Goal: Task Accomplishment & Management: Manage account settings

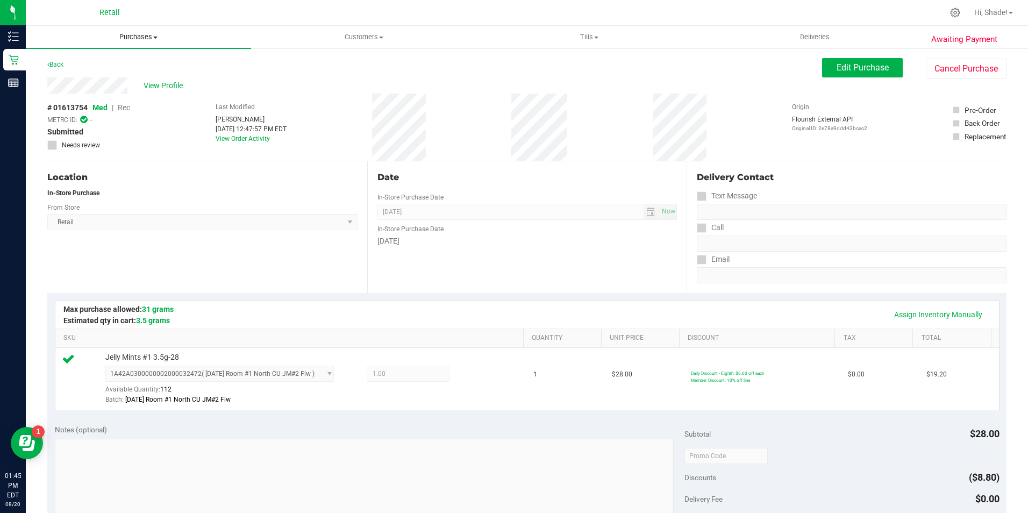
click at [129, 29] on uib-tab-heading "Purchases Summary of purchases Fulfillment All purchases" at bounding box center [138, 37] width 225 height 23
click at [359, 29] on uib-tab-heading "Customers All customers Add a new customer All physicians" at bounding box center [364, 37] width 224 height 22
click at [302, 63] on span "All customers" at bounding box center [289, 64] width 77 height 9
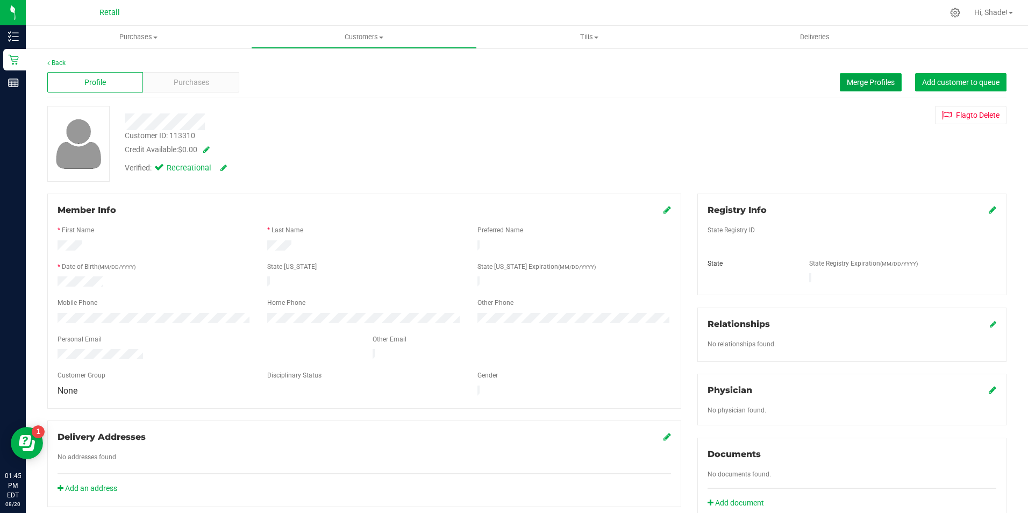
click at [848, 80] on span "Merge Profiles" at bounding box center [871, 82] width 48 height 9
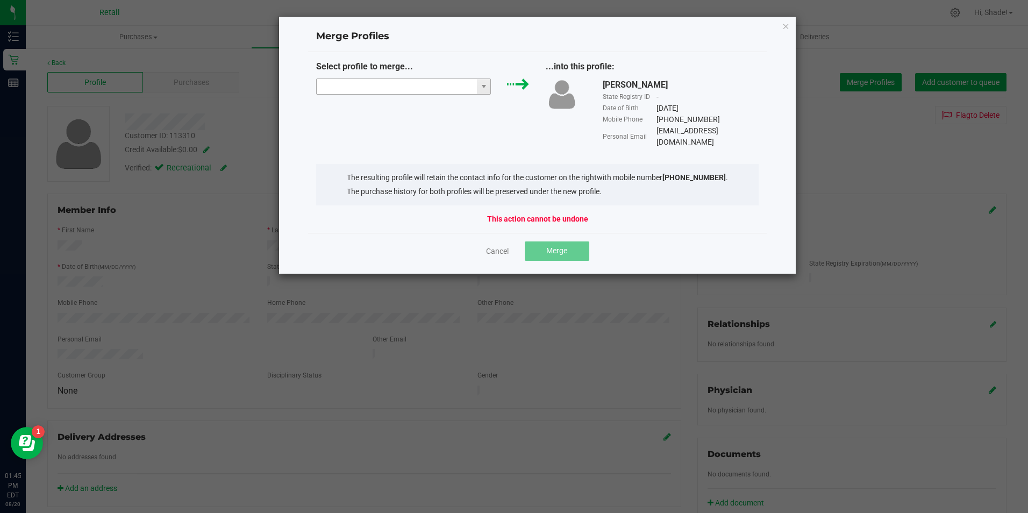
click at [441, 82] on input "NO DATA FOUND" at bounding box center [397, 86] width 161 height 15
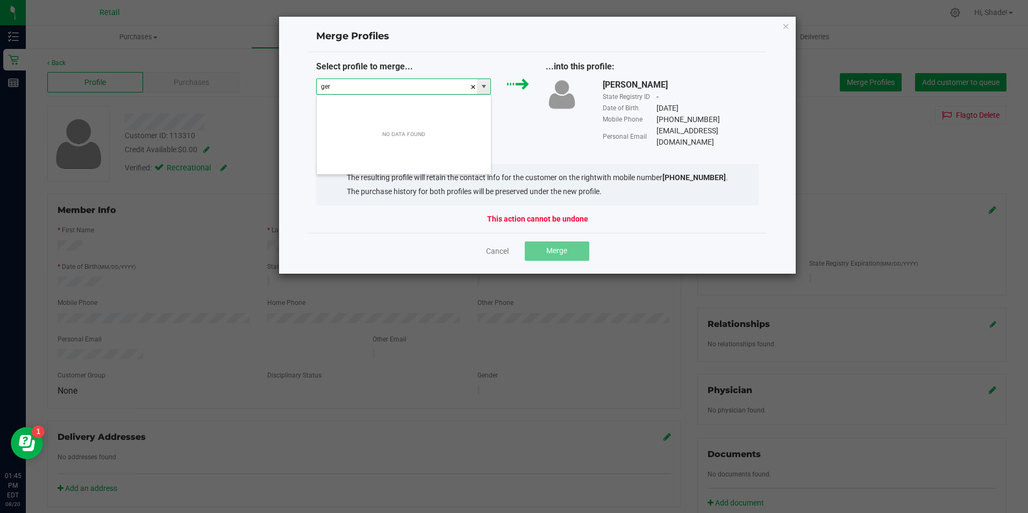
scroll to position [16, 175]
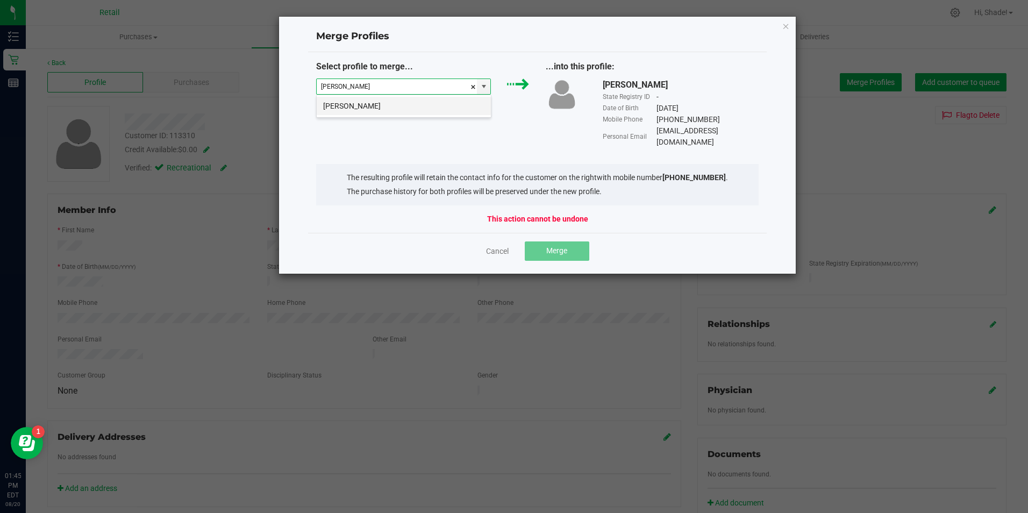
click at [411, 109] on li "Gerald Childs" at bounding box center [404, 106] width 174 height 18
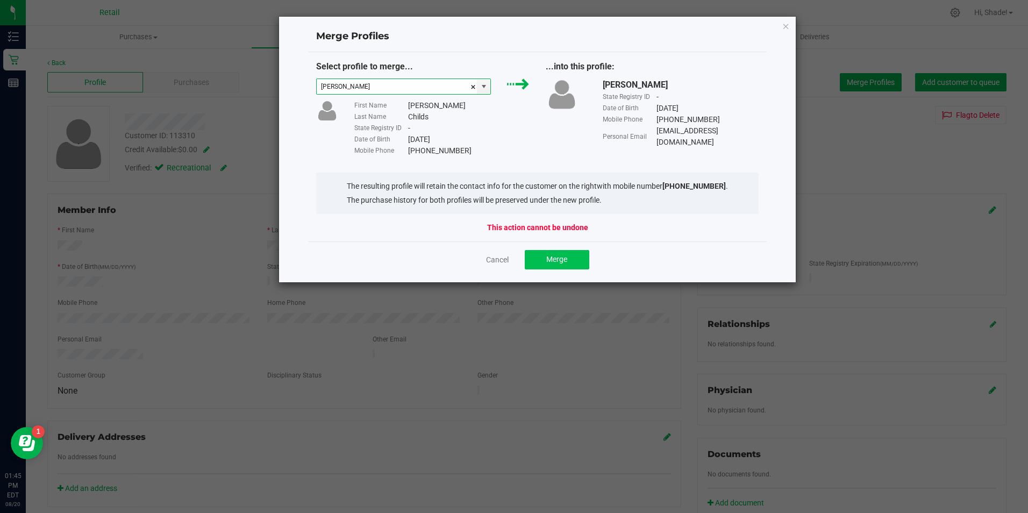
type input "Gerald Childs"
click at [558, 254] on button "Merge" at bounding box center [557, 259] width 65 height 19
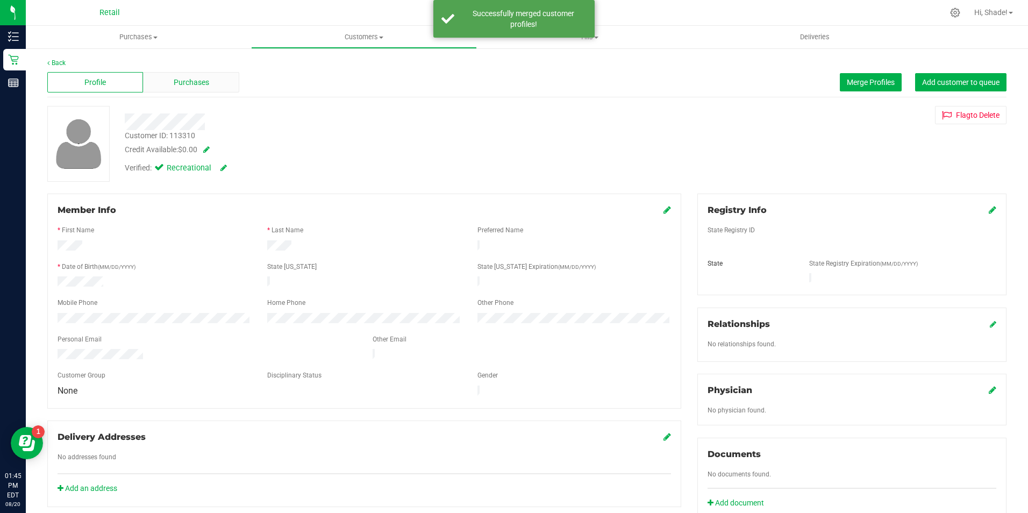
click at [185, 79] on span "Purchases" at bounding box center [191, 82] width 35 height 11
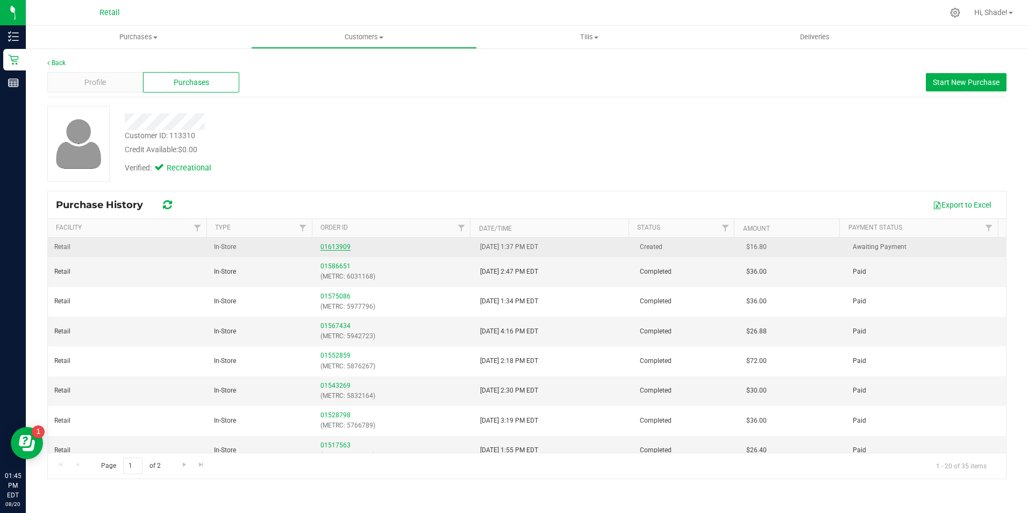
click at [321, 244] on link "01613909" at bounding box center [335, 247] width 30 height 8
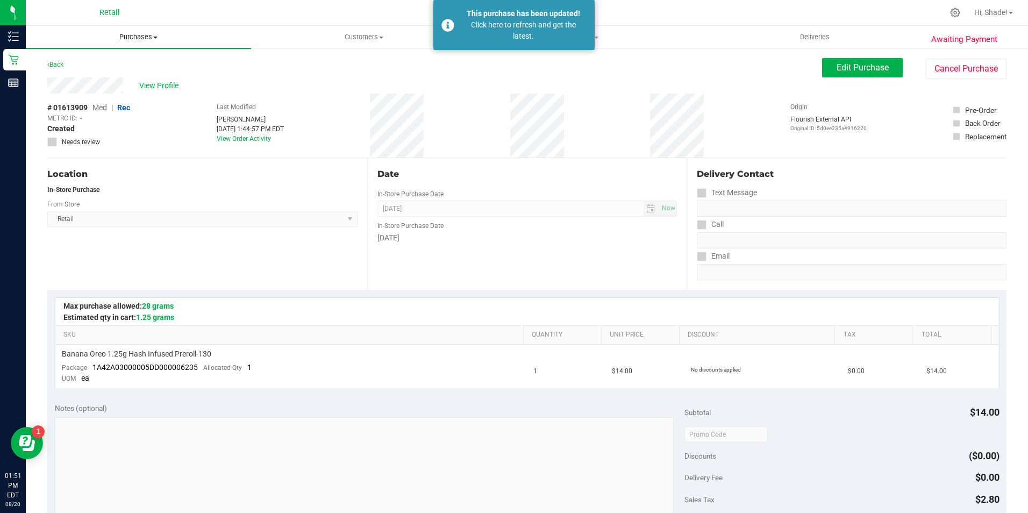
drag, startPoint x: 132, startPoint y: 35, endPoint x: 121, endPoint y: 45, distance: 14.5
click at [132, 35] on span "Purchases" at bounding box center [138, 37] width 225 height 10
click at [104, 65] on span "Summary of purchases" at bounding box center [81, 64] width 110 height 9
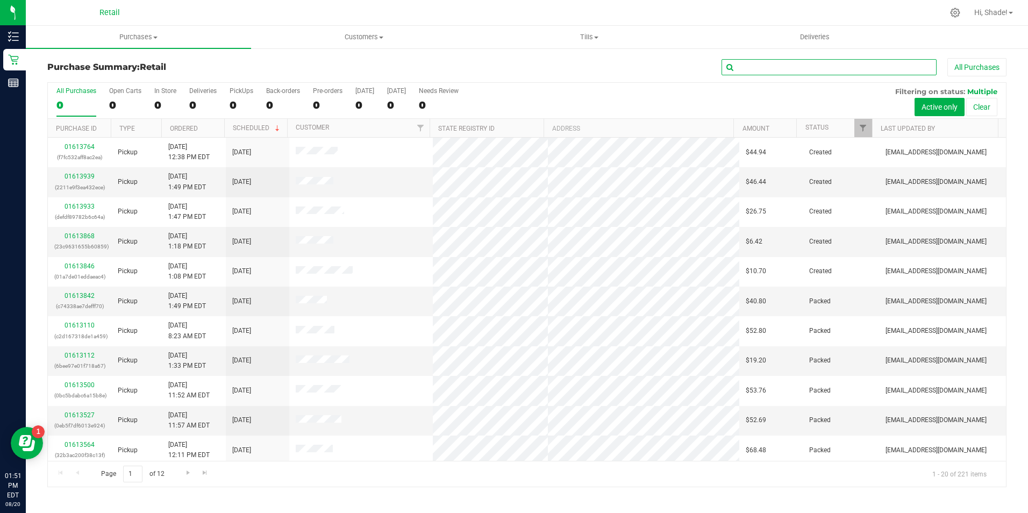
click at [748, 66] on input "text" at bounding box center [828, 67] width 215 height 16
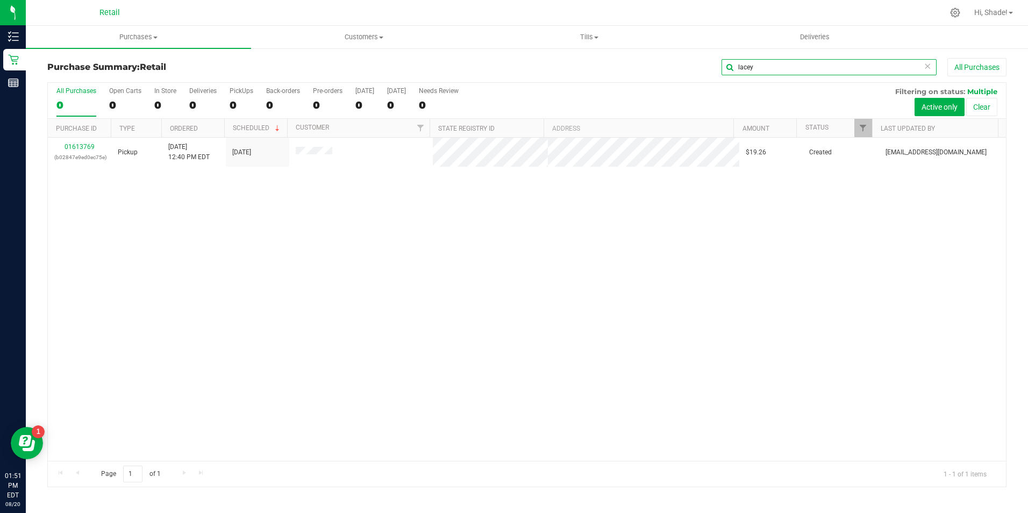
type input "lacey"
click at [71, 145] on link "01613769" at bounding box center [80, 147] width 30 height 8
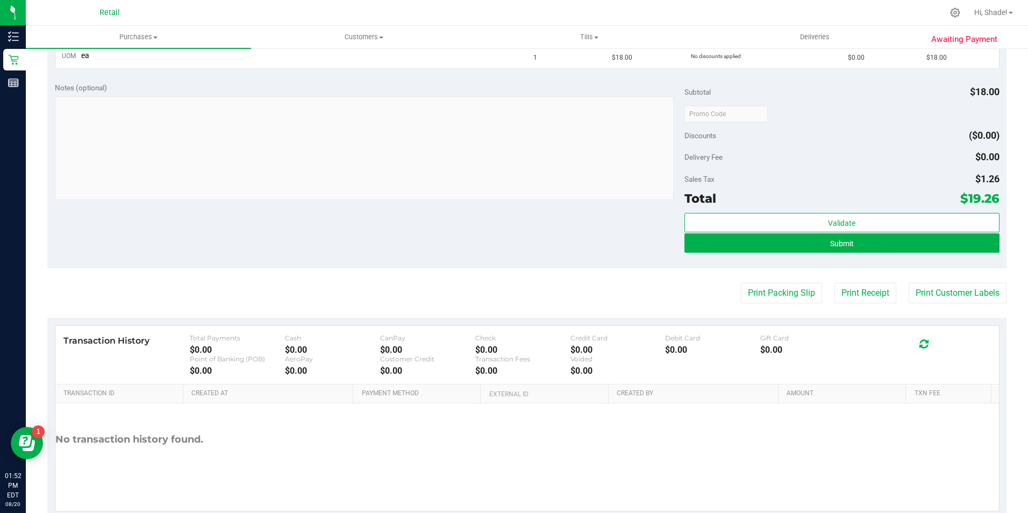
scroll to position [323, 0]
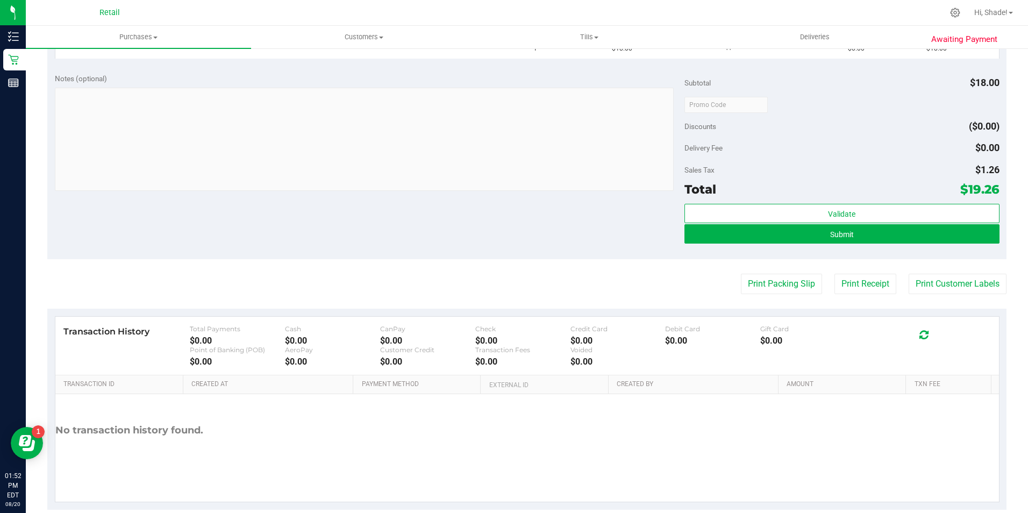
click at [877, 244] on div "Validate Submit" at bounding box center [841, 228] width 315 height 48
click at [784, 227] on button "Submit" at bounding box center [841, 233] width 315 height 19
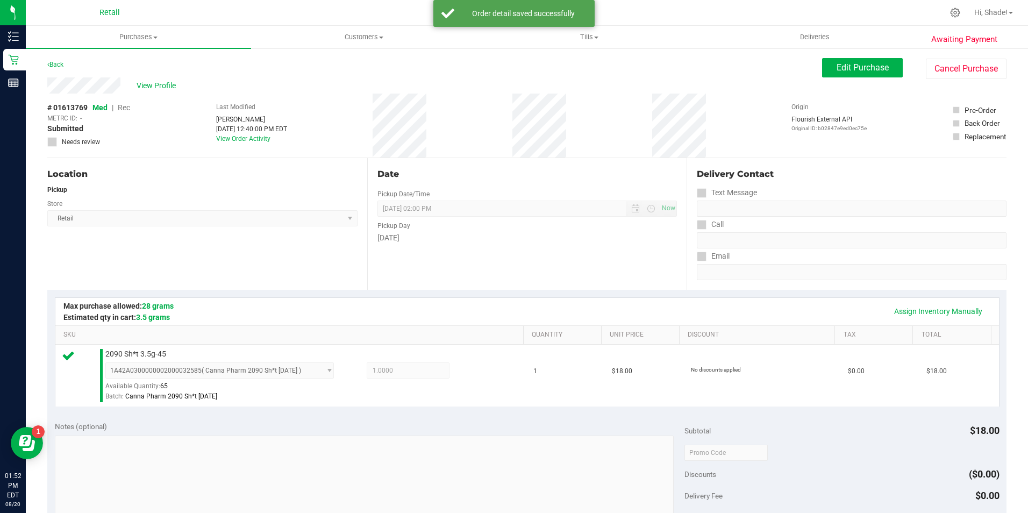
scroll to position [269, 0]
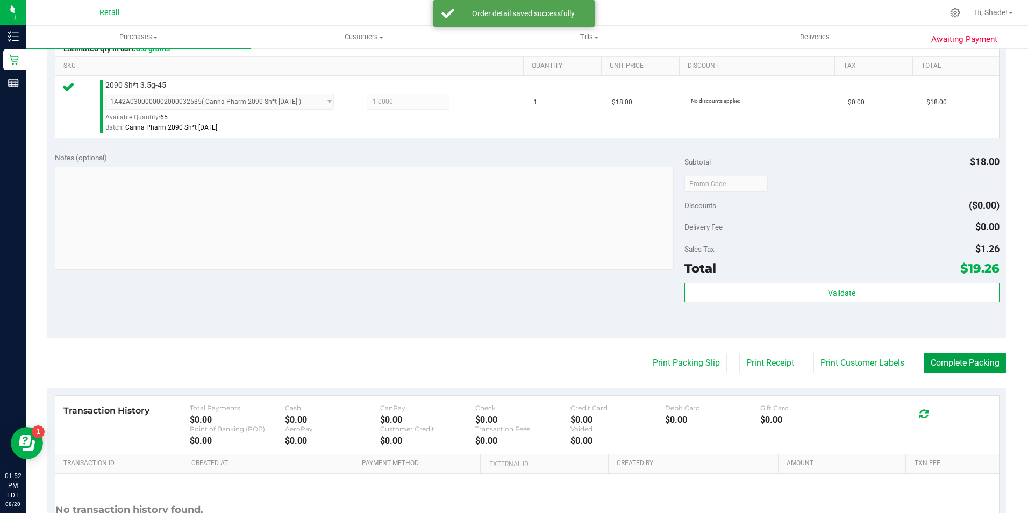
click at [937, 361] on button "Complete Packing" at bounding box center [965, 363] width 83 height 20
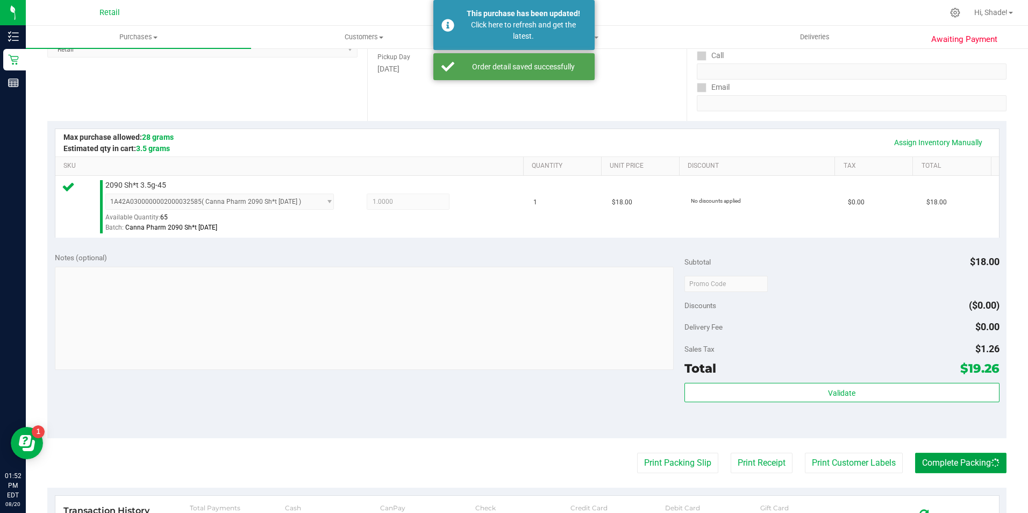
scroll to position [0, 0]
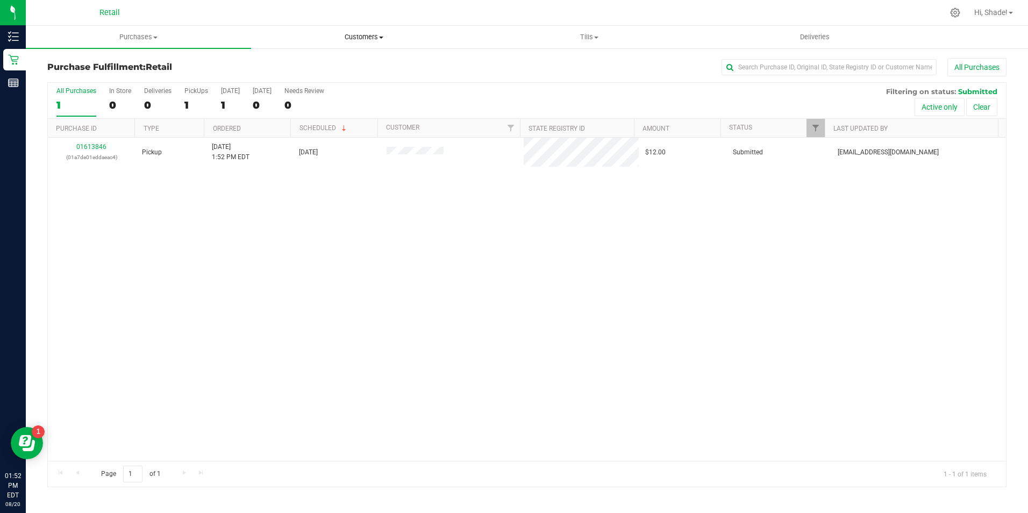
click at [357, 39] on span "Customers" at bounding box center [364, 37] width 224 height 10
click at [295, 65] on span "All customers" at bounding box center [289, 64] width 77 height 9
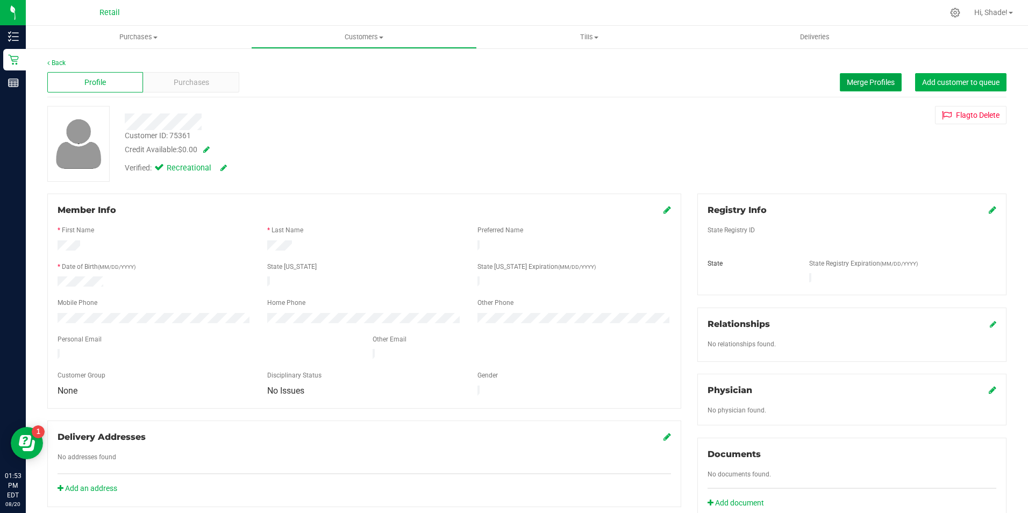
click at [870, 83] on span "Merge Profiles" at bounding box center [871, 82] width 48 height 9
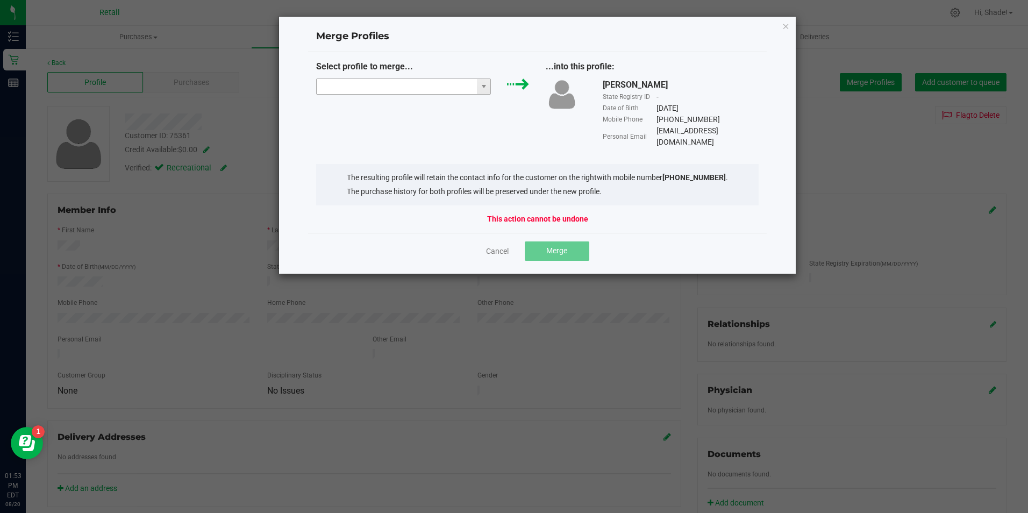
click at [426, 88] on input "NO DATA FOUND" at bounding box center [397, 86] width 161 height 15
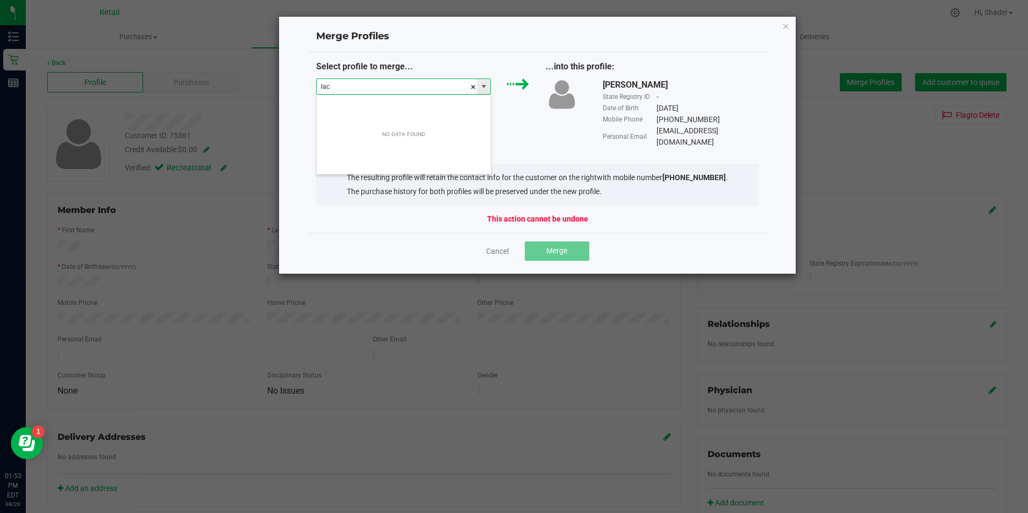
scroll to position [16, 175]
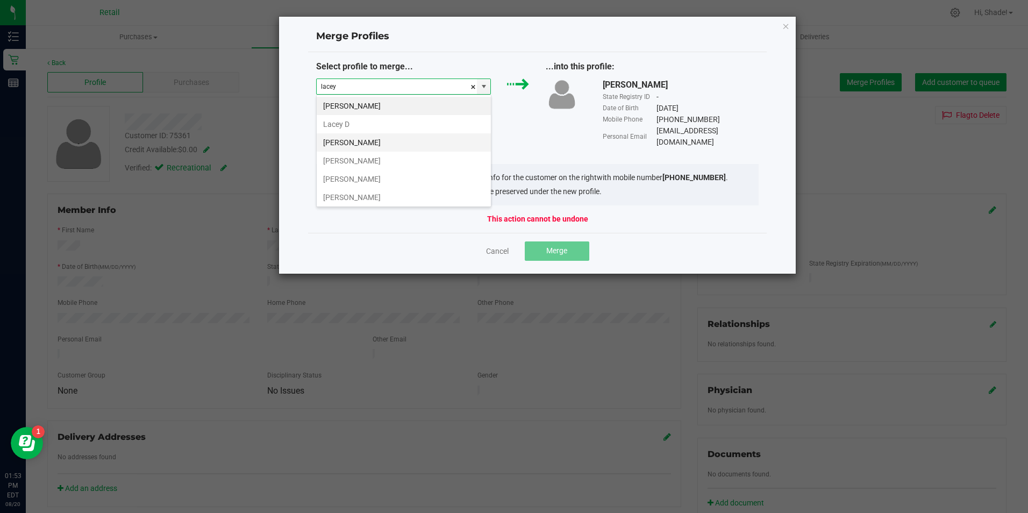
click at [376, 148] on li "Lacey Fortes" at bounding box center [404, 142] width 174 height 18
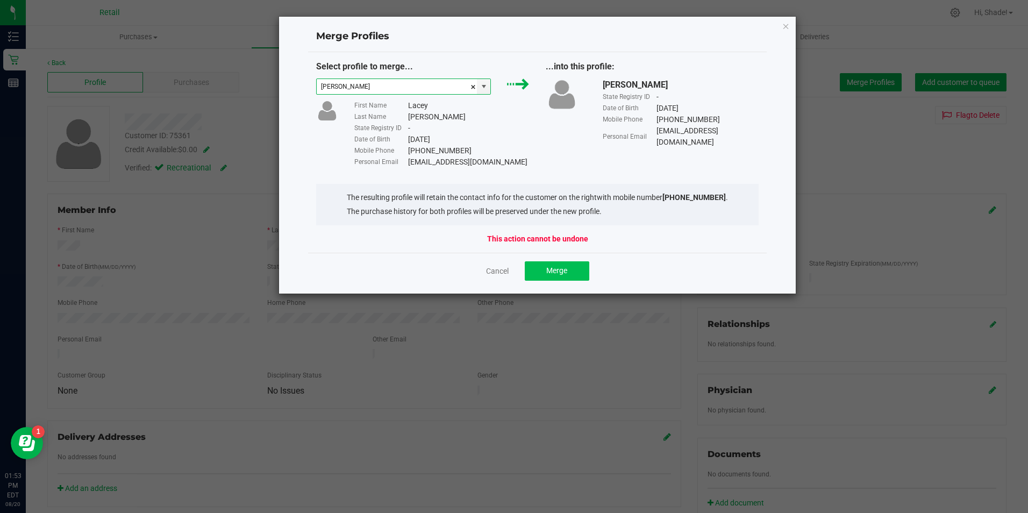
type input "Lacey Fortes"
click at [570, 265] on button "Merge" at bounding box center [557, 270] width 65 height 19
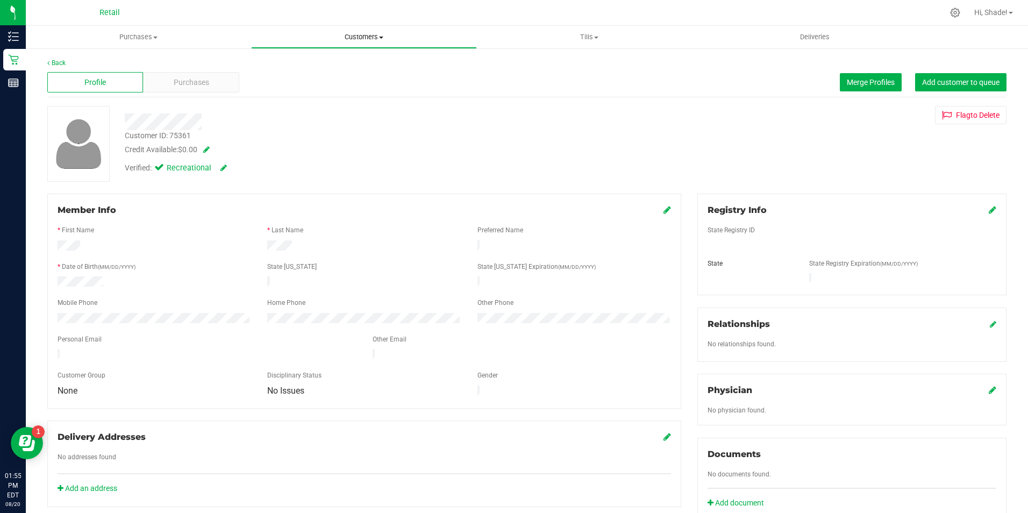
click at [365, 35] on span "Customers" at bounding box center [364, 37] width 224 height 10
click at [335, 65] on li "All customers" at bounding box center [363, 65] width 225 height 13
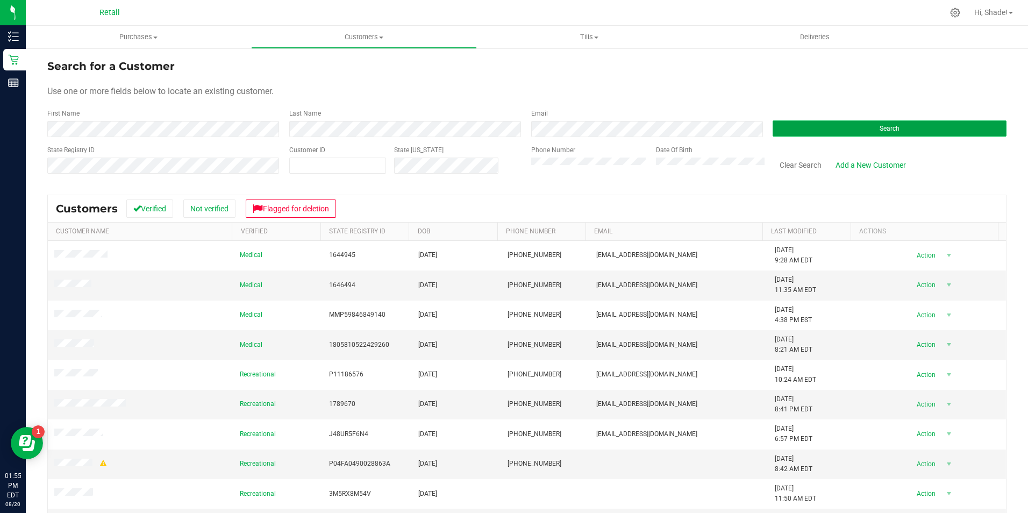
click at [864, 124] on button "Search" at bounding box center [890, 128] width 234 height 16
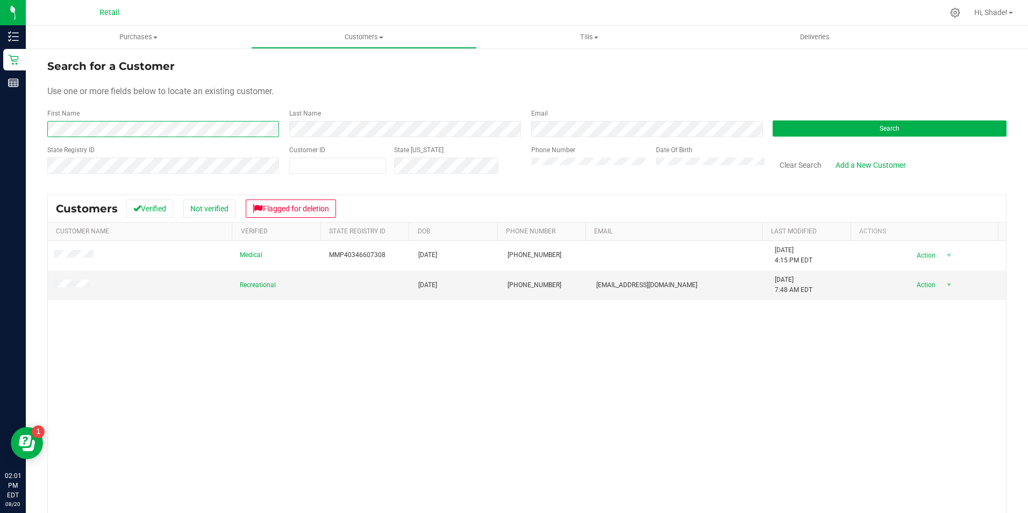
click at [37, 125] on div "Search for a Customer Use one or more fields below to locate an existing custom…" at bounding box center [527, 324] width 1002 height 554
click at [262, 127] on div "First Name Last Name Email Search" at bounding box center [526, 123] width 959 height 28
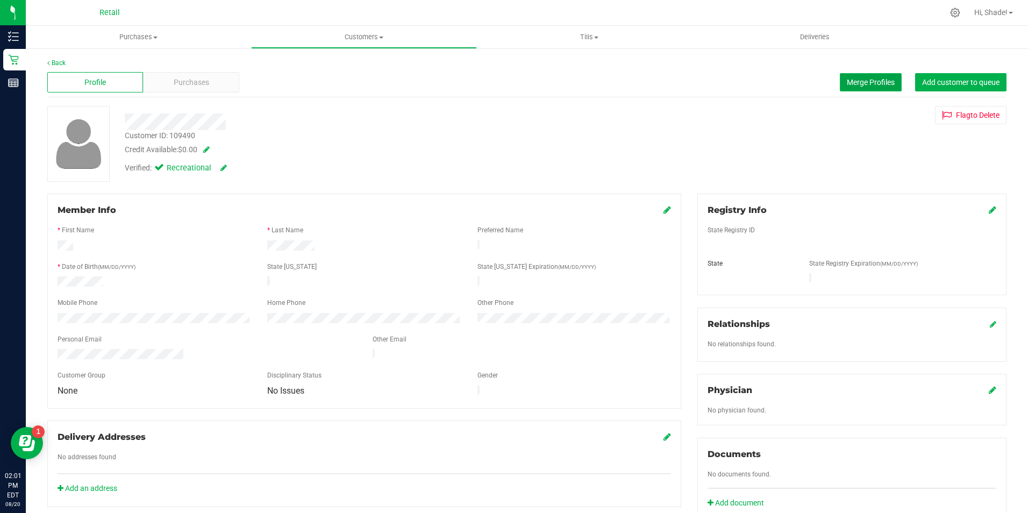
click at [867, 77] on button "Merge Profiles" at bounding box center [871, 82] width 62 height 18
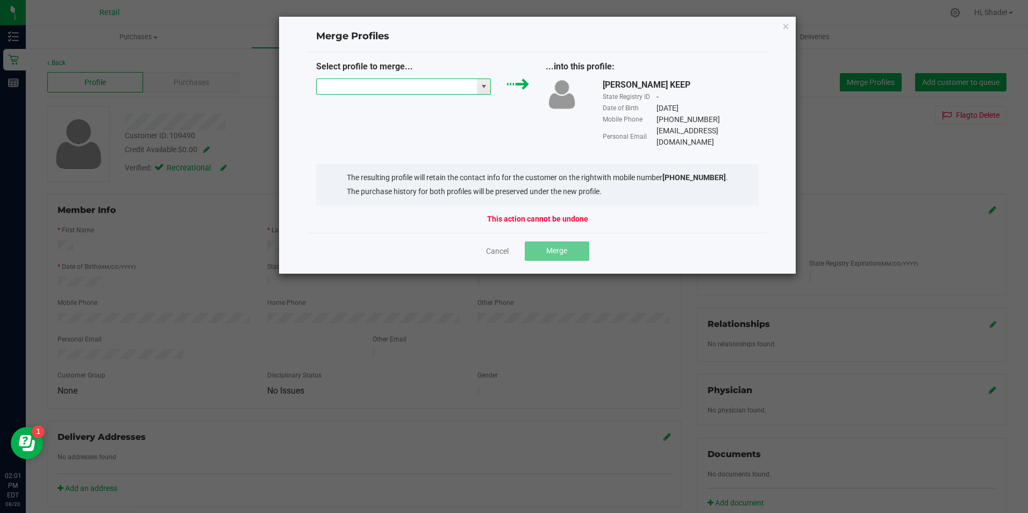
click at [404, 87] on input "NO DATA FOUND" at bounding box center [397, 86] width 161 height 15
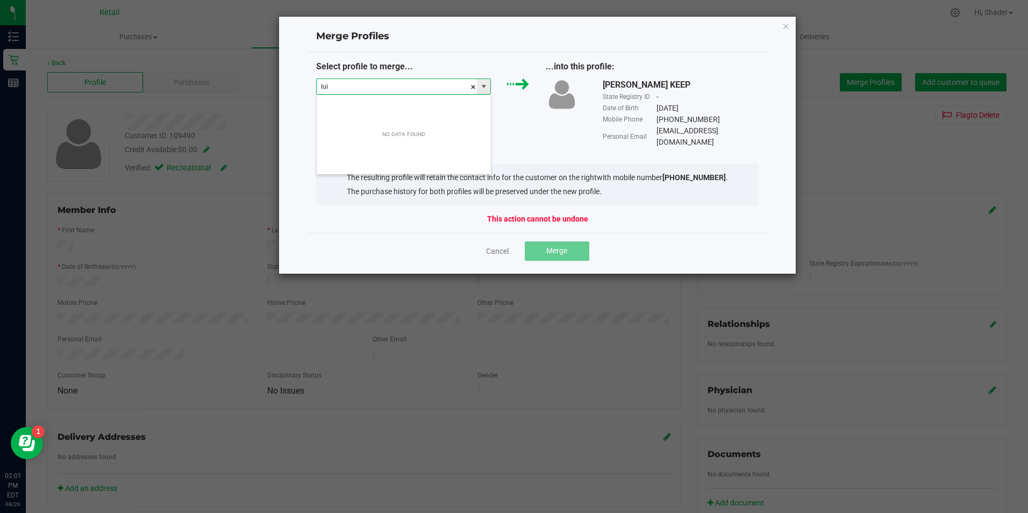
scroll to position [16, 175]
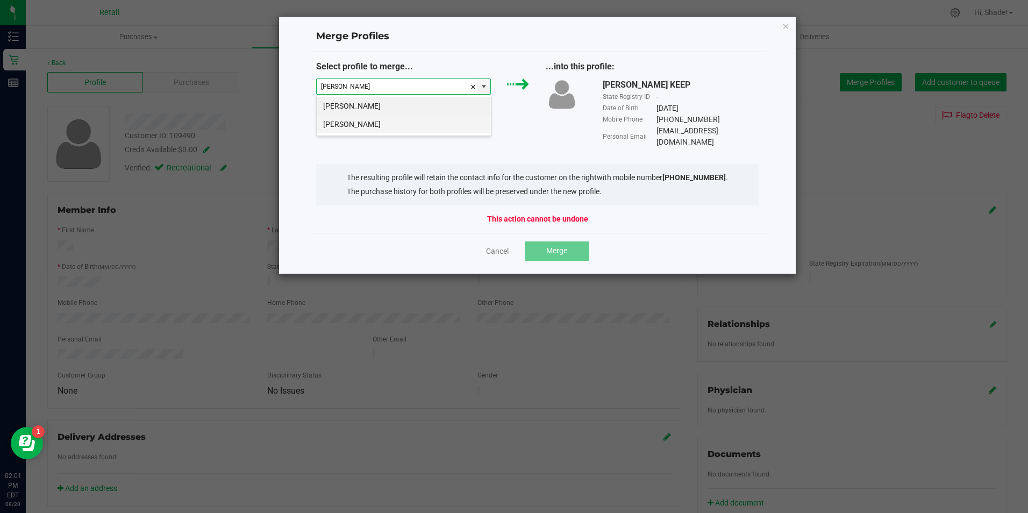
click at [351, 122] on li "luis nunez" at bounding box center [404, 124] width 174 height 18
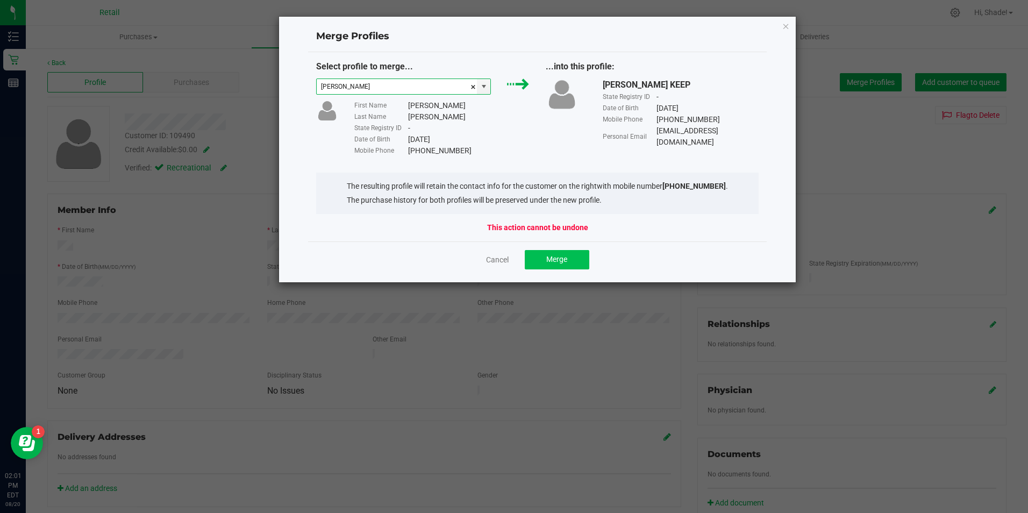
type input "luis nunez"
click at [554, 258] on span "Merge" at bounding box center [556, 259] width 21 height 9
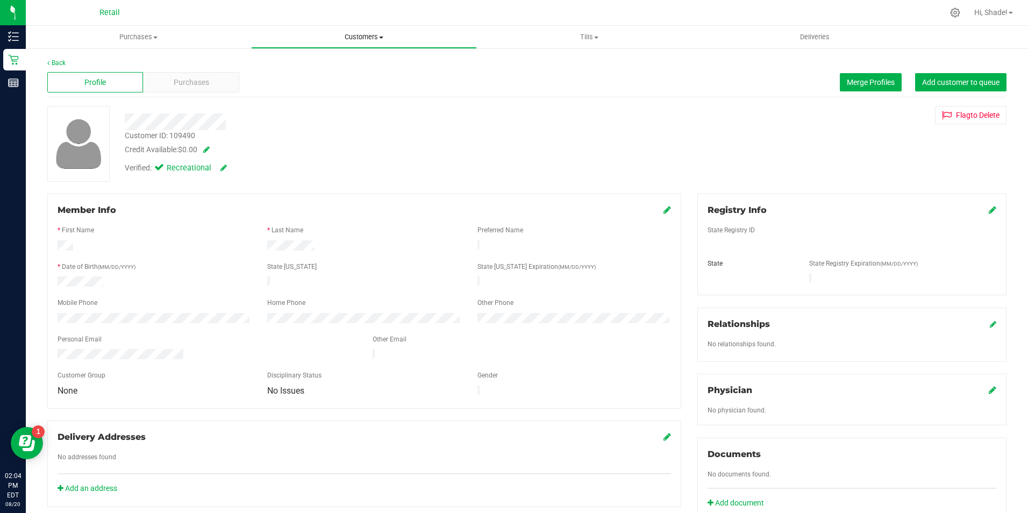
click at [344, 39] on span "Customers" at bounding box center [364, 37] width 224 height 10
click at [298, 62] on span "All customers" at bounding box center [289, 64] width 77 height 9
click at [857, 76] on button "Merge Profiles" at bounding box center [871, 82] width 62 height 18
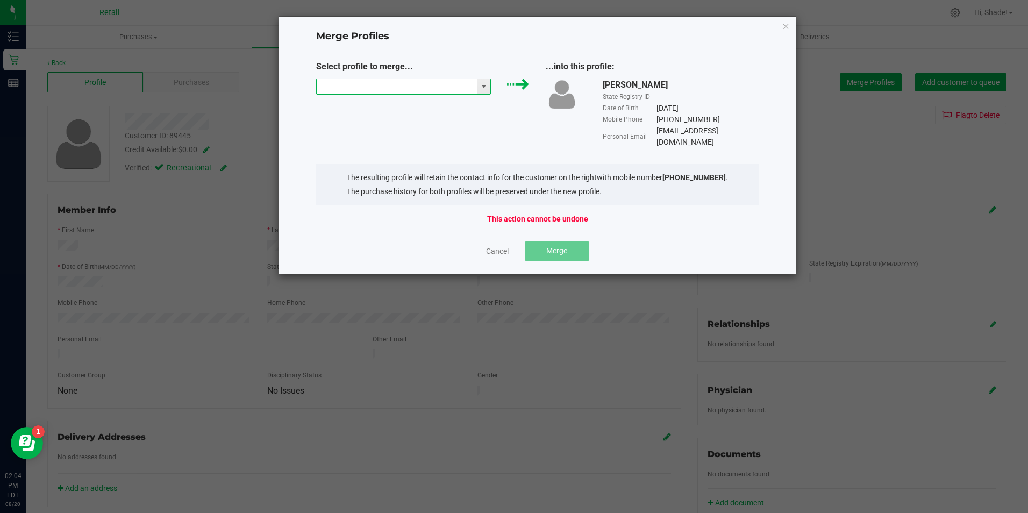
click at [405, 91] on input "NO DATA FOUND" at bounding box center [397, 86] width 161 height 15
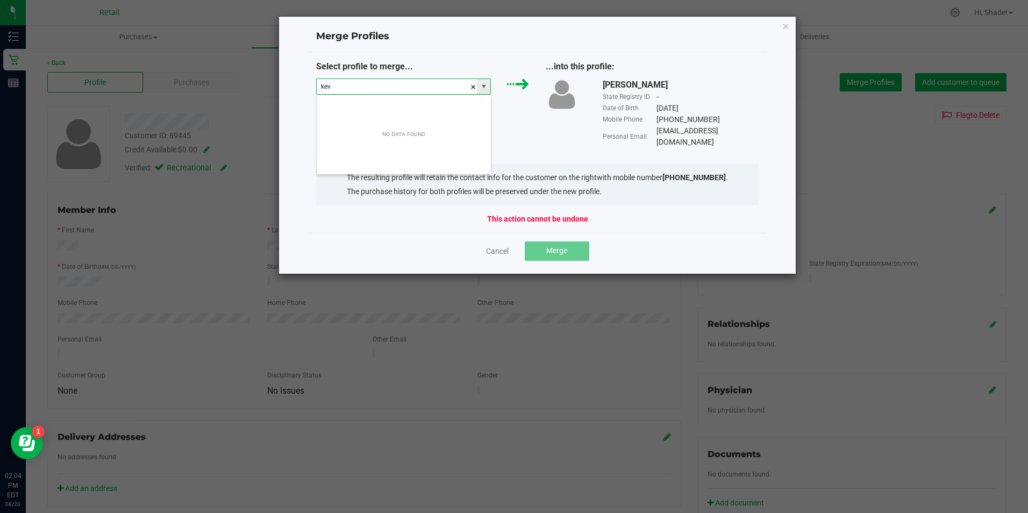
scroll to position [16, 175]
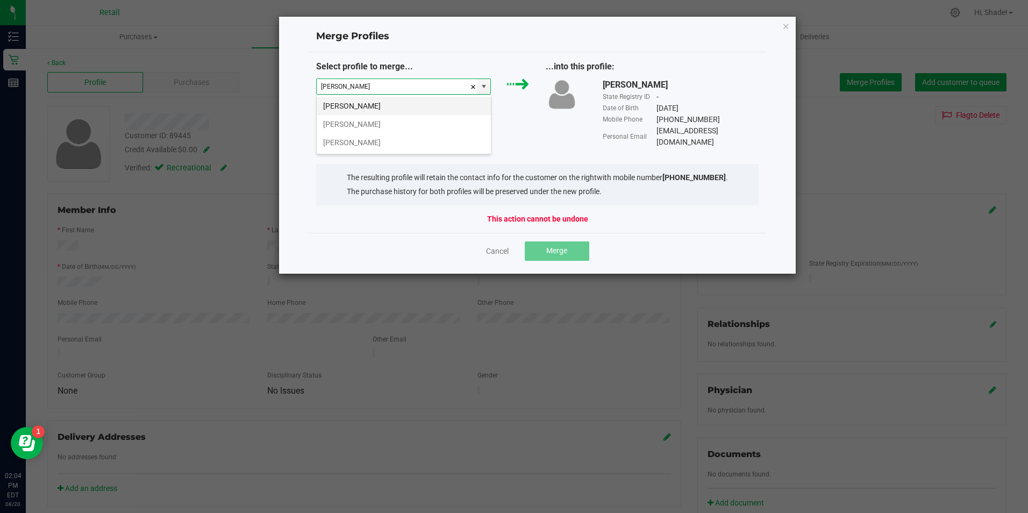
click at [396, 102] on li "Kevin Madsen" at bounding box center [404, 106] width 174 height 18
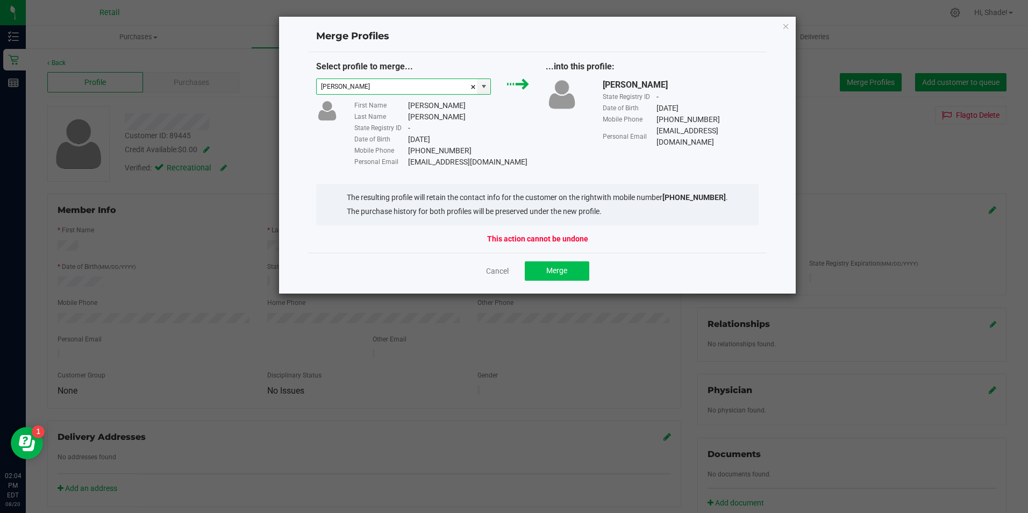
type input "Kevin Madsen"
click at [558, 275] on span "Merge" at bounding box center [556, 270] width 21 height 9
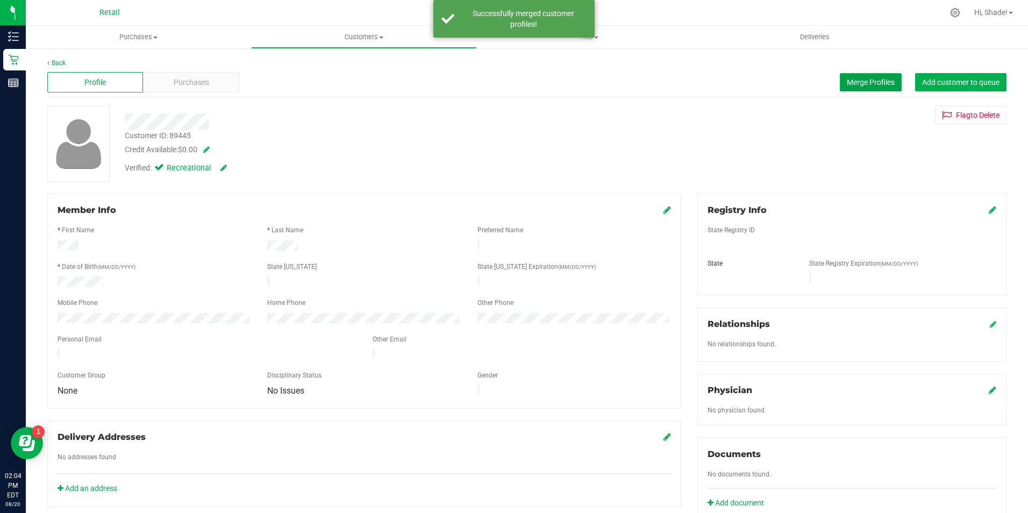
click at [852, 86] on span "Merge Profiles" at bounding box center [871, 82] width 48 height 9
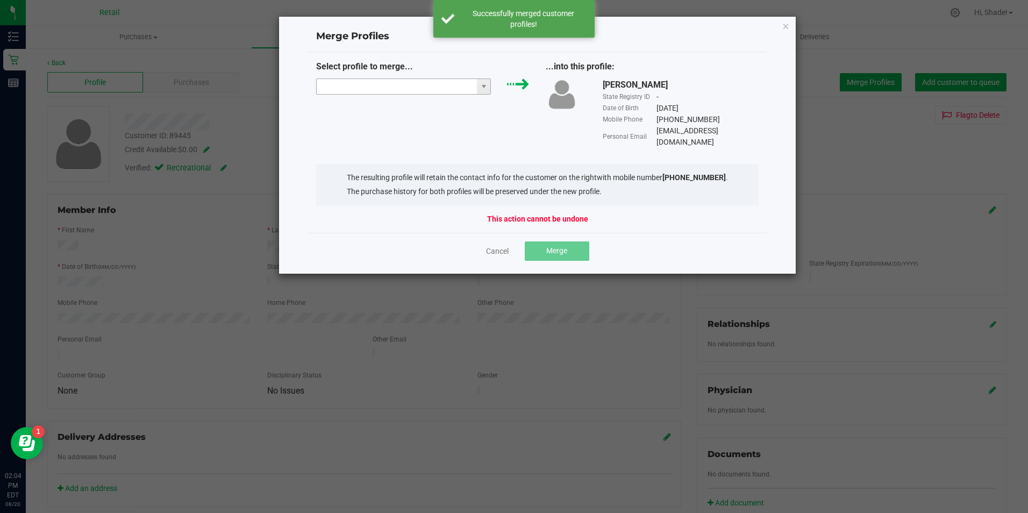
click at [407, 86] on input "NO DATA FOUND" at bounding box center [397, 86] width 161 height 15
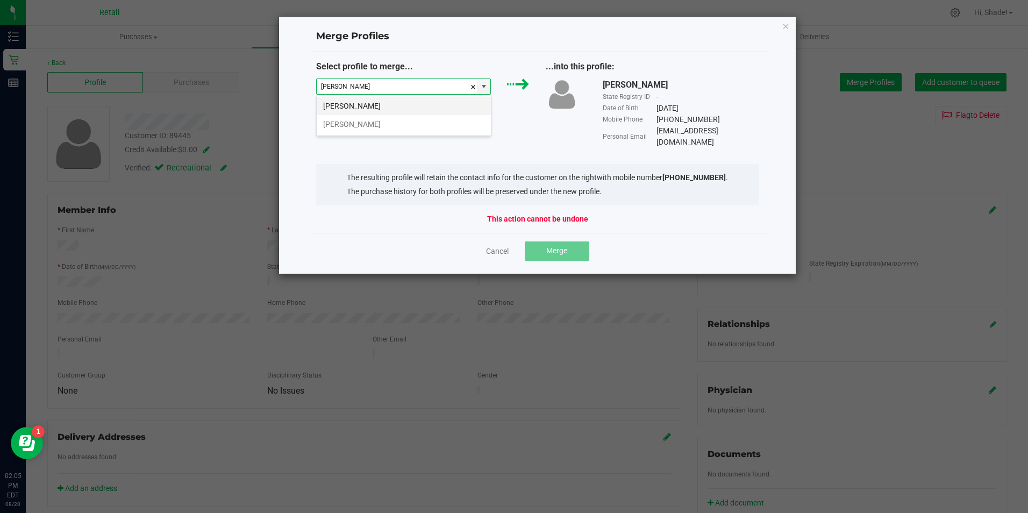
click at [391, 105] on li "Kevin Madsen" at bounding box center [404, 106] width 174 height 18
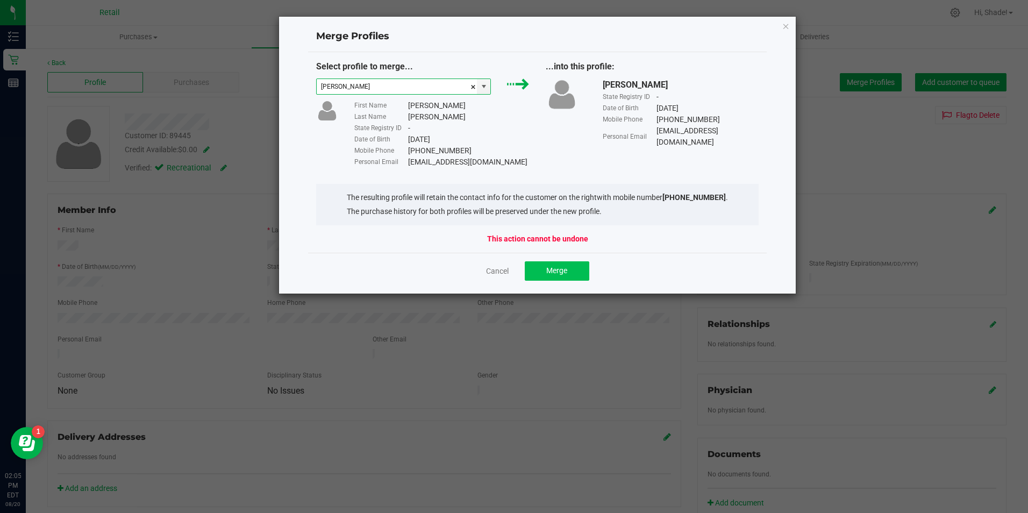
type input "Kevin Madsen"
click at [554, 272] on span "Merge" at bounding box center [556, 270] width 21 height 9
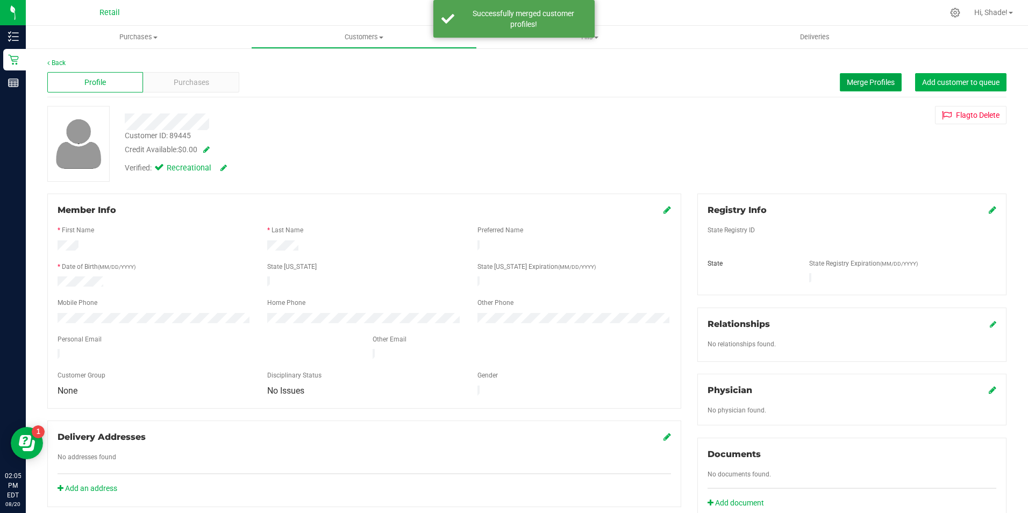
click at [868, 82] on span "Merge Profiles" at bounding box center [871, 82] width 48 height 9
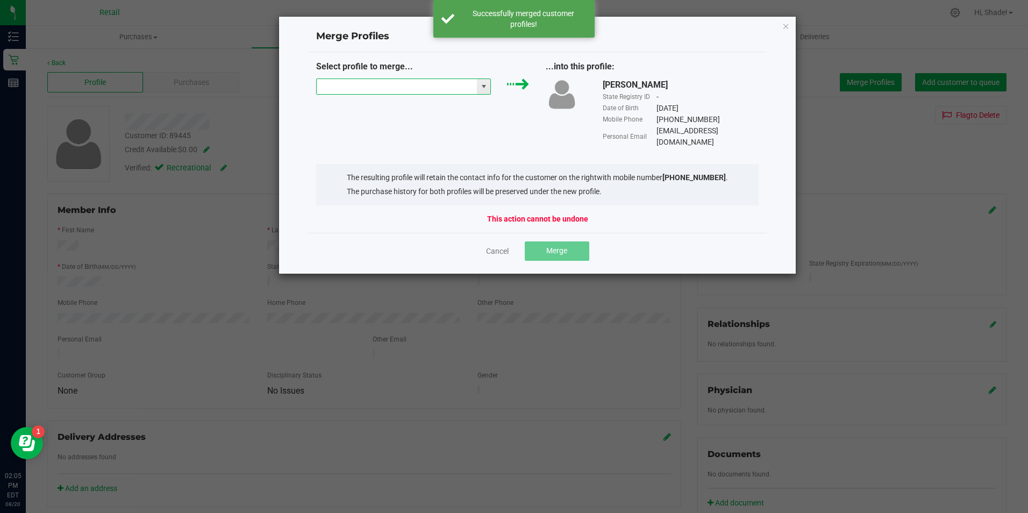
click at [401, 87] on input "NO DATA FOUND" at bounding box center [397, 86] width 161 height 15
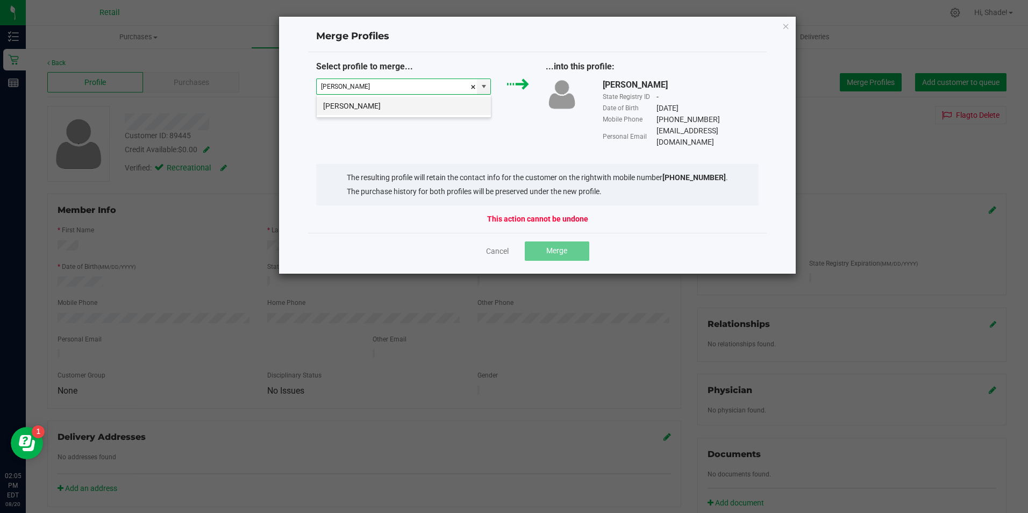
click at [387, 101] on li "Kevin Madsen" at bounding box center [404, 106] width 174 height 18
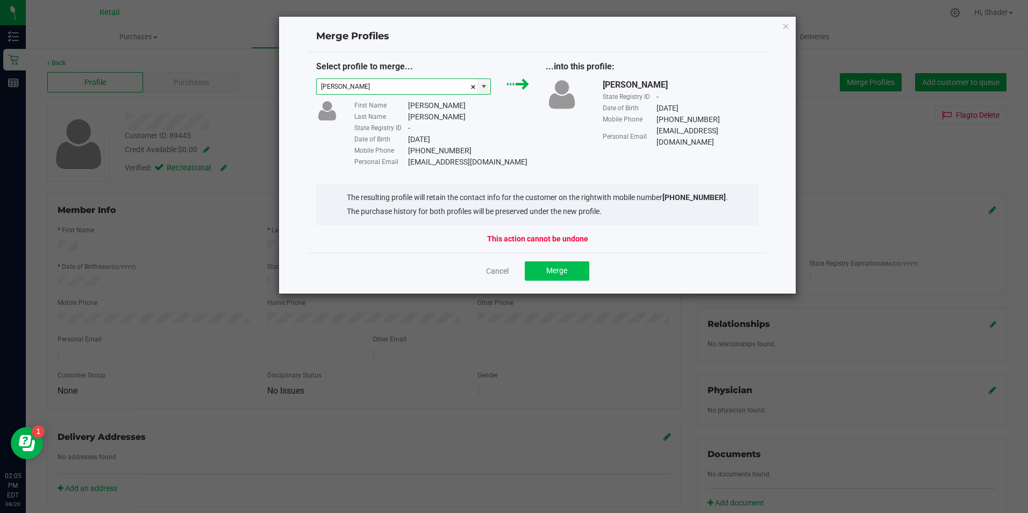
type input "Kevin Madsen"
click at [564, 271] on span "Merge" at bounding box center [556, 270] width 21 height 9
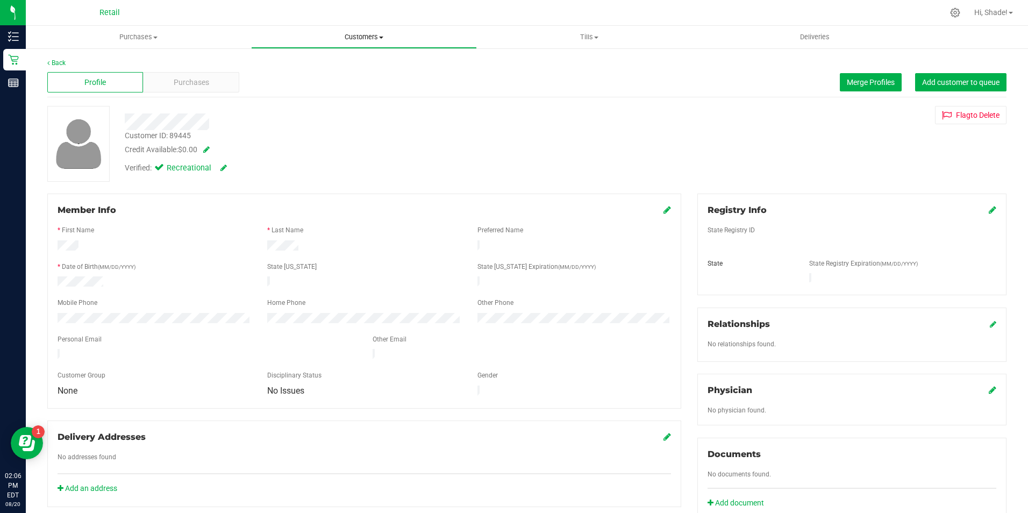
click at [367, 39] on span "Customers" at bounding box center [364, 37] width 224 height 10
click at [313, 65] on span "All customers" at bounding box center [289, 64] width 77 height 9
click at [859, 84] on span "Merge Profiles" at bounding box center [871, 82] width 48 height 9
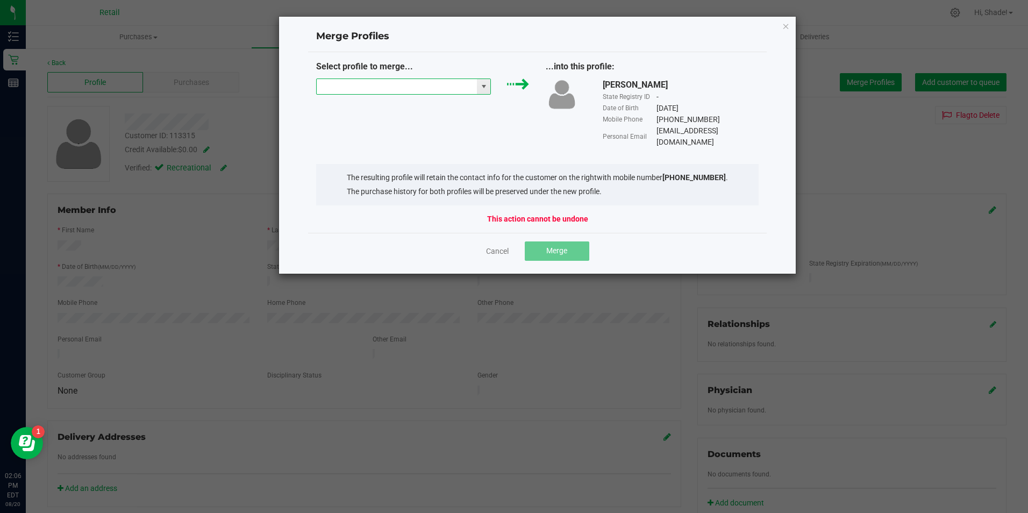
click at [453, 83] on input "NO DATA FOUND" at bounding box center [397, 86] width 161 height 15
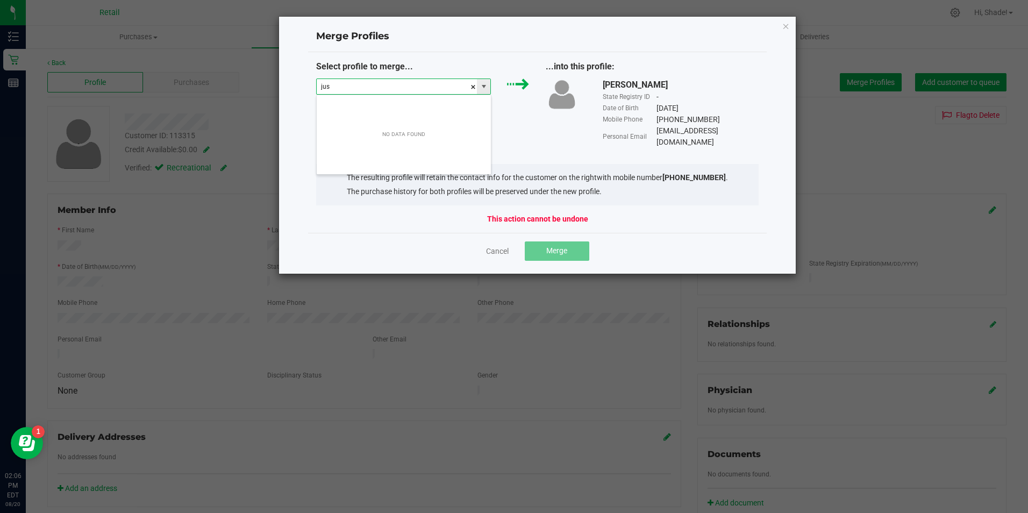
scroll to position [16, 175]
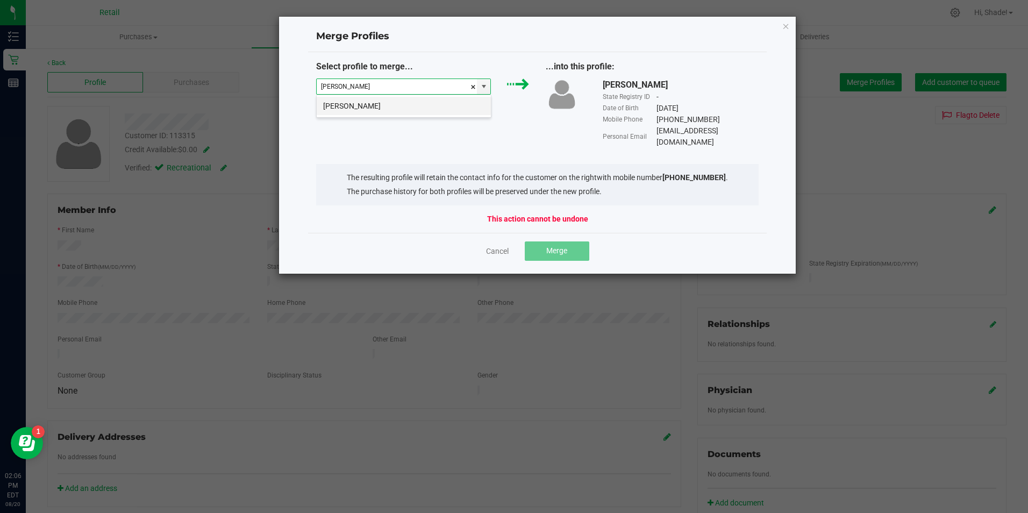
click at [349, 113] on li "Justin Crehan" at bounding box center [404, 106] width 174 height 18
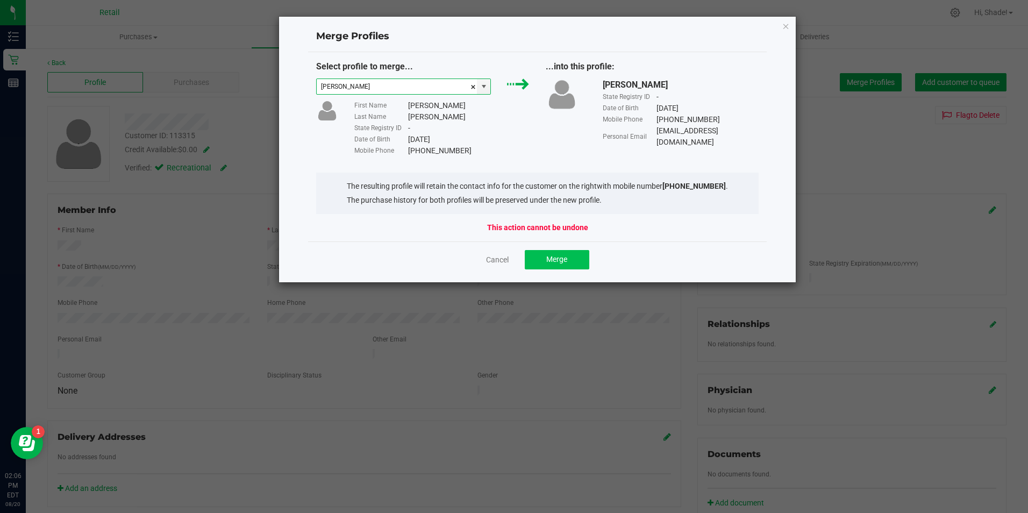
type input "Justin Crehan"
click at [567, 262] on span "Merge" at bounding box center [556, 259] width 21 height 9
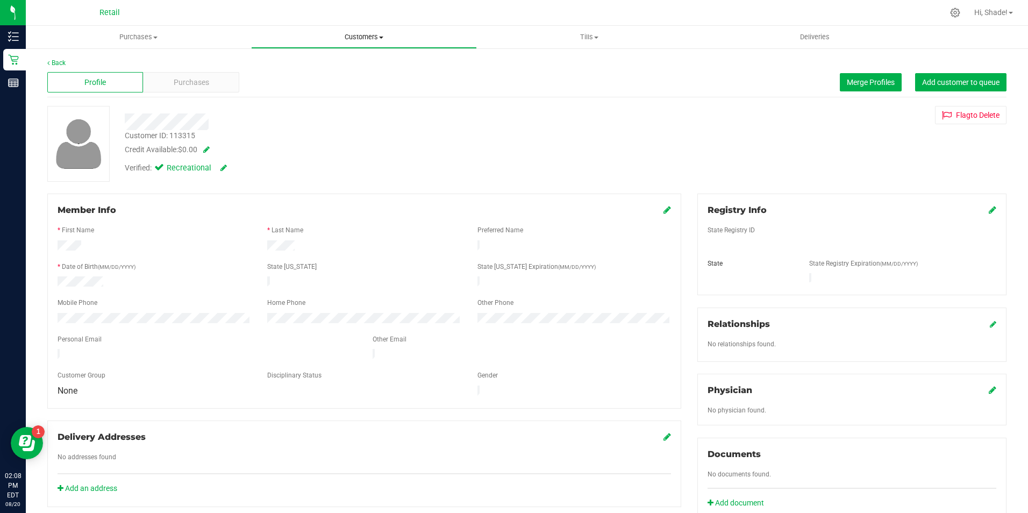
drag, startPoint x: 377, startPoint y: 32, endPoint x: 371, endPoint y: 36, distance: 7.0
click at [377, 32] on span "Customers" at bounding box center [364, 37] width 224 height 10
click at [326, 66] on span "All customers" at bounding box center [289, 64] width 77 height 9
click at [848, 79] on span "Merge Profiles" at bounding box center [871, 82] width 48 height 9
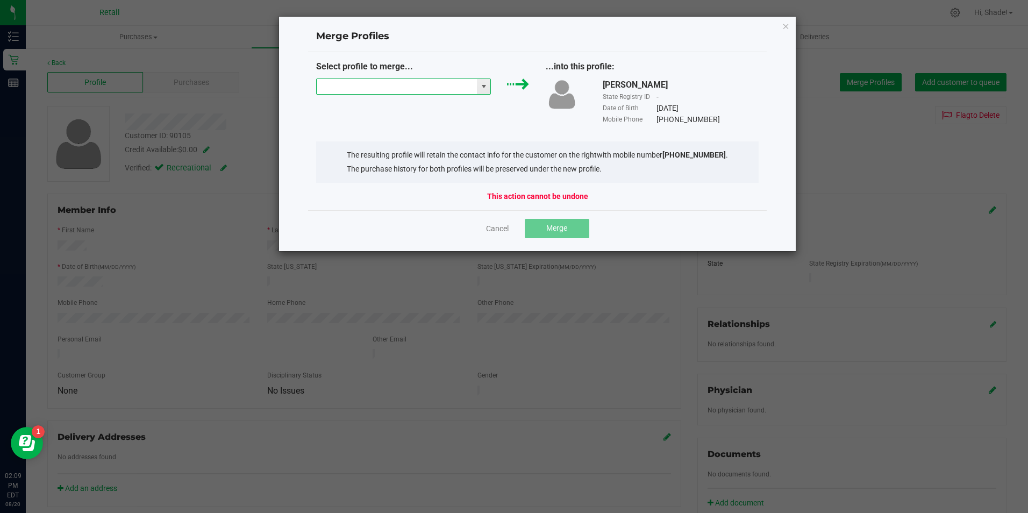
click at [398, 83] on input "NO DATA FOUND" at bounding box center [397, 86] width 161 height 15
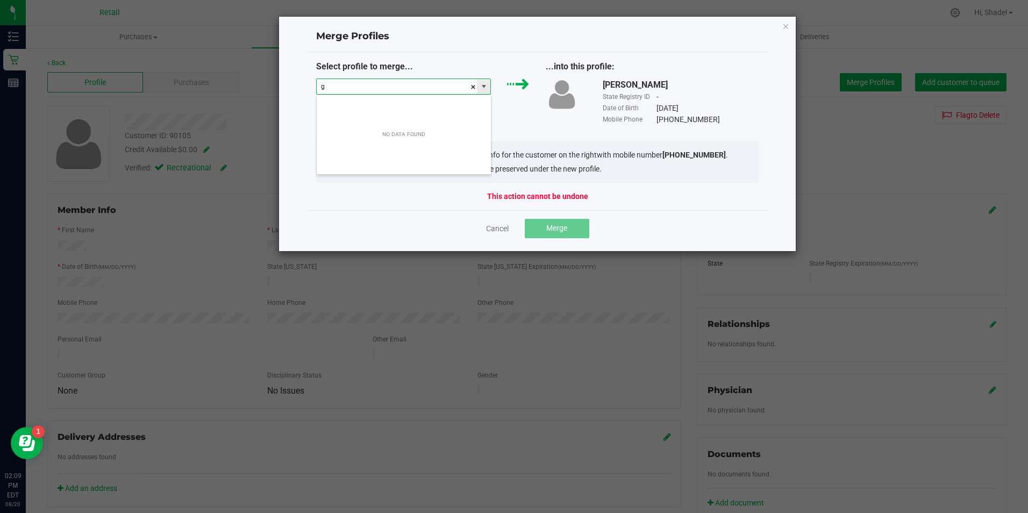
scroll to position [16, 175]
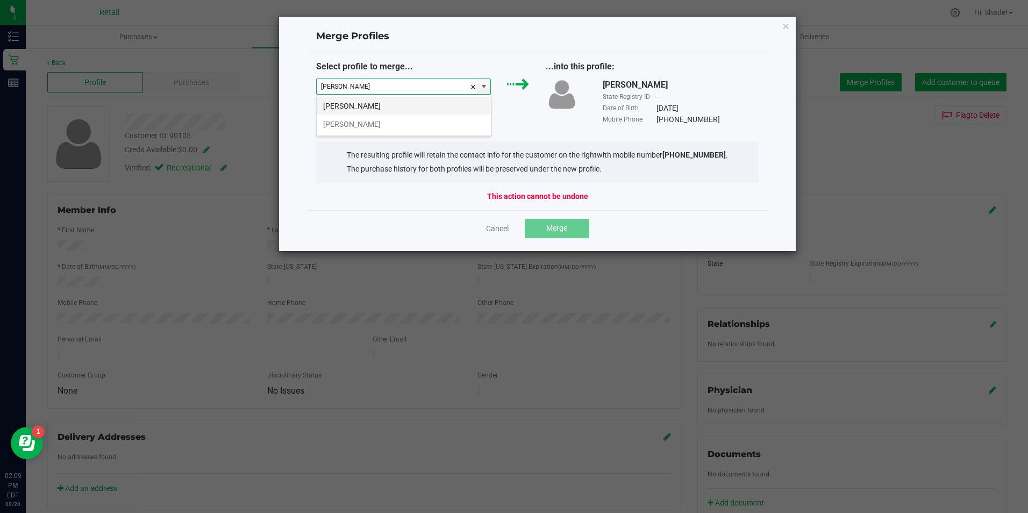
click at [377, 114] on li "G Williams" at bounding box center [404, 106] width 174 height 18
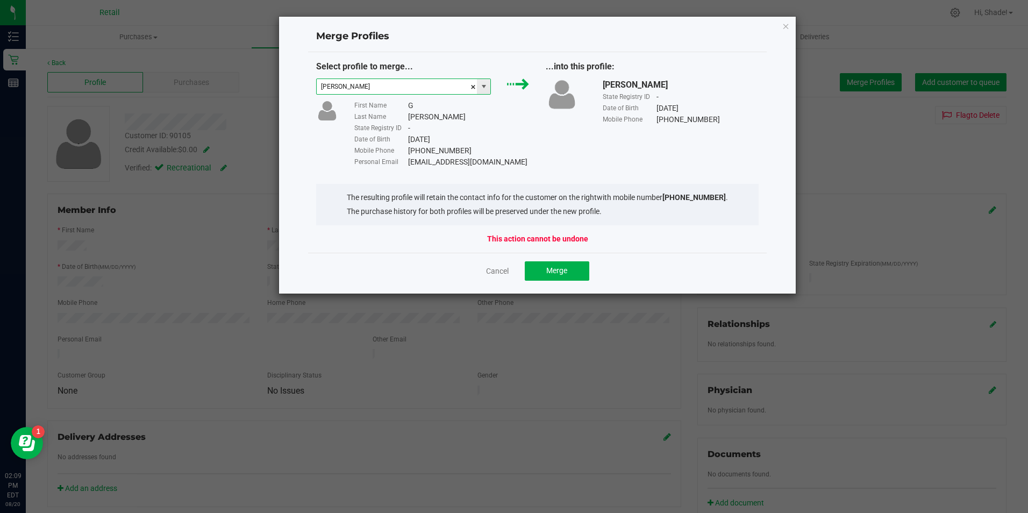
click at [490, 85] on span at bounding box center [483, 86] width 13 height 15
click at [429, 127] on li "G Williams" at bounding box center [404, 124] width 174 height 18
type input "G Williams"
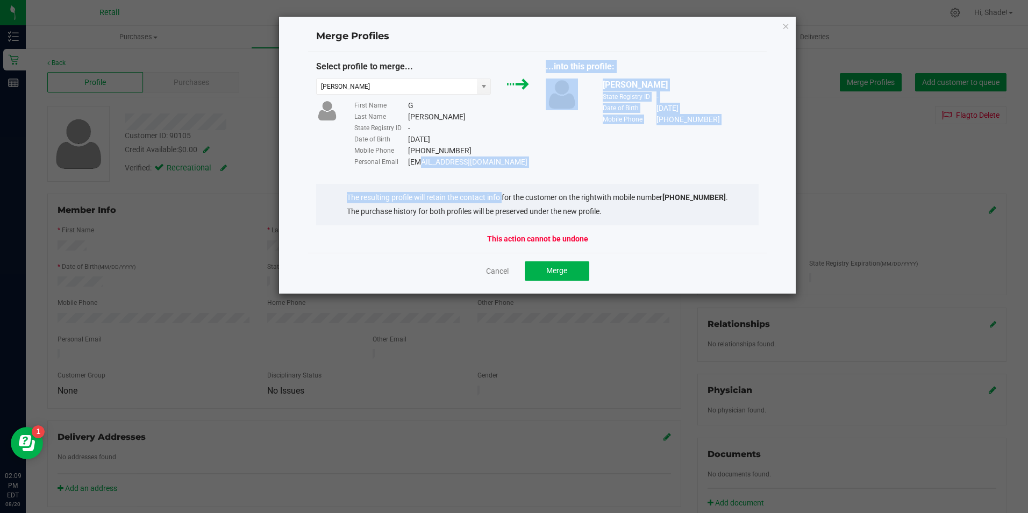
drag, startPoint x: 503, startPoint y: 169, endPoint x: 415, endPoint y: 162, distance: 88.4
click at [415, 162] on div "Select profile to merge... G Williams First Name G Last Name Williams State Reg…" at bounding box center [537, 152] width 459 height 201
drag, startPoint x: 415, startPoint y: 162, endPoint x: 546, endPoint y: 158, distance: 131.3
click at [546, 158] on div "Select profile to merge... G Williams First Name G Last Name Williams State Reg…" at bounding box center [537, 114] width 459 height 108
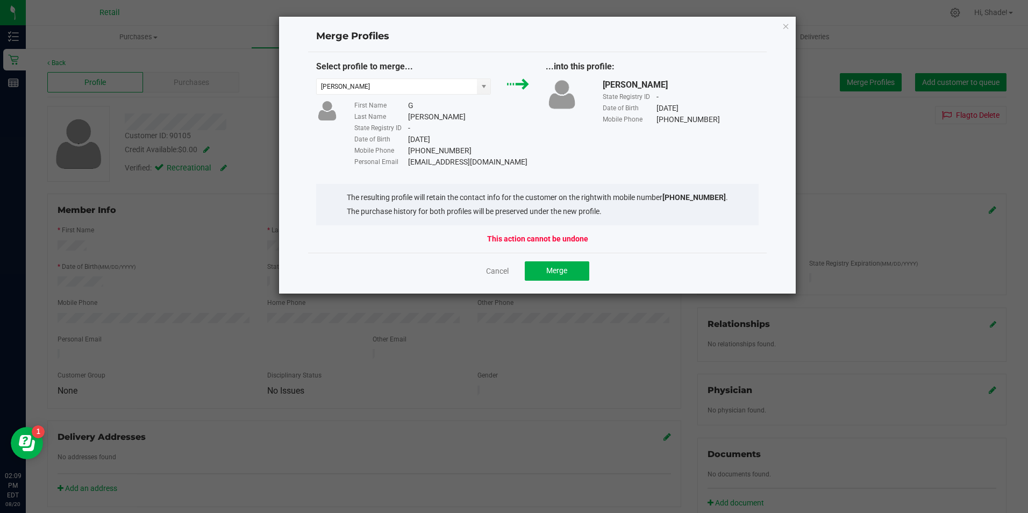
drag, startPoint x: 505, startPoint y: 163, endPoint x: 405, endPoint y: 160, distance: 100.0
click at [405, 160] on div "Personal Email V11thletter@gmail.com" at bounding box center [441, 161] width 175 height 11
drag, startPoint x: 405, startPoint y: 160, endPoint x: 414, endPoint y: 158, distance: 8.9
copy div "V11thletter@gmail.com"
click at [552, 267] on span "Merge" at bounding box center [556, 270] width 21 height 9
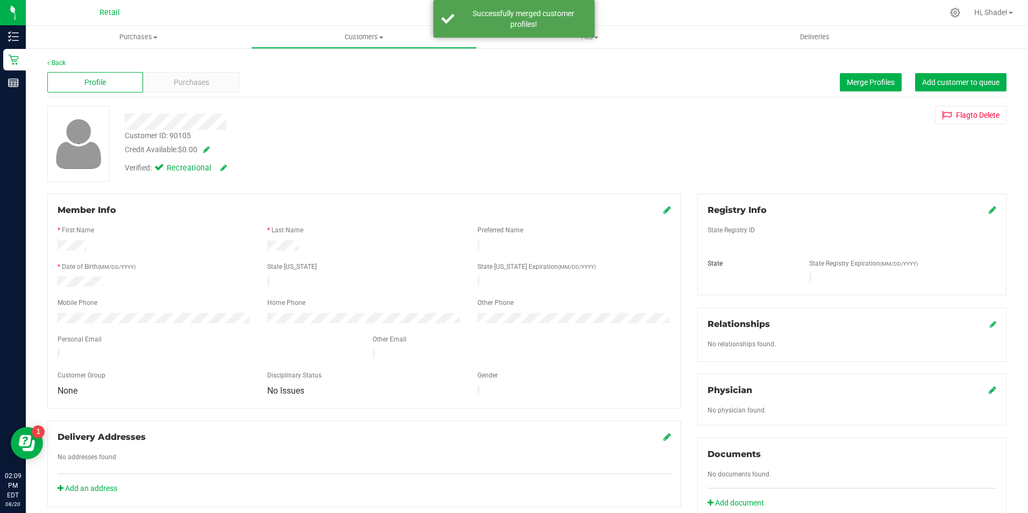
click at [663, 209] on icon at bounding box center [667, 209] width 8 height 9
click at [661, 206] on icon at bounding box center [666, 210] width 10 height 9
click at [343, 41] on span "Customers" at bounding box center [364, 37] width 224 height 10
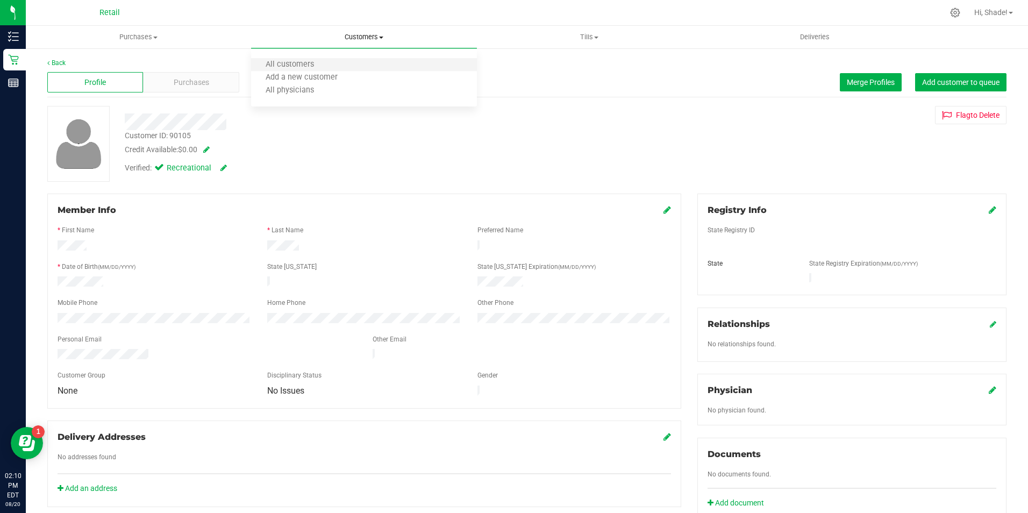
click at [328, 65] on li "All customers" at bounding box center [363, 65] width 225 height 13
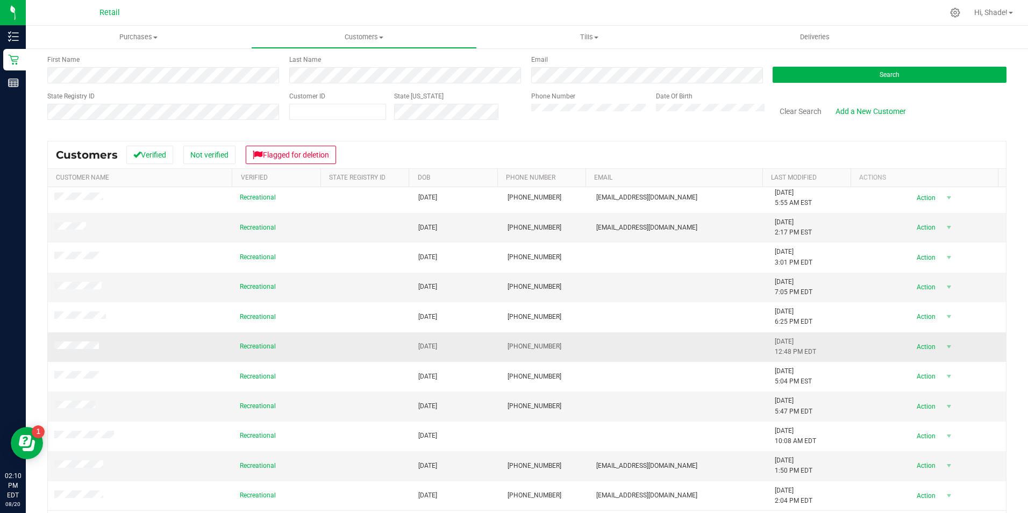
scroll to position [88, 0]
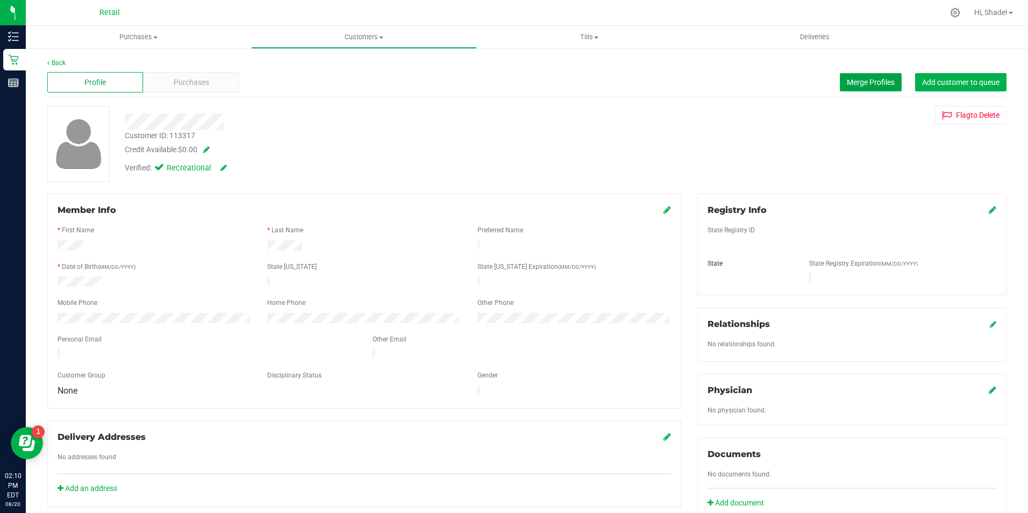
click at [860, 78] on span "Merge Profiles" at bounding box center [871, 82] width 48 height 9
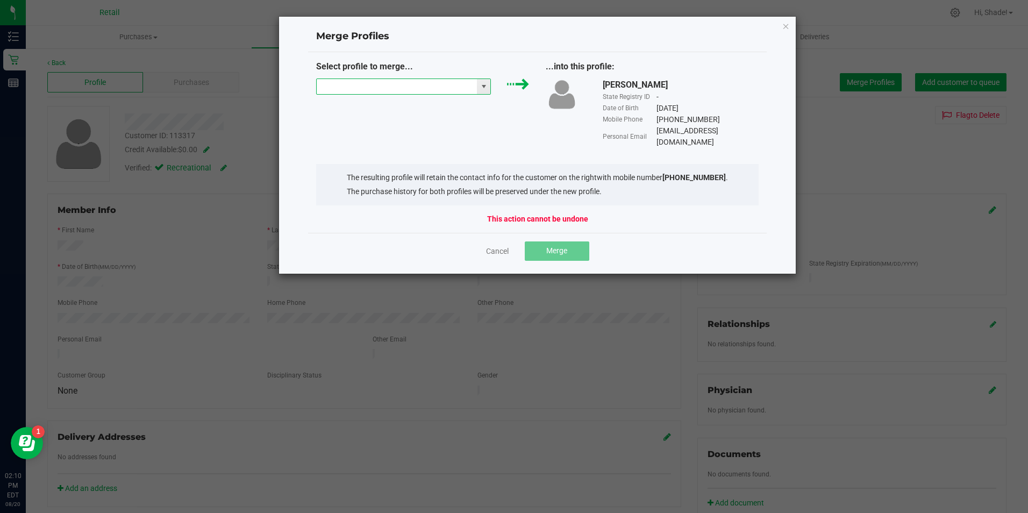
click at [404, 83] on input "NO DATA FOUND" at bounding box center [397, 86] width 161 height 15
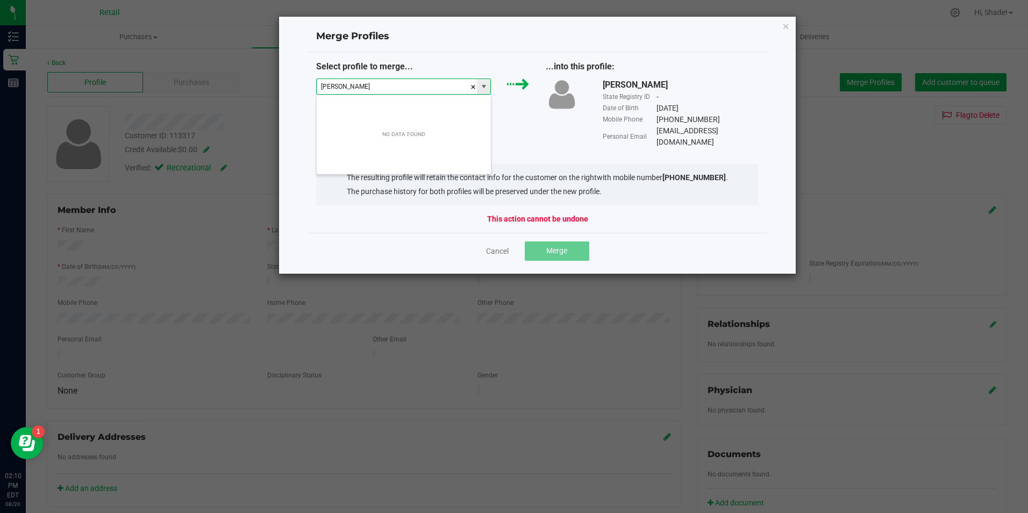
scroll to position [16, 175]
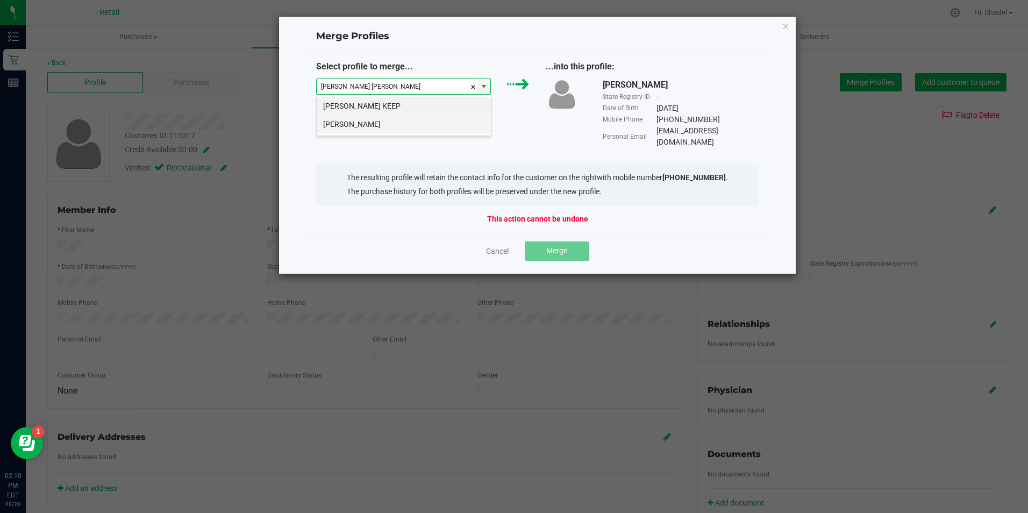
click at [394, 124] on li "Shawn Jennings" at bounding box center [404, 124] width 174 height 18
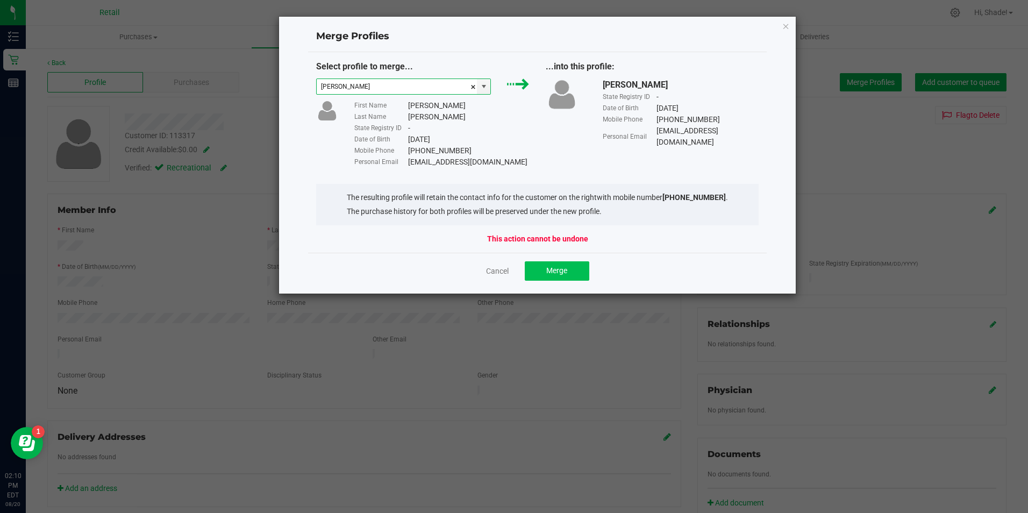
type input "Shawn Jennings"
click at [564, 275] on span "Merge" at bounding box center [556, 270] width 21 height 9
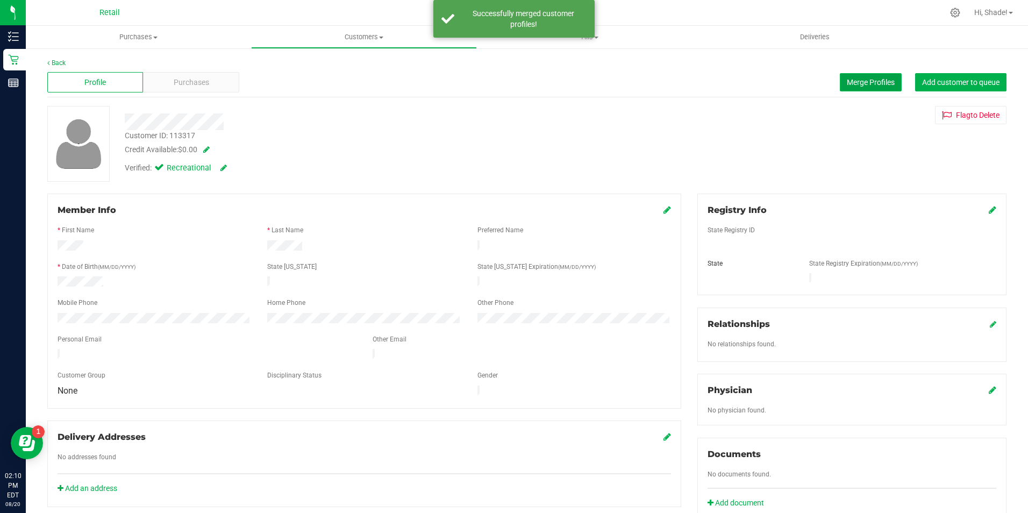
click at [852, 81] on span "Merge Profiles" at bounding box center [871, 82] width 48 height 9
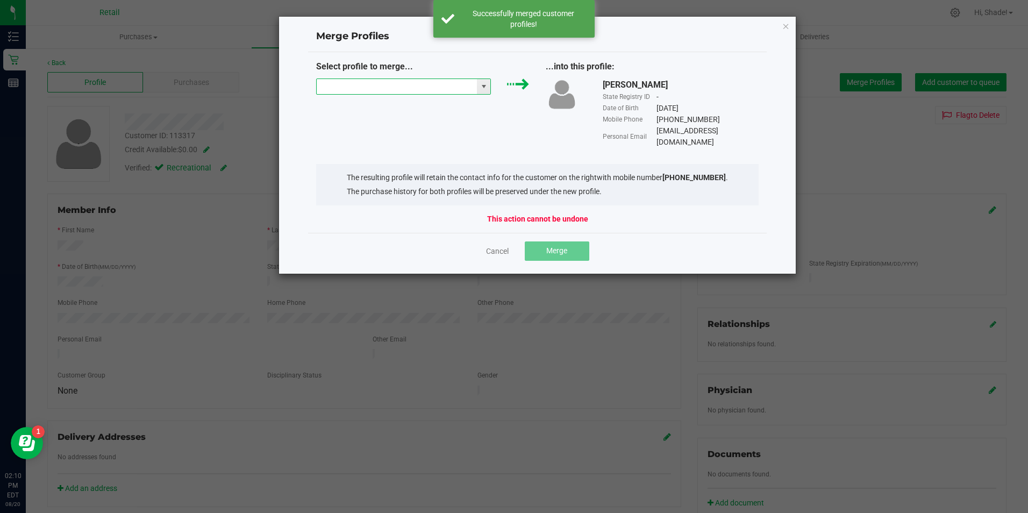
click at [422, 83] on input "NO DATA FOUND" at bounding box center [397, 86] width 161 height 15
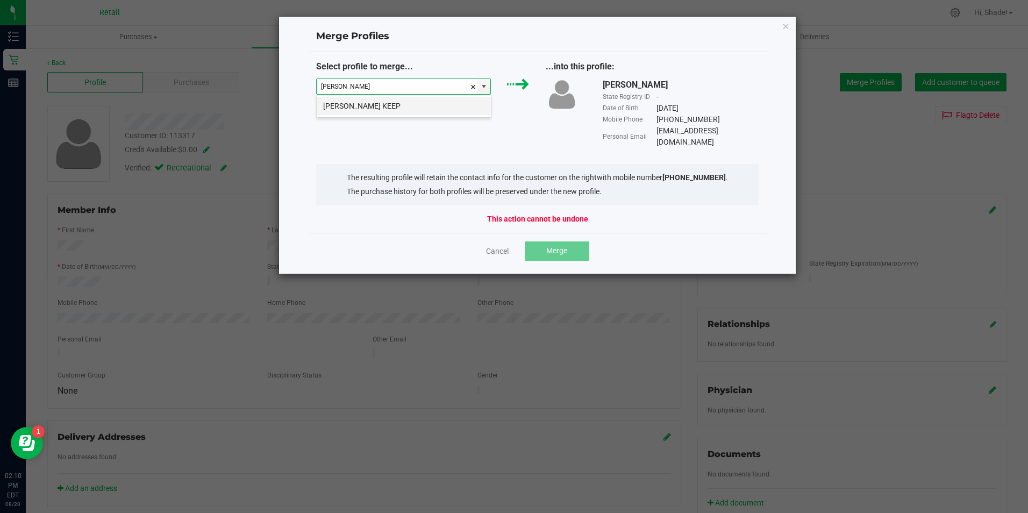
click at [362, 112] on li "shawn jenning KEEP" at bounding box center [404, 106] width 174 height 18
type input "shawn jenning KEEP"
click at [552, 246] on span "Merge" at bounding box center [556, 250] width 21 height 9
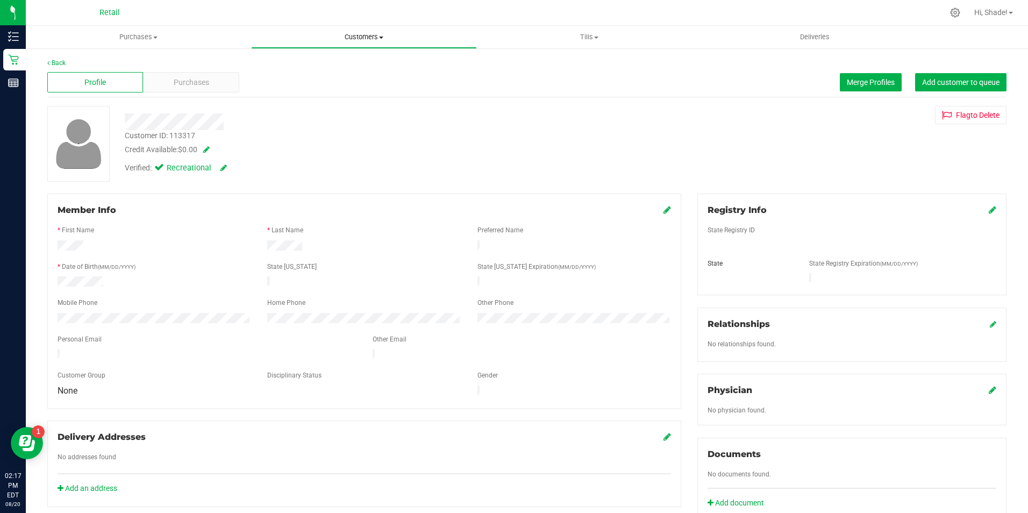
click at [355, 36] on span "Customers" at bounding box center [364, 37] width 224 height 10
click at [346, 65] on li "All customers" at bounding box center [363, 65] width 225 height 13
click at [847, 80] on span "Merge Profiles" at bounding box center [871, 82] width 48 height 9
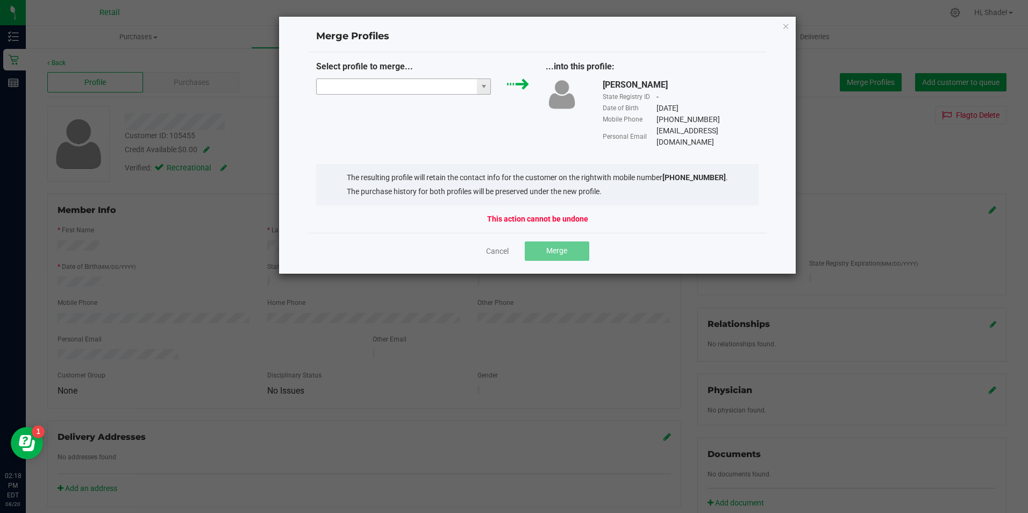
click at [451, 90] on input "NO DATA FOUND" at bounding box center [397, 86] width 161 height 15
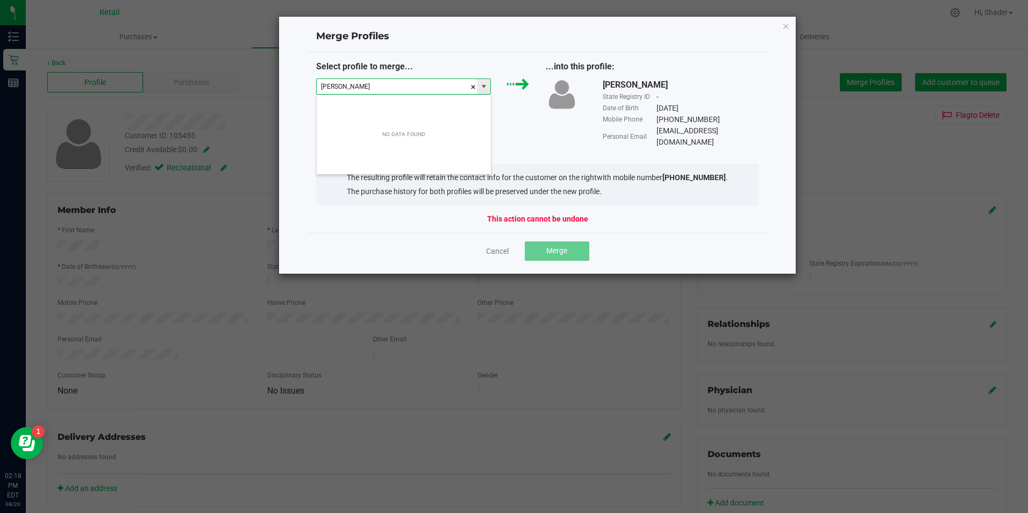
scroll to position [16, 175]
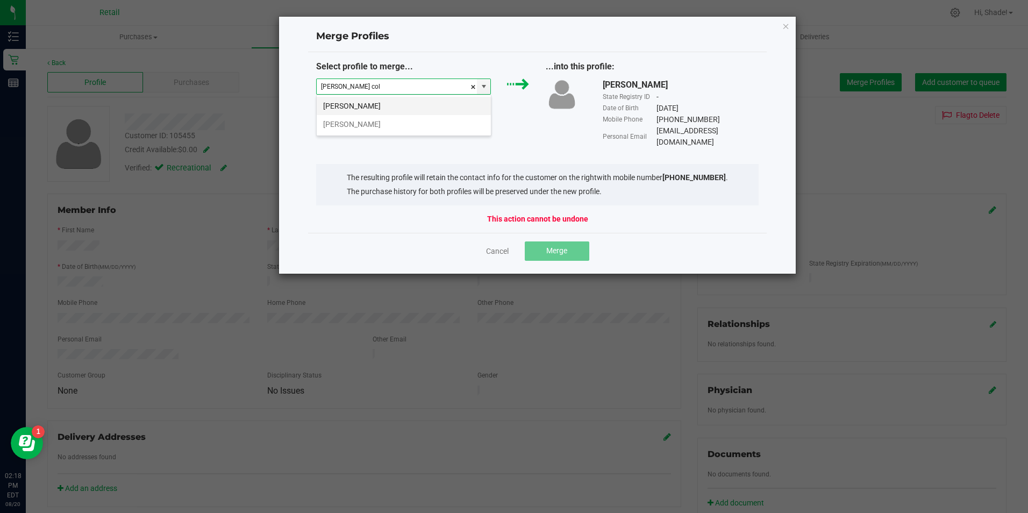
click at [401, 109] on li "Cherie Colinders" at bounding box center [404, 106] width 174 height 18
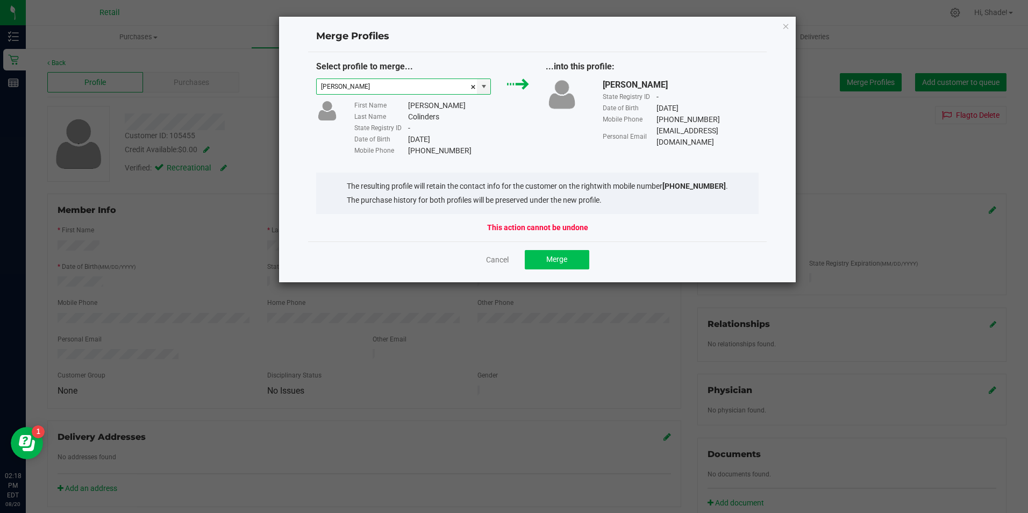
type input "Cherie Colinders"
click at [561, 263] on span "Merge" at bounding box center [556, 259] width 21 height 9
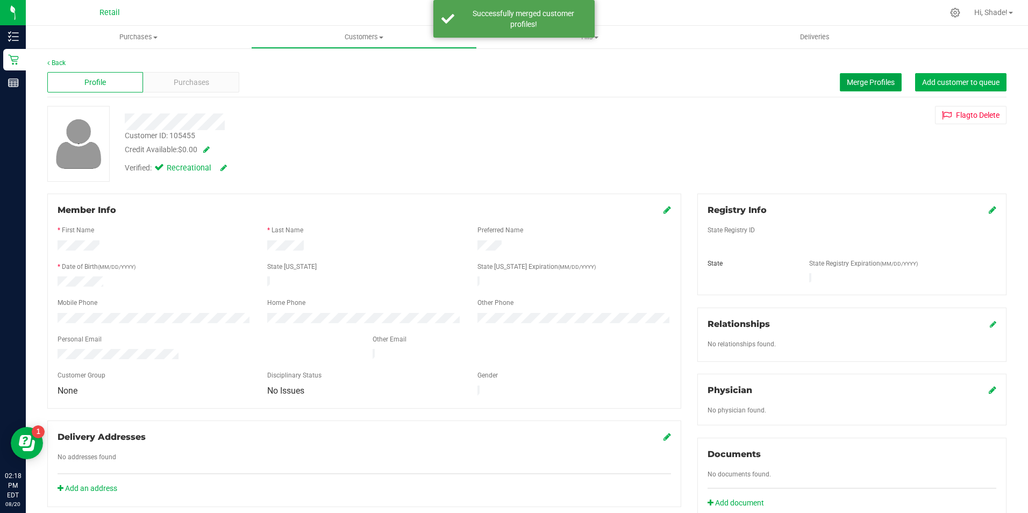
click at [864, 81] on span "Merge Profiles" at bounding box center [871, 82] width 48 height 9
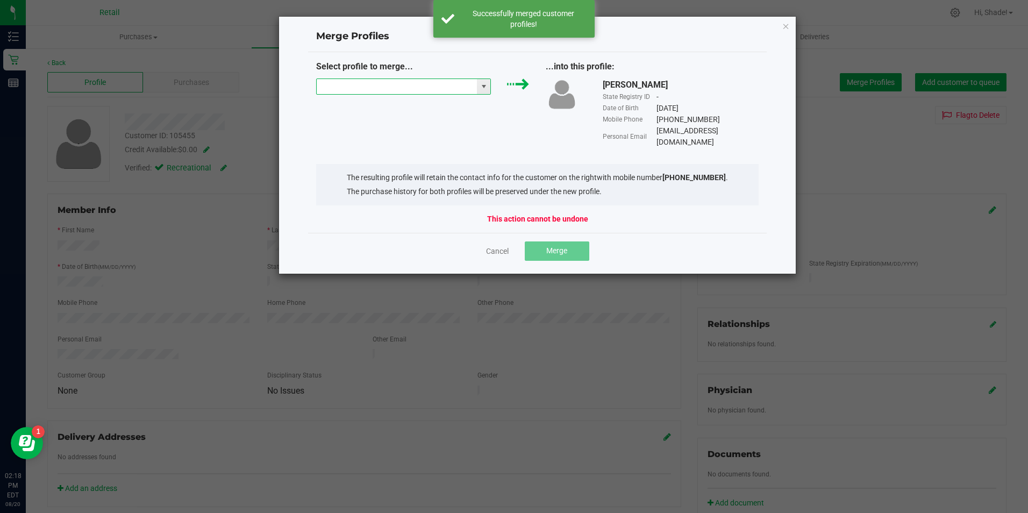
click at [420, 83] on input "NO DATA FOUND" at bounding box center [397, 86] width 161 height 15
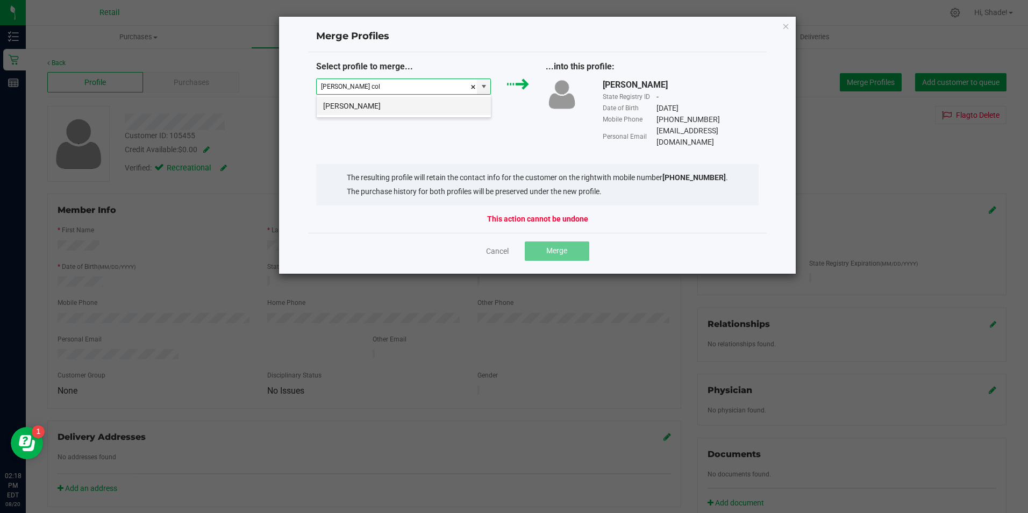
click at [402, 104] on li "Cherie Colindres" at bounding box center [404, 106] width 174 height 18
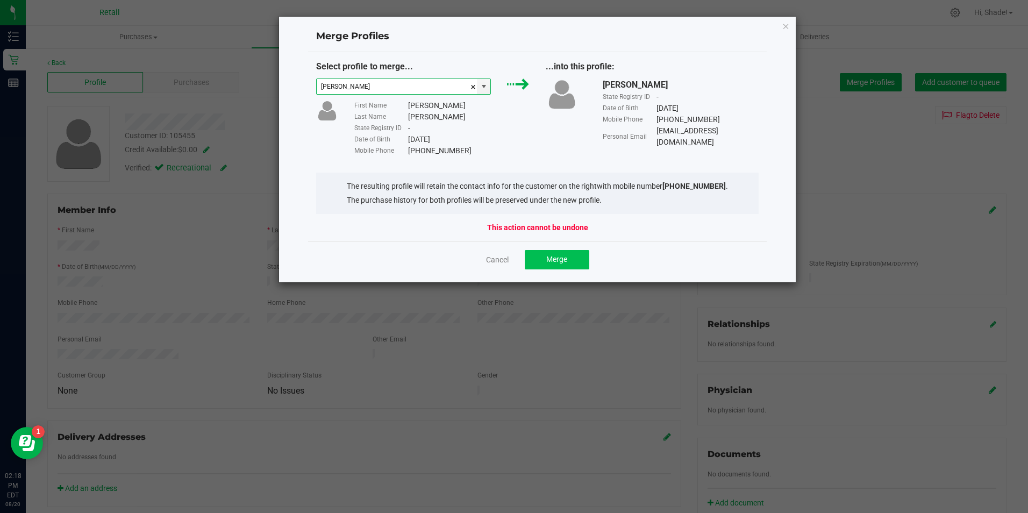
type input "Cherie Colindres"
click at [548, 256] on span "Merge" at bounding box center [556, 259] width 21 height 9
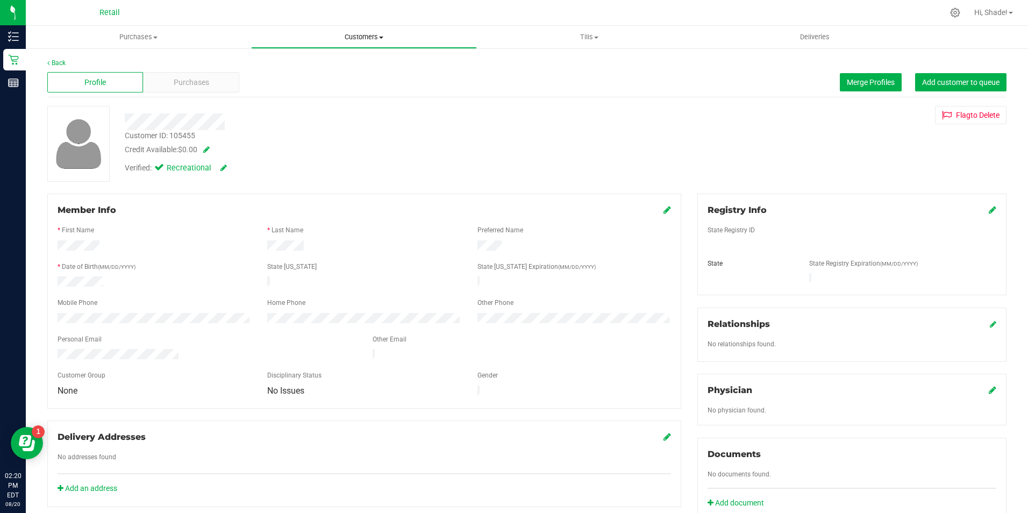
drag, startPoint x: 360, startPoint y: 38, endPoint x: 328, endPoint y: 49, distance: 33.2
click at [360, 38] on span "Customers" at bounding box center [364, 37] width 224 height 10
click at [136, 33] on span "Purchases" at bounding box center [138, 37] width 224 height 10
click at [106, 66] on span "Summary of purchases" at bounding box center [81, 64] width 110 height 9
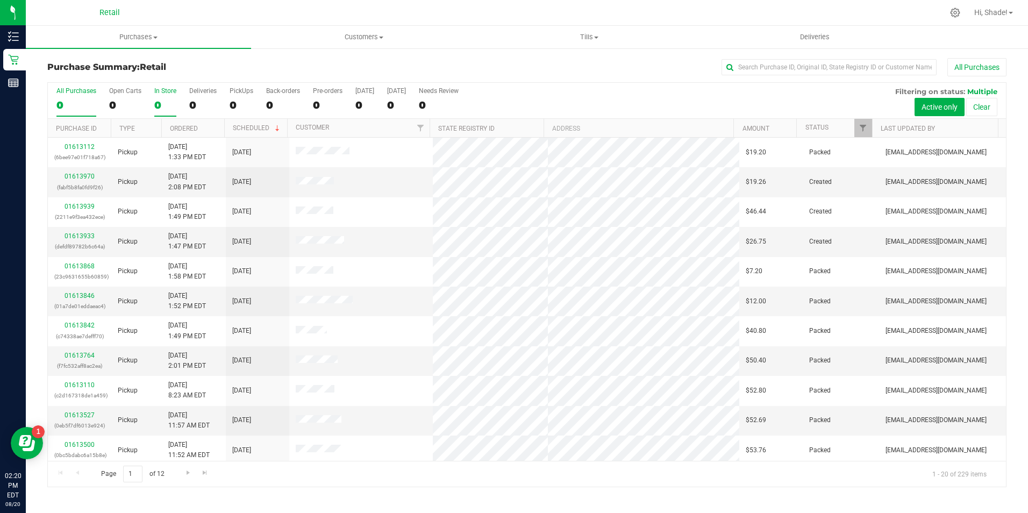
click at [160, 97] on label "In Store 0" at bounding box center [165, 102] width 22 height 30
click at [0, 0] on input "In Store 0" at bounding box center [0, 0] width 0 height 0
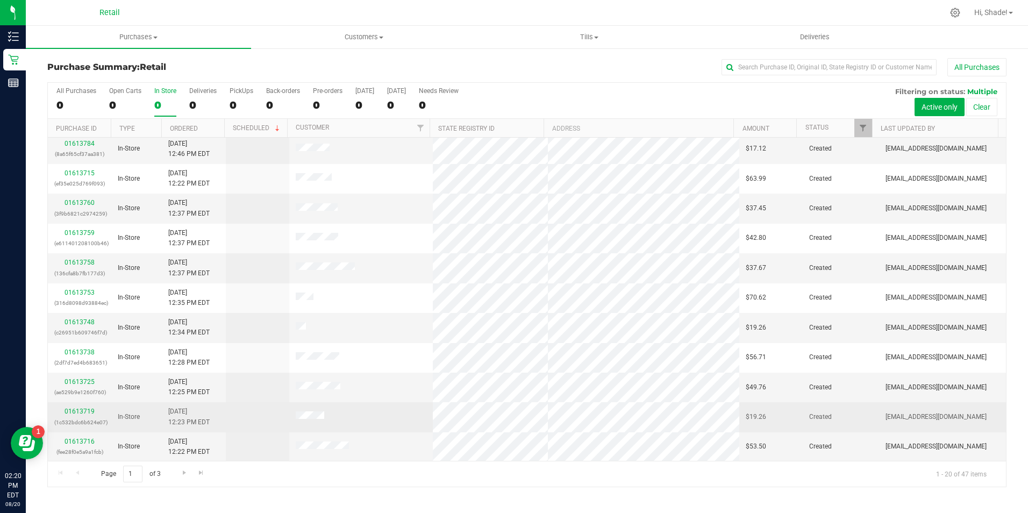
scroll to position [272, 0]
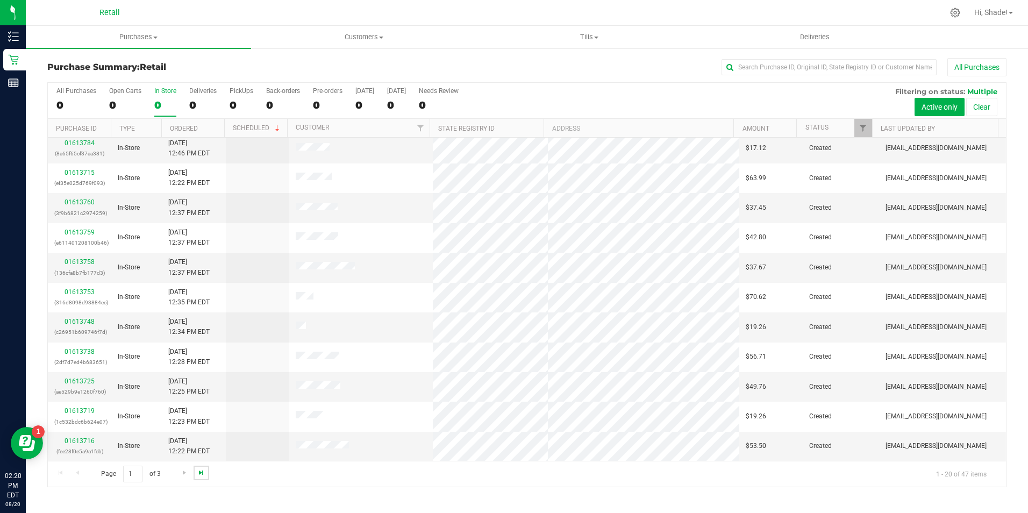
click at [200, 471] on span "Go to the last page" at bounding box center [201, 472] width 9 height 9
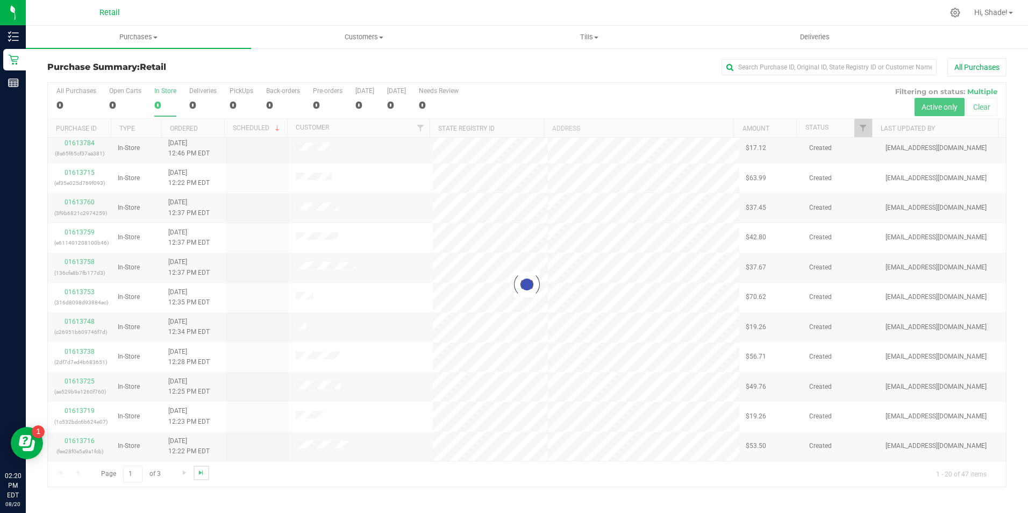
scroll to position [0, 0]
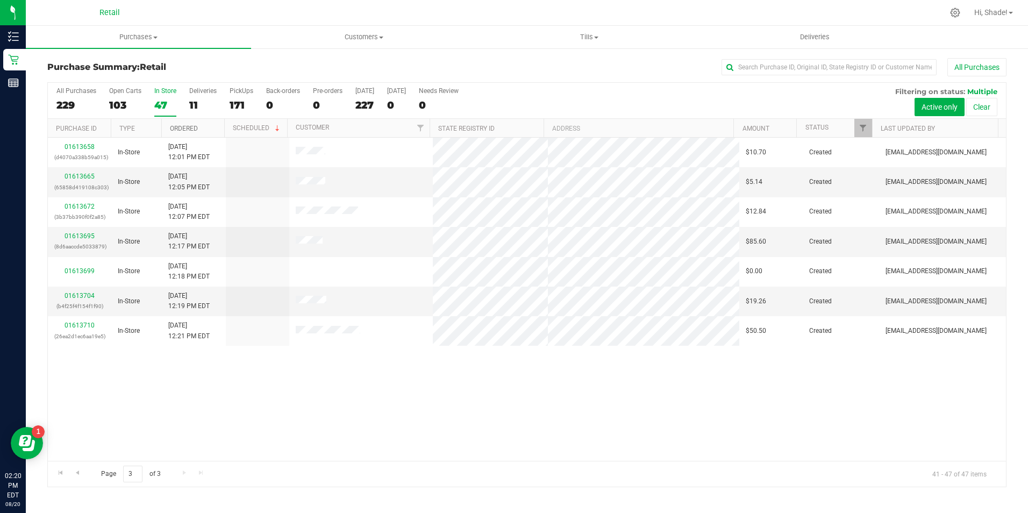
click at [187, 126] on link "Ordered" at bounding box center [184, 129] width 28 height 8
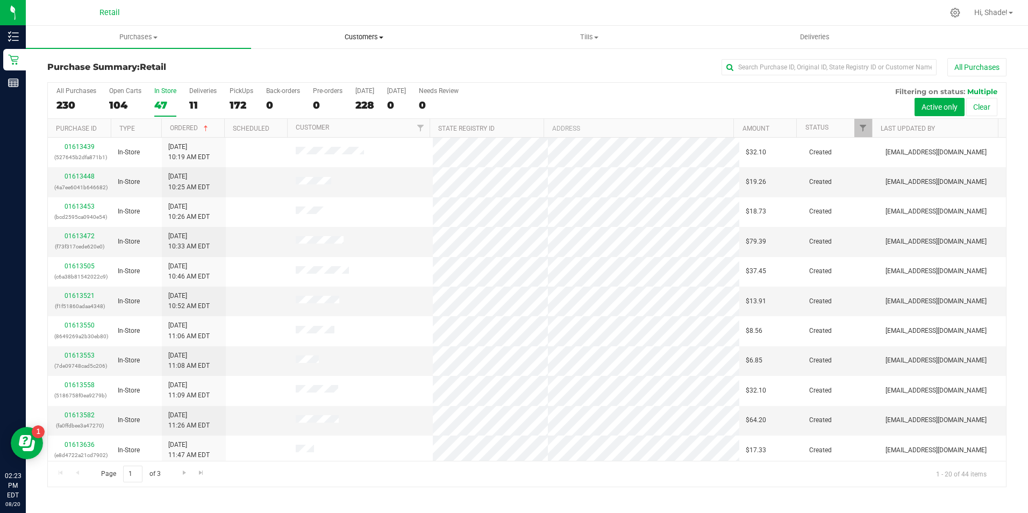
click at [365, 36] on span "Customers" at bounding box center [364, 37] width 224 height 10
click at [307, 62] on span "All customers" at bounding box center [289, 64] width 77 height 9
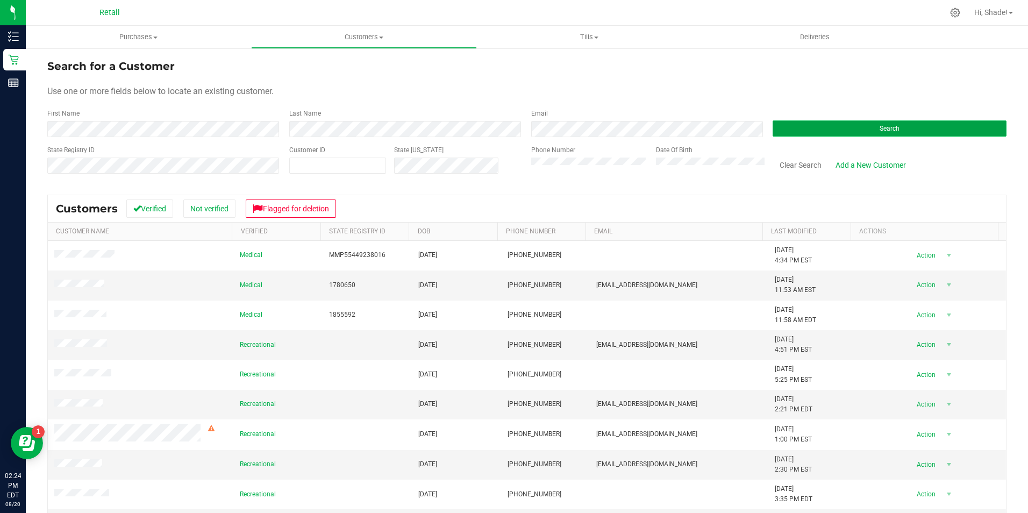
click at [796, 132] on button "Search" at bounding box center [890, 128] width 234 height 16
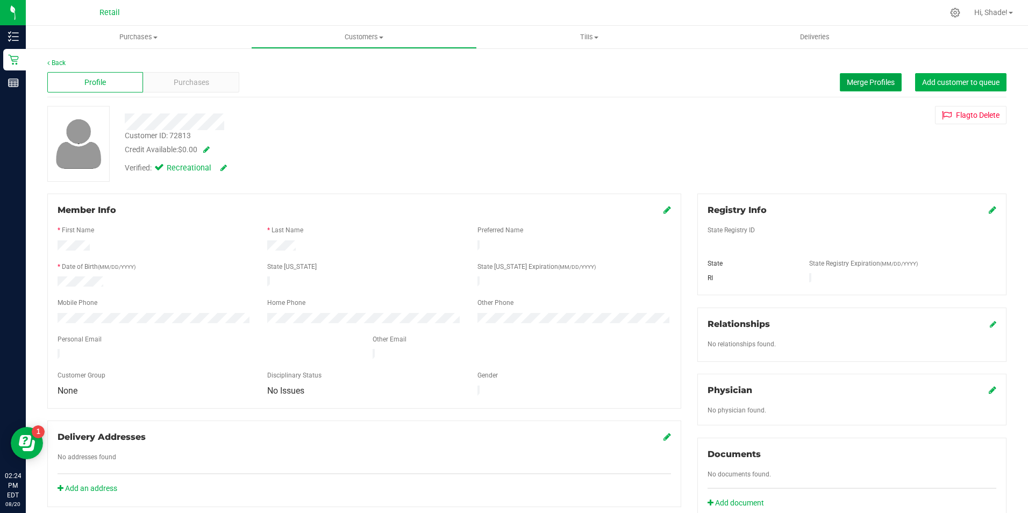
click at [873, 78] on span "Merge Profiles" at bounding box center [871, 82] width 48 height 9
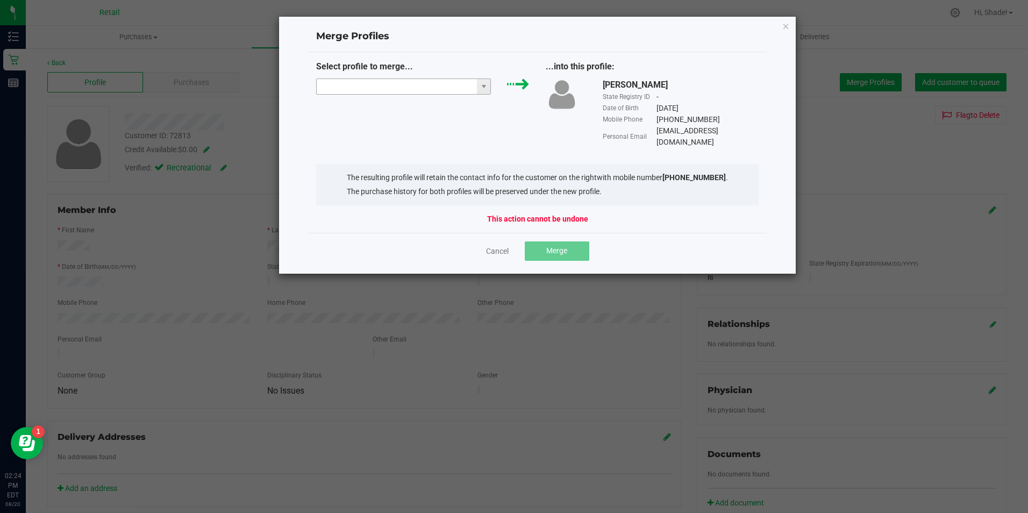
click at [353, 81] on input "NO DATA FOUND" at bounding box center [397, 86] width 161 height 15
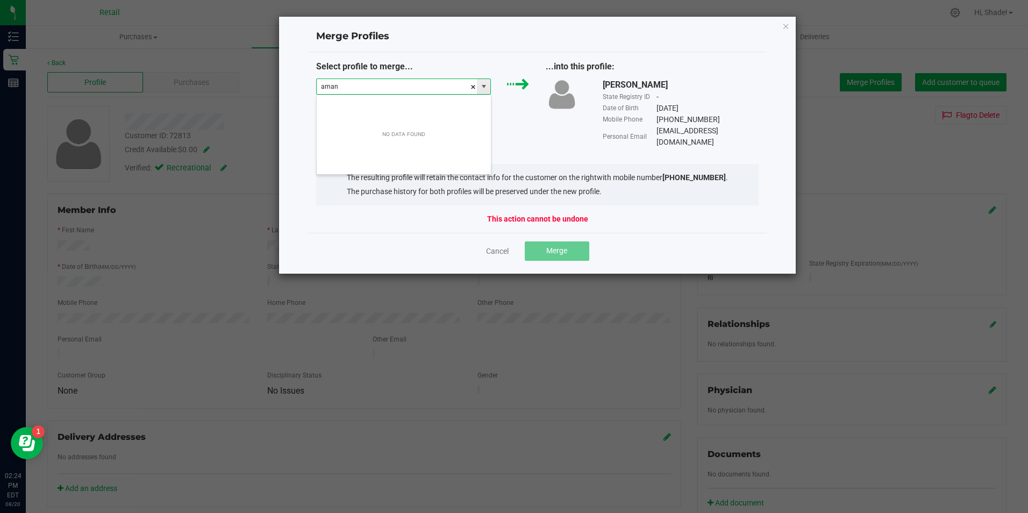
scroll to position [16, 175]
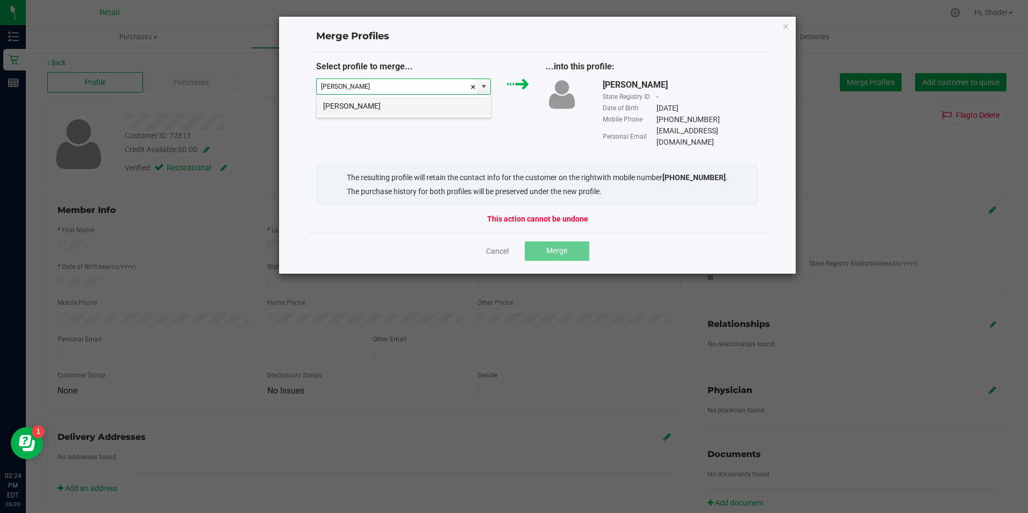
click at [358, 104] on li "Amanda Herrera" at bounding box center [404, 106] width 174 height 18
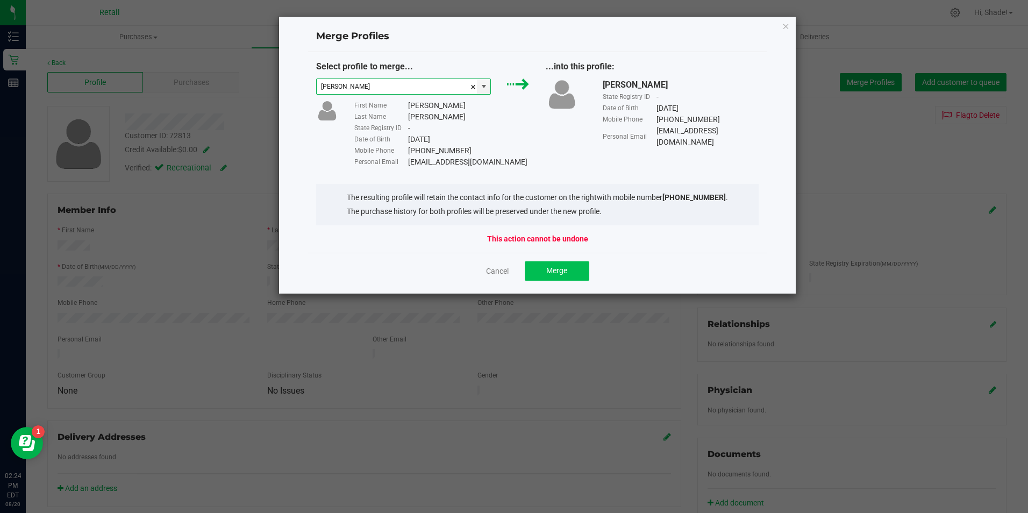
type input "Amanda Herrera"
click at [562, 270] on span "Merge" at bounding box center [556, 270] width 21 height 9
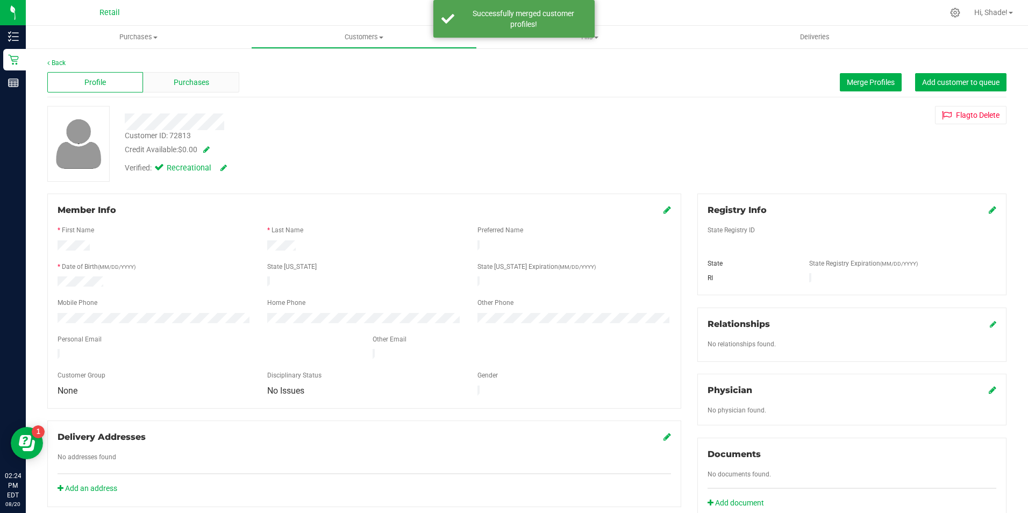
click at [199, 82] on span "Purchases" at bounding box center [191, 82] width 35 height 11
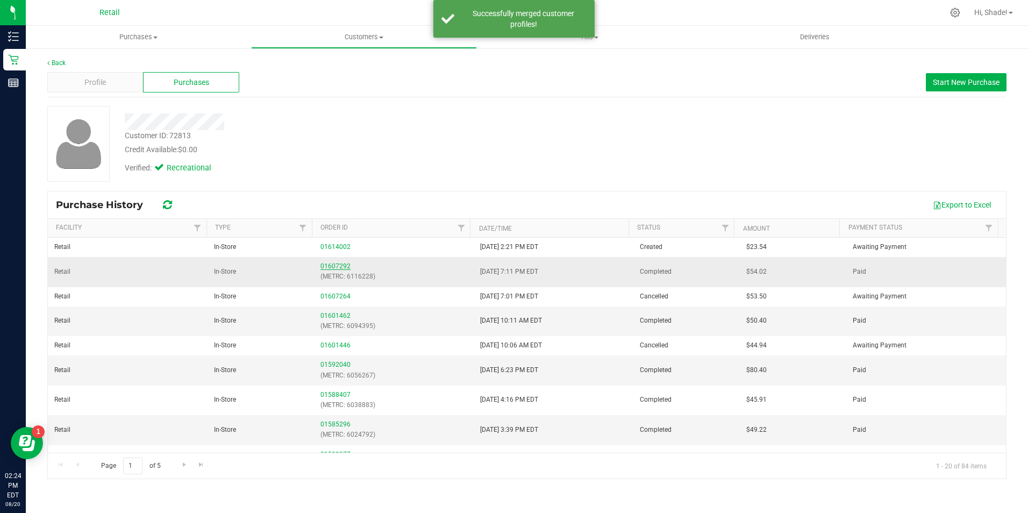
click at [335, 263] on link "01607292" at bounding box center [335, 266] width 30 height 8
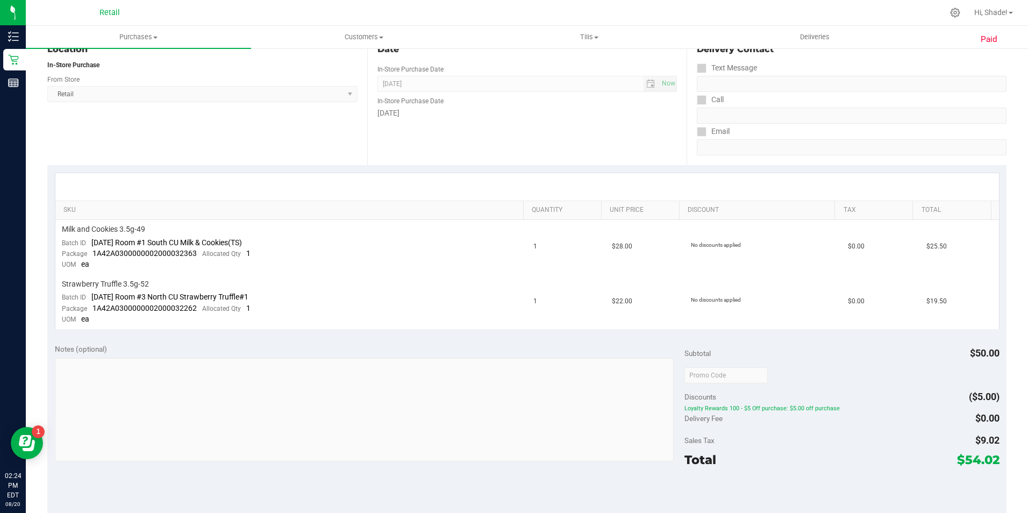
scroll to position [215, 0]
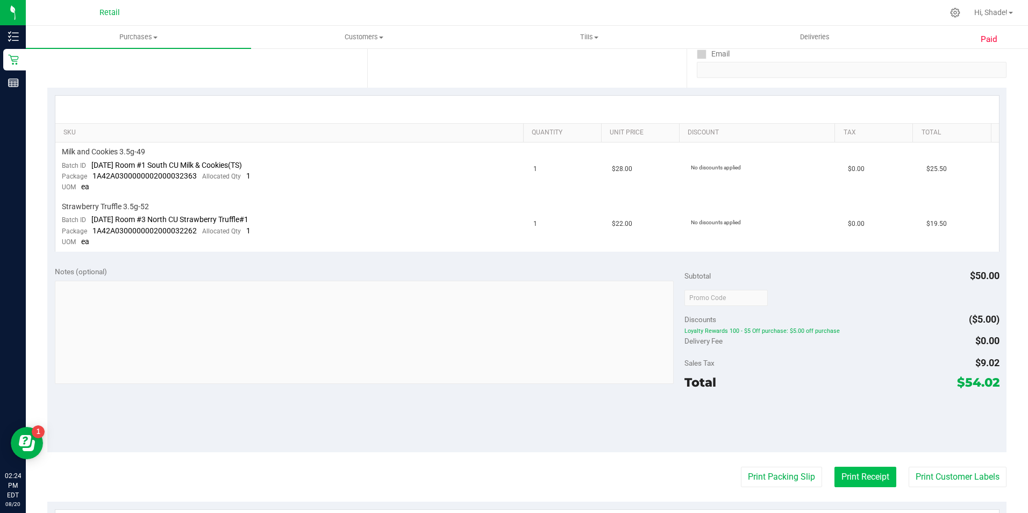
click at [856, 474] on button "Print Receipt" at bounding box center [865, 477] width 62 height 20
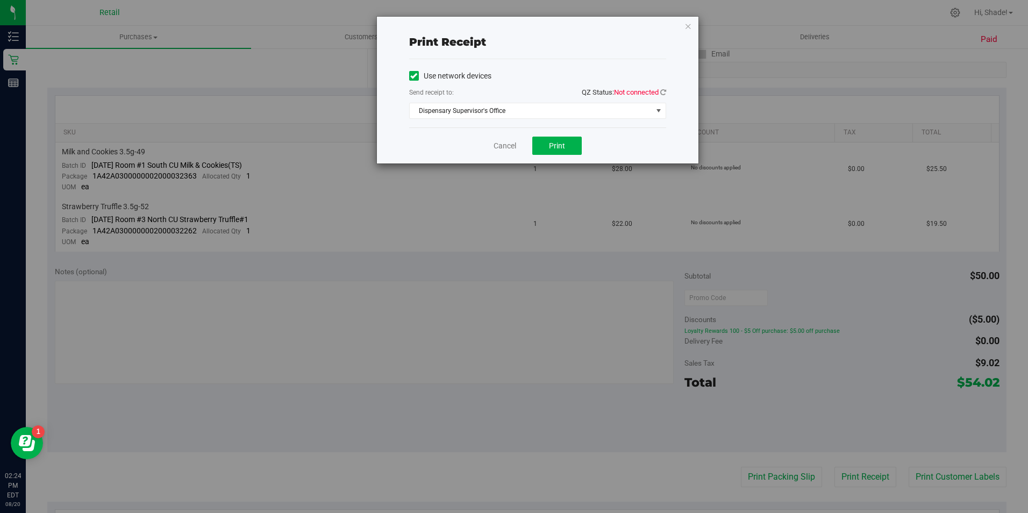
click at [415, 76] on icon at bounding box center [413, 76] width 7 height 0
click at [0, 0] on input "Use network devices" at bounding box center [0, 0] width 0 height 0
click at [428, 112] on span "Choose printer" at bounding box center [531, 110] width 242 height 15
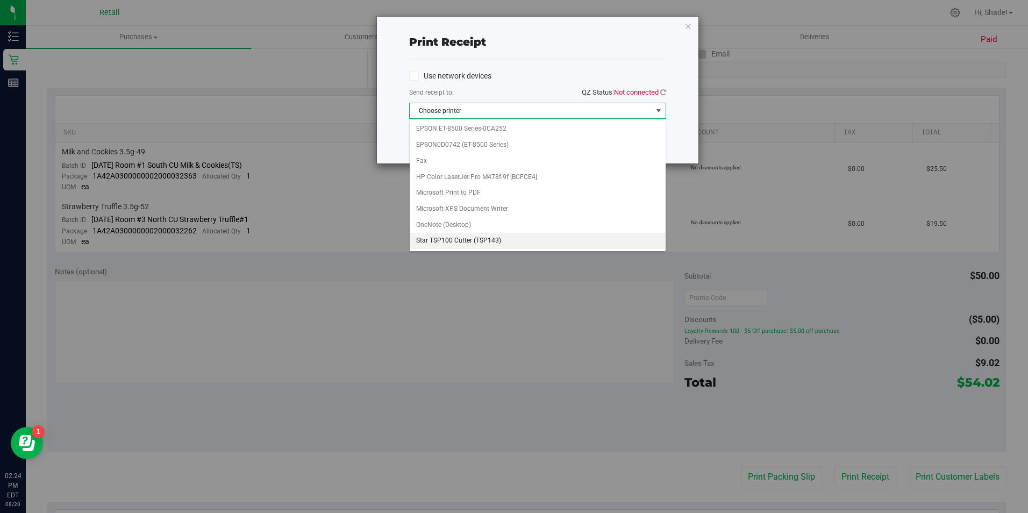
click at [483, 235] on li "Star TSP100 Cutter (TSP143)" at bounding box center [538, 241] width 256 height 16
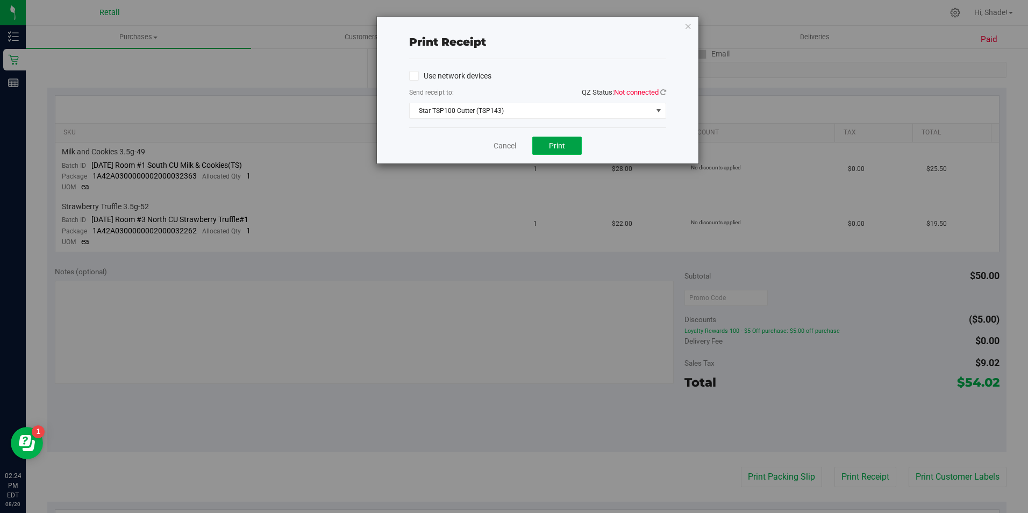
click at [560, 150] on button "Print" at bounding box center [556, 146] width 49 height 18
click at [687, 25] on icon "button" at bounding box center [688, 25] width 8 height 13
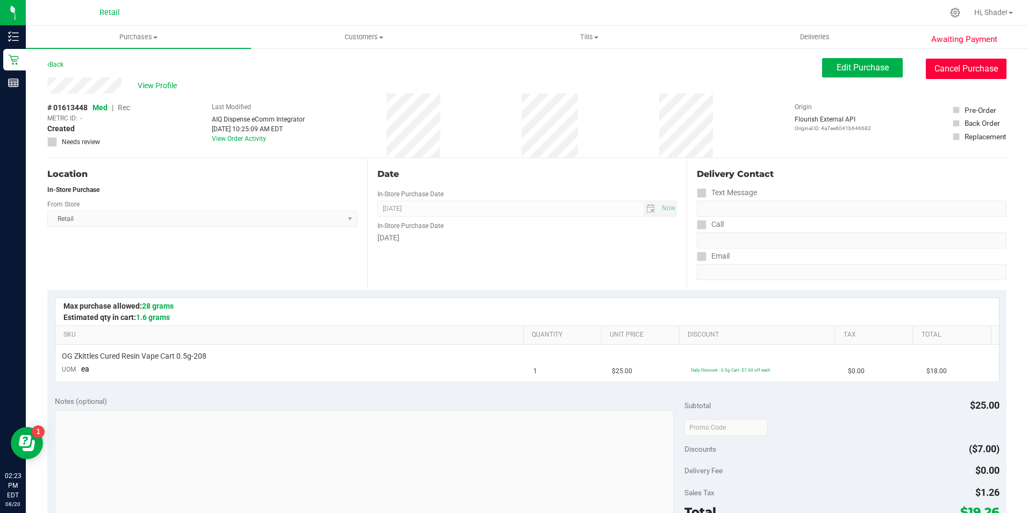
click at [959, 67] on button "Cancel Purchase" at bounding box center [966, 69] width 81 height 20
click at [930, 63] on button "Cancel Purchase" at bounding box center [966, 69] width 81 height 20
click at [953, 73] on button "Cancel Purchase" at bounding box center [966, 69] width 81 height 20
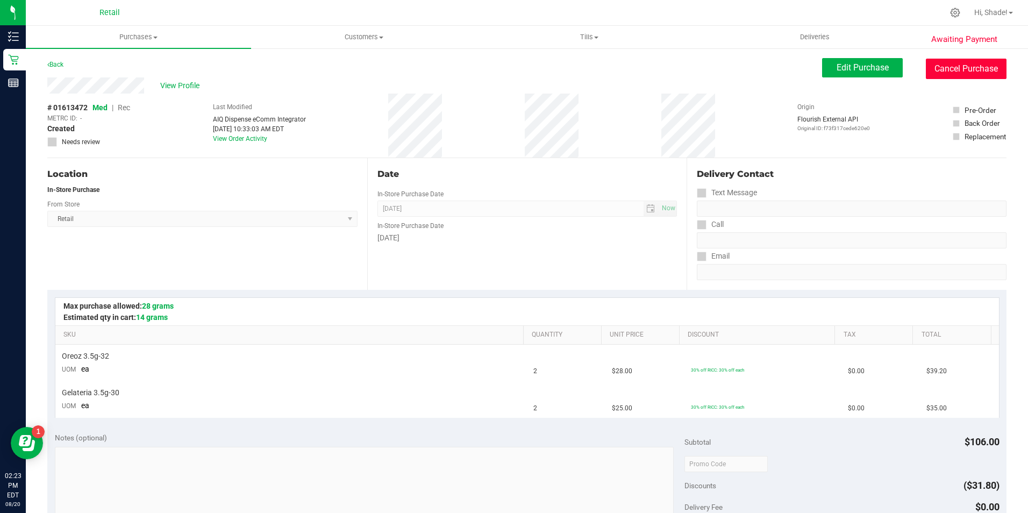
drag, startPoint x: 948, startPoint y: 76, endPoint x: 542, endPoint y: 60, distance: 406.8
click at [948, 76] on button "Cancel Purchase" at bounding box center [966, 69] width 81 height 20
drag, startPoint x: 971, startPoint y: 75, endPoint x: 562, endPoint y: 70, distance: 409.2
click at [971, 76] on button "Cancel Purchase" at bounding box center [966, 69] width 81 height 20
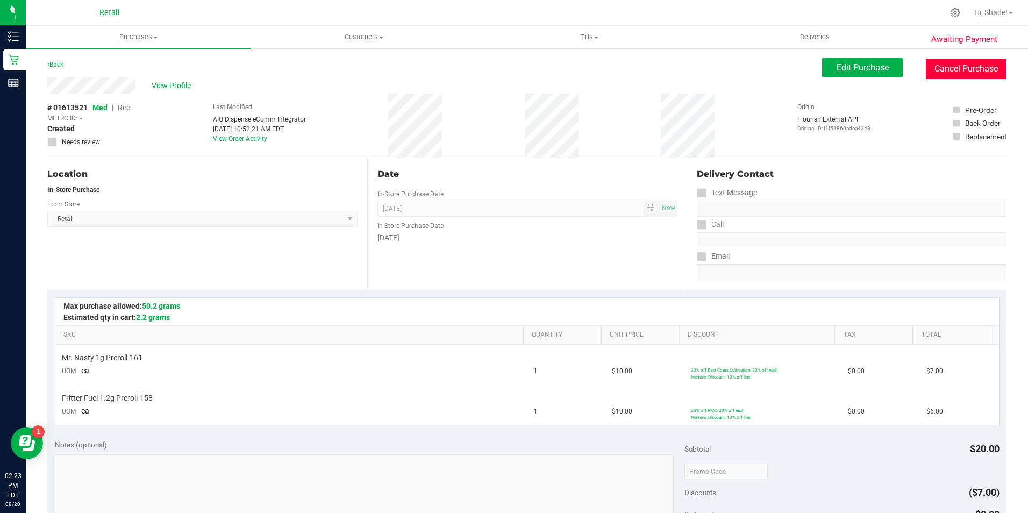
click at [931, 71] on button "Cancel Purchase" at bounding box center [966, 69] width 81 height 20
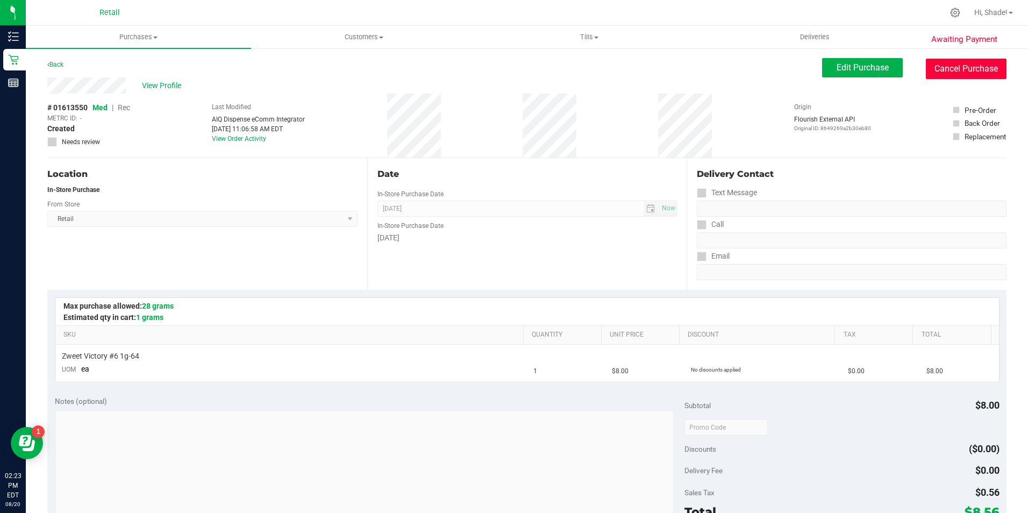
click at [935, 70] on button "Cancel Purchase" at bounding box center [966, 69] width 81 height 20
drag, startPoint x: 964, startPoint y: 74, endPoint x: 574, endPoint y: 67, distance: 390.9
click at [964, 74] on button "Cancel Purchase" at bounding box center [966, 69] width 81 height 20
click at [931, 73] on button "Cancel Purchase" at bounding box center [966, 69] width 81 height 20
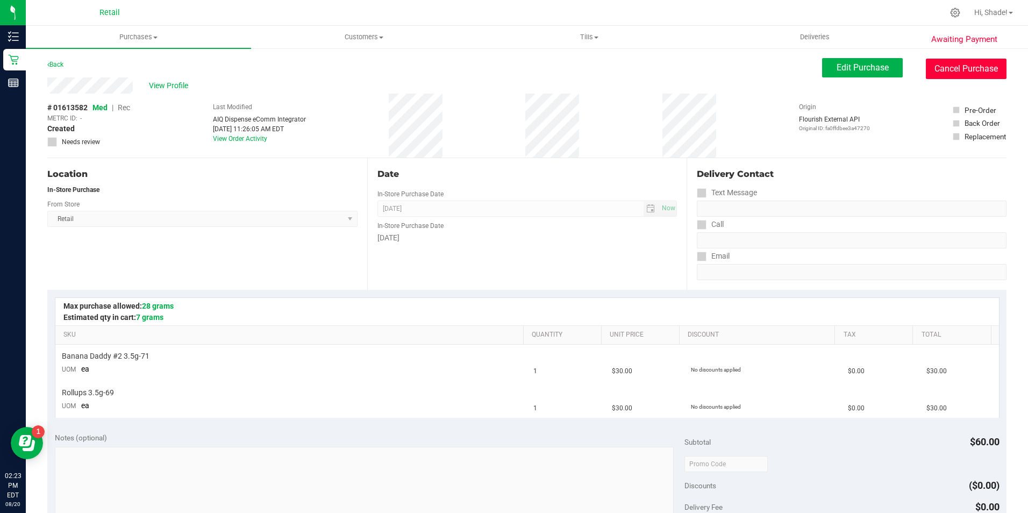
click at [933, 69] on button "Cancel Purchase" at bounding box center [966, 69] width 81 height 20
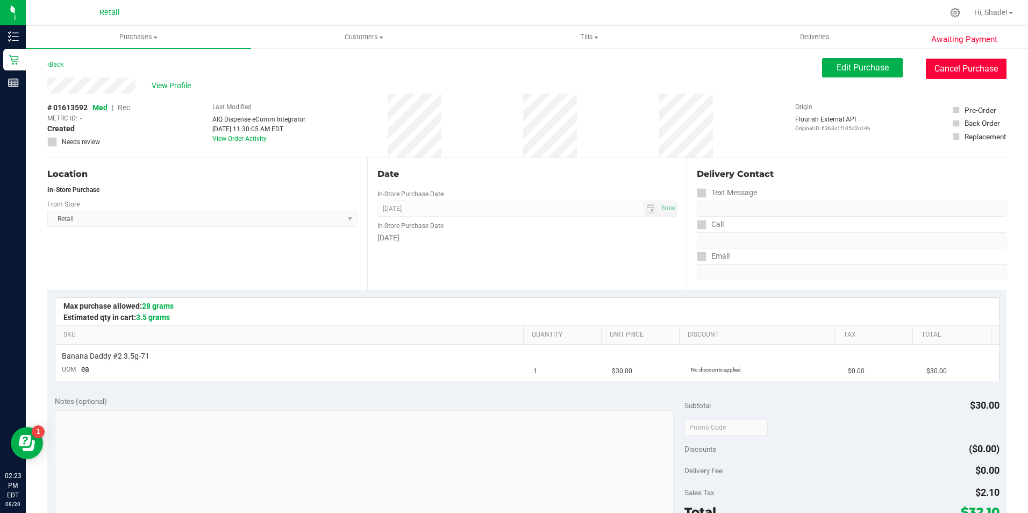
click at [938, 69] on button "Cancel Purchase" at bounding box center [966, 69] width 81 height 20
drag, startPoint x: 944, startPoint y: 68, endPoint x: 580, endPoint y: 61, distance: 364.6
click at [944, 68] on button "Cancel Purchase" at bounding box center [966, 69] width 81 height 20
click at [934, 65] on button "Cancel Purchase" at bounding box center [966, 69] width 81 height 20
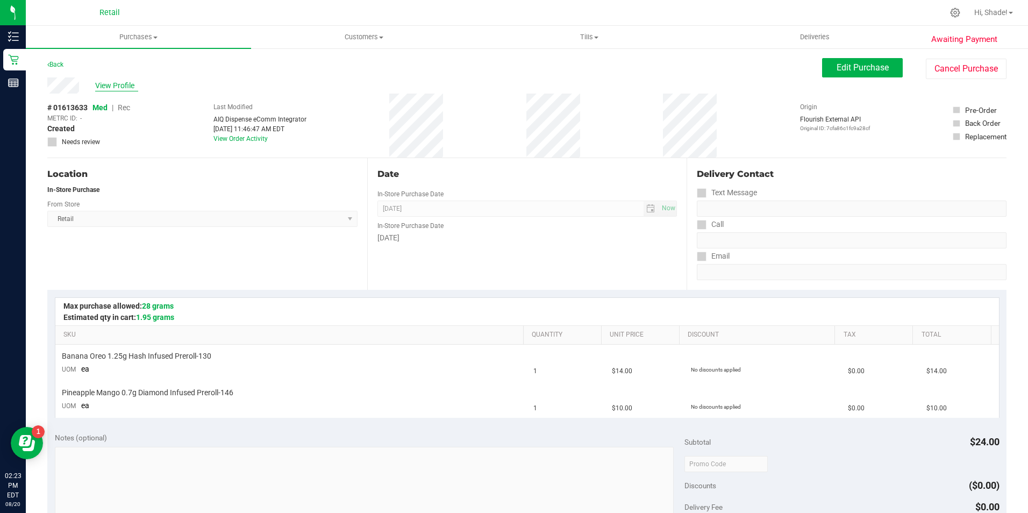
click at [118, 87] on span "View Profile" at bounding box center [116, 85] width 43 height 11
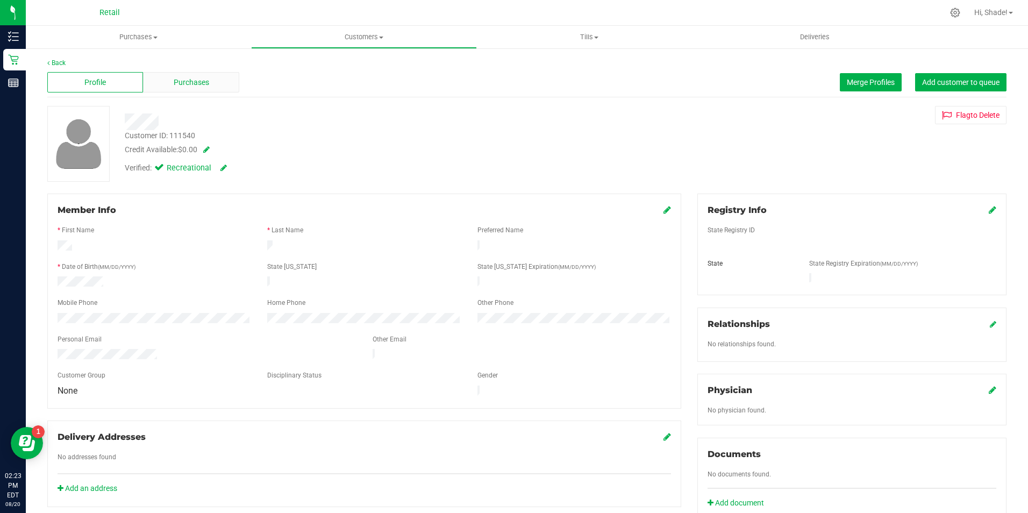
click at [145, 87] on div "Purchases" at bounding box center [191, 82] width 96 height 20
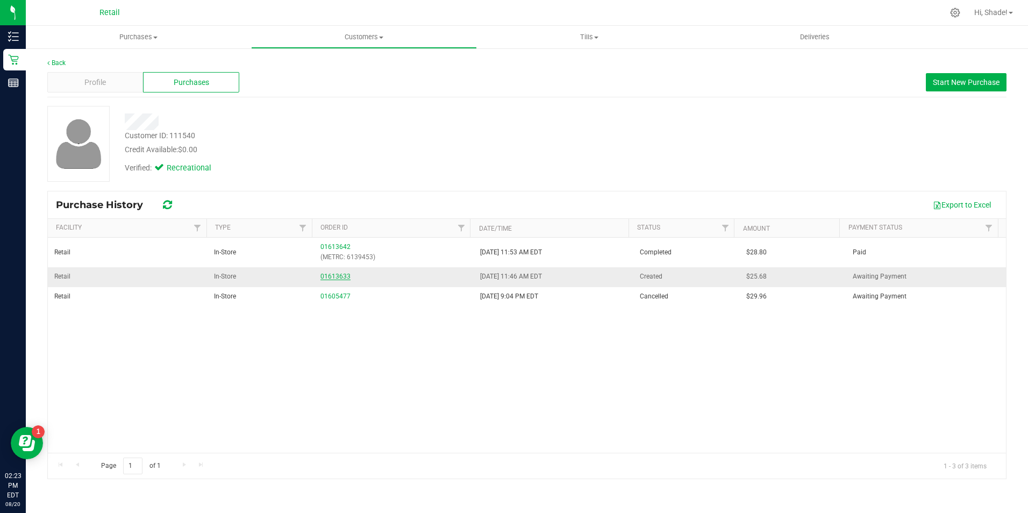
click at [340, 274] on link "01613633" at bounding box center [335, 277] width 30 height 8
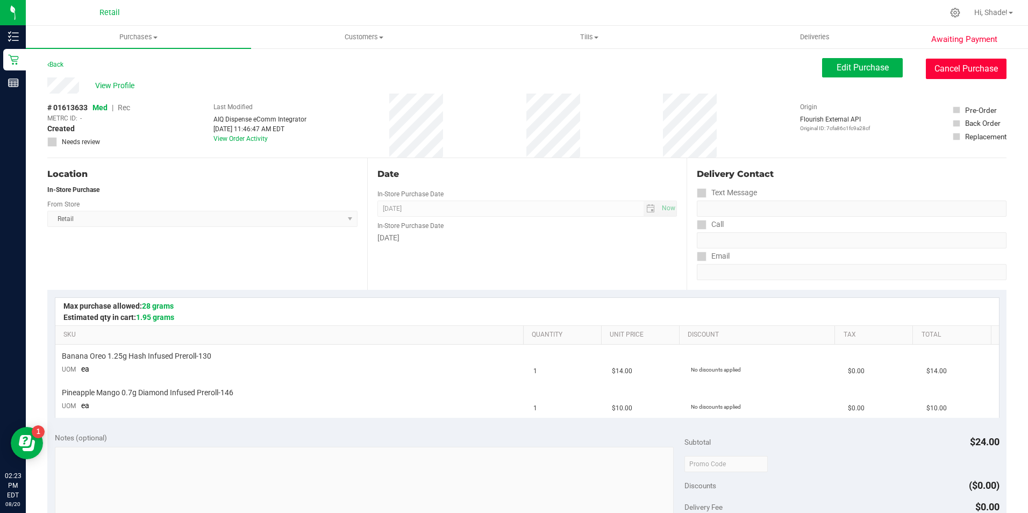
drag, startPoint x: 959, startPoint y: 65, endPoint x: 579, endPoint y: 61, distance: 380.1
click at [959, 65] on button "Cancel Purchase" at bounding box center [966, 69] width 81 height 20
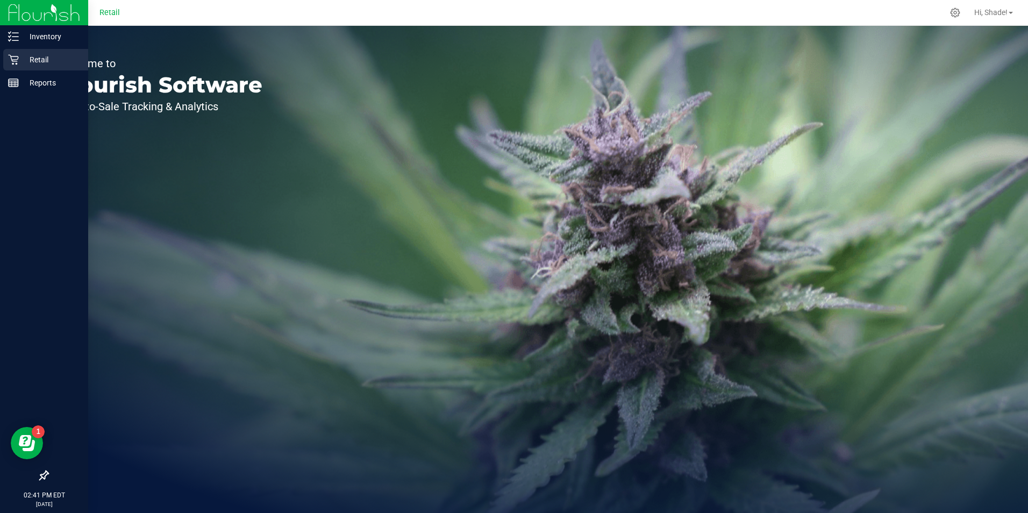
click at [19, 59] on p "Retail" at bounding box center [51, 59] width 65 height 13
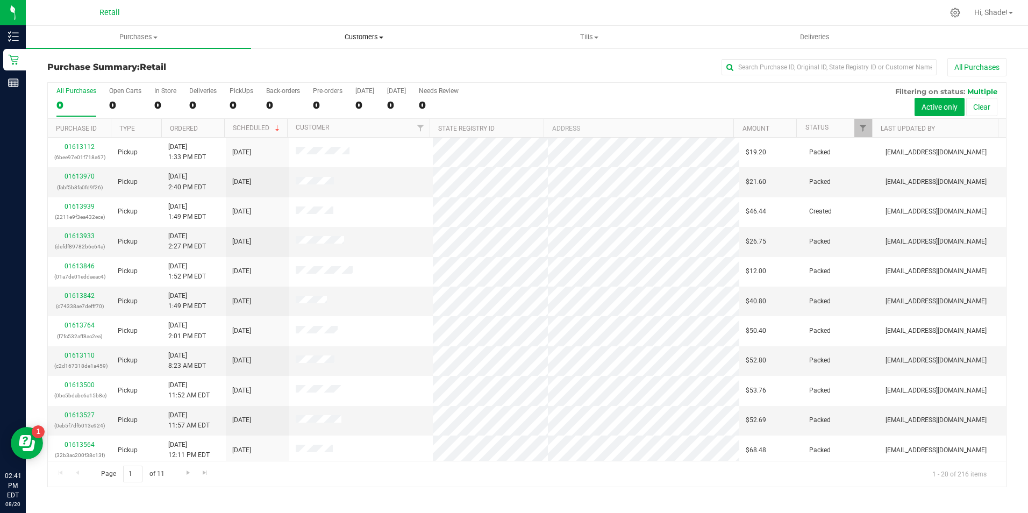
click at [361, 35] on span "Customers" at bounding box center [364, 37] width 224 height 10
click at [303, 61] on span "All customers" at bounding box center [289, 64] width 77 height 9
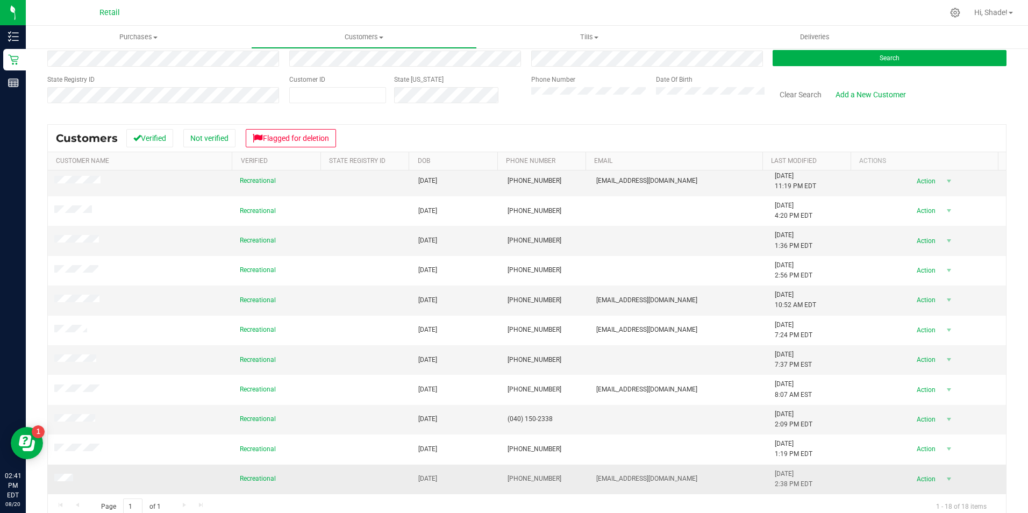
scroll to position [88, 0]
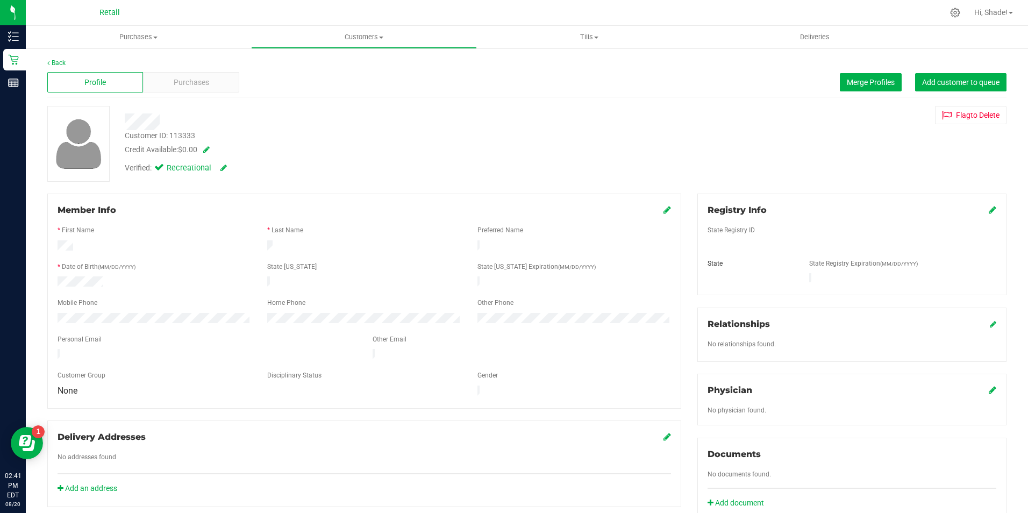
click at [794, 73] on div "Profile Purchases Merge Profiles Add customer to queue" at bounding box center [526, 83] width 959 height 30
click at [794, 82] on span "Merge Profiles" at bounding box center [871, 82] width 48 height 9
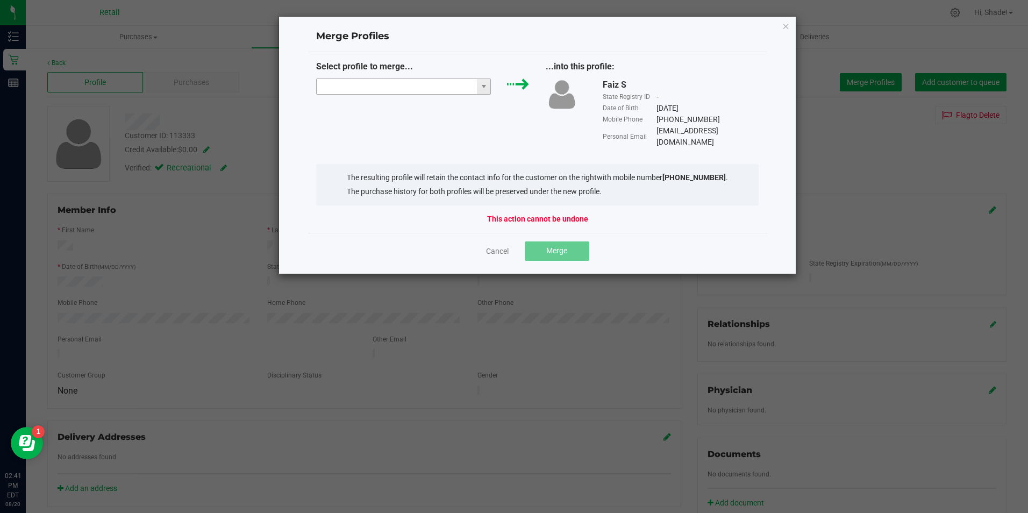
click at [413, 89] on input "NO DATA FOUND" at bounding box center [397, 86] width 161 height 15
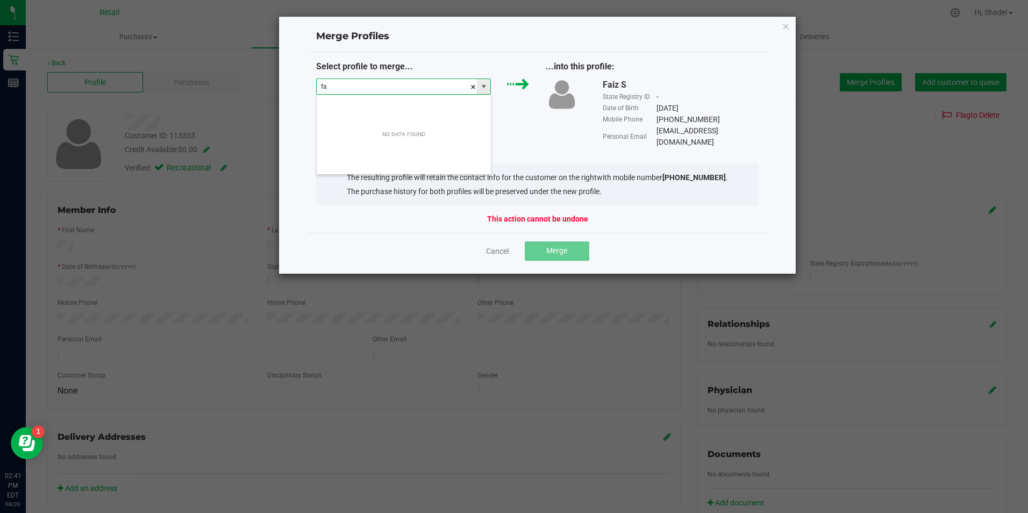
scroll to position [16, 175]
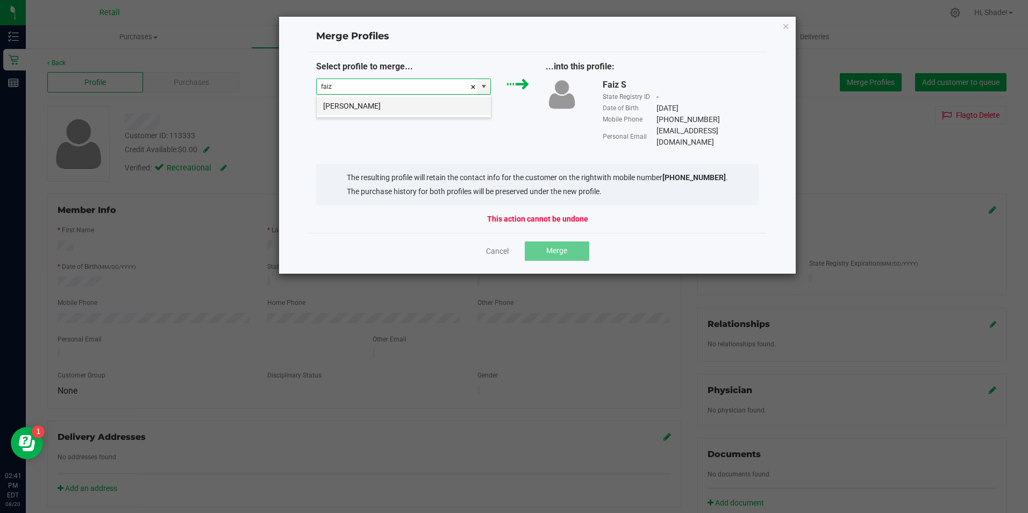
click at [399, 110] on li "[PERSON_NAME]" at bounding box center [404, 106] width 174 height 18
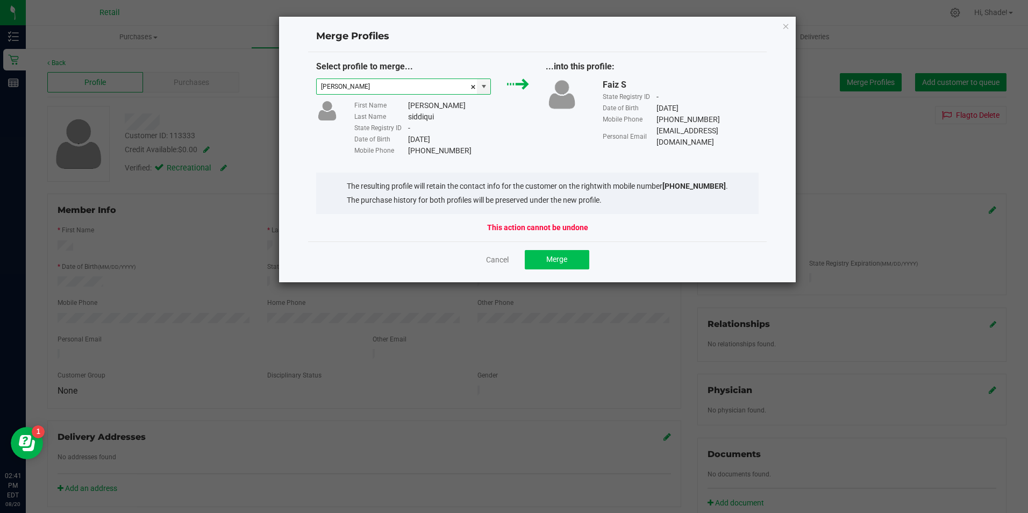
type input "[PERSON_NAME]"
click at [545, 260] on button "Merge" at bounding box center [557, 259] width 65 height 19
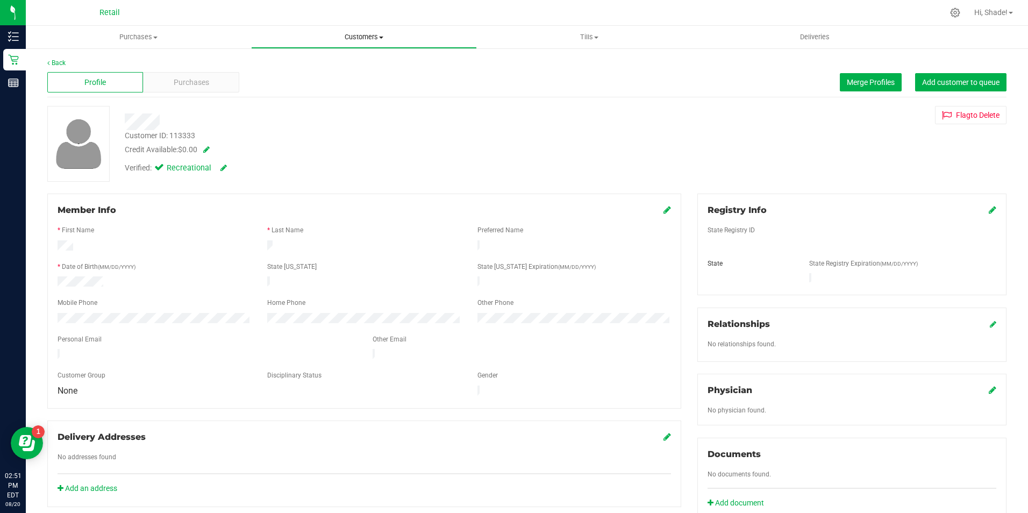
click at [361, 41] on span "Customers" at bounding box center [364, 37] width 224 height 10
click at [300, 61] on span "All customers" at bounding box center [289, 64] width 77 height 9
click at [794, 77] on button "Merge Profiles" at bounding box center [871, 82] width 62 height 18
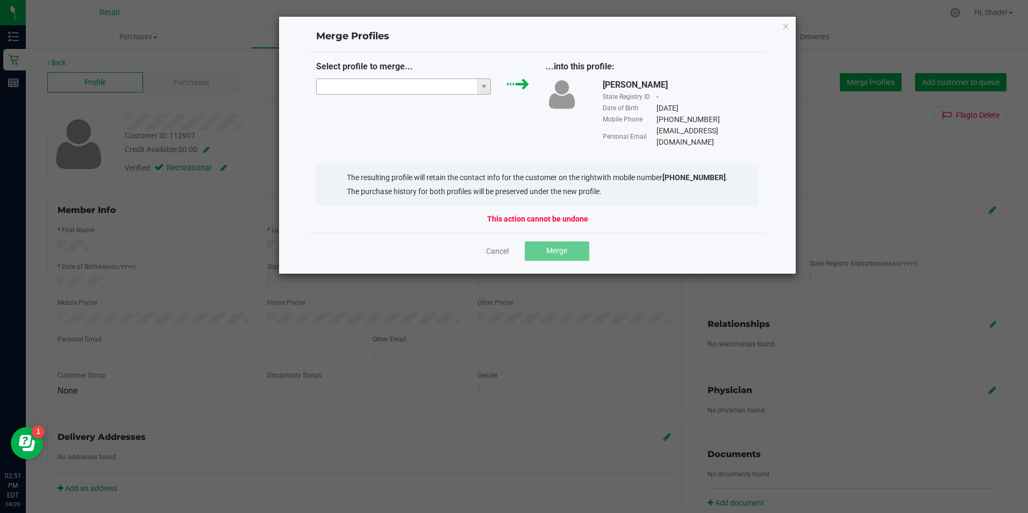
click at [411, 89] on input "NO DATA FOUND" at bounding box center [397, 86] width 161 height 15
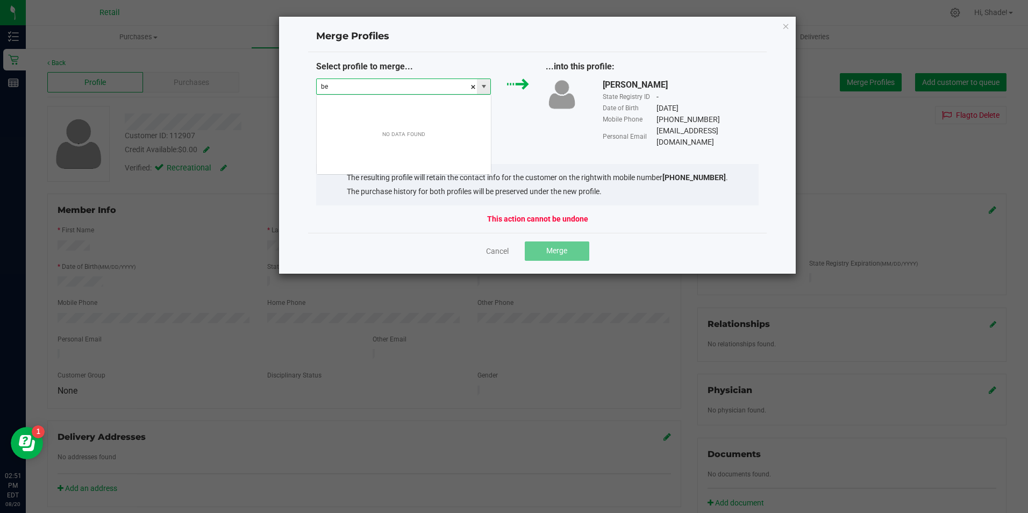
scroll to position [16, 175]
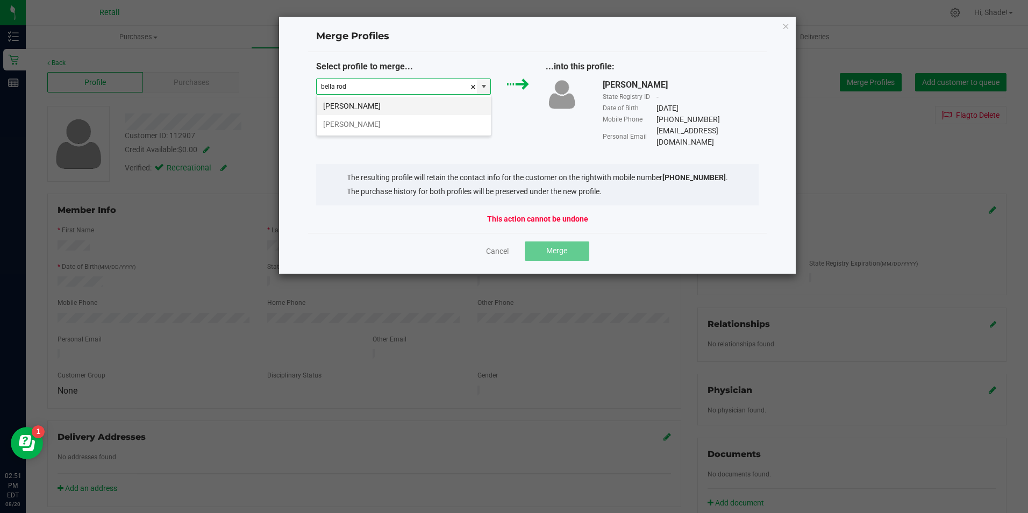
click at [398, 108] on li "[PERSON_NAME]" at bounding box center [404, 106] width 174 height 18
click at [481, 85] on span at bounding box center [484, 86] width 9 height 9
click at [408, 127] on li "[PERSON_NAME]" at bounding box center [404, 124] width 174 height 18
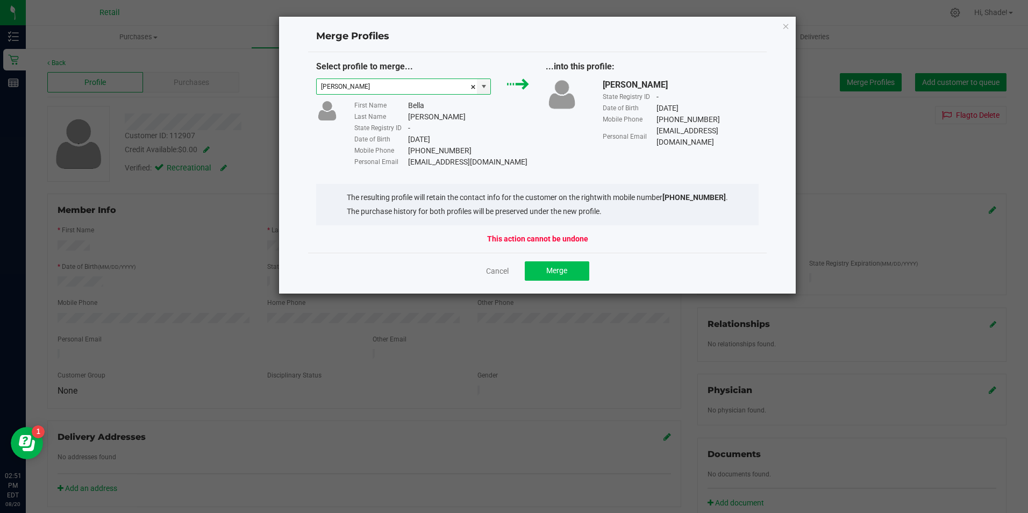
type input "[PERSON_NAME]"
click at [558, 268] on span "Merge" at bounding box center [556, 270] width 21 height 9
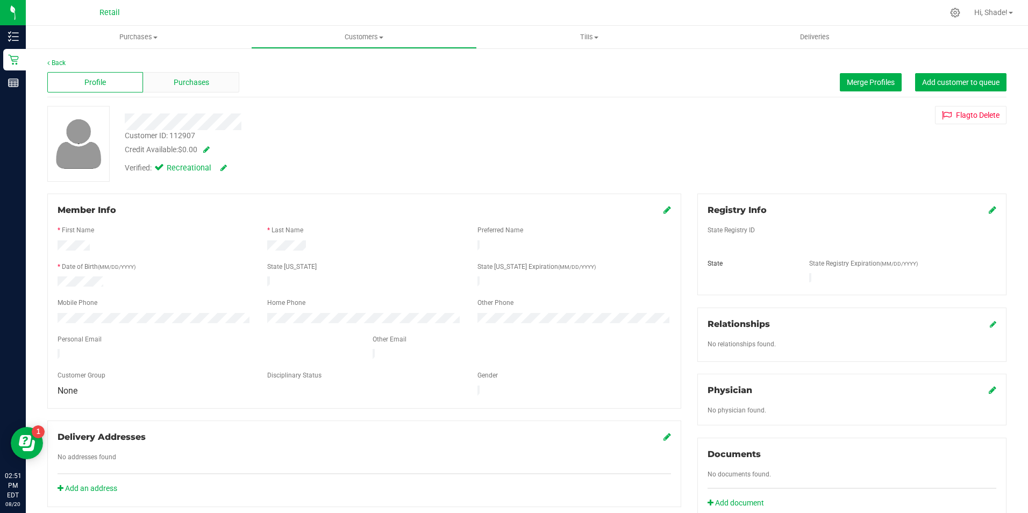
click at [197, 77] on span "Purchases" at bounding box center [191, 82] width 35 height 11
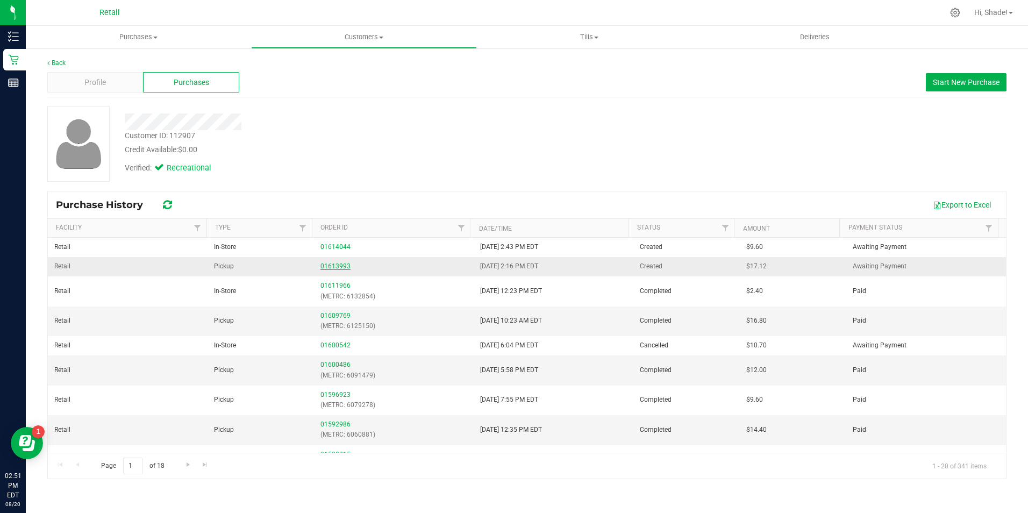
click at [321, 265] on link "01613993" at bounding box center [335, 266] width 30 height 8
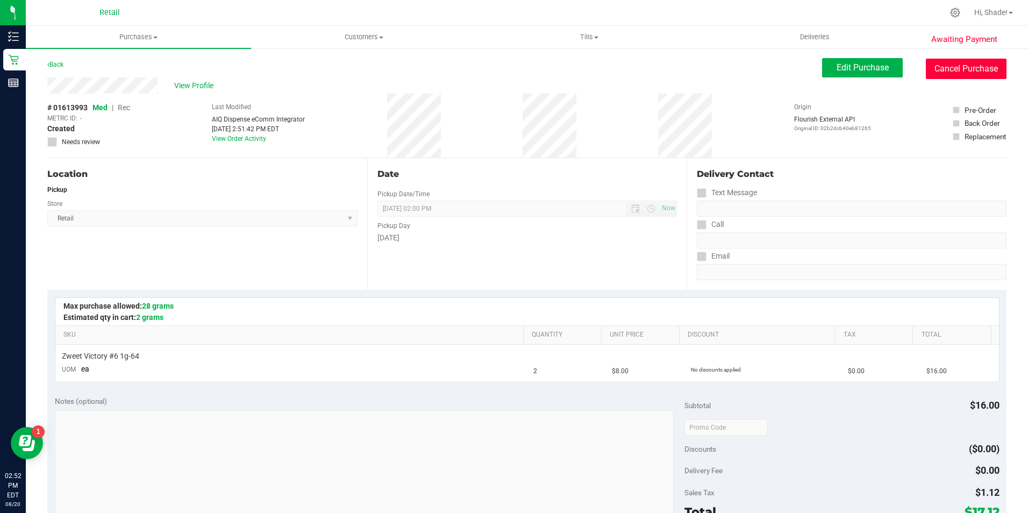
click at [794, 65] on button "Cancel Purchase" at bounding box center [966, 69] width 81 height 20
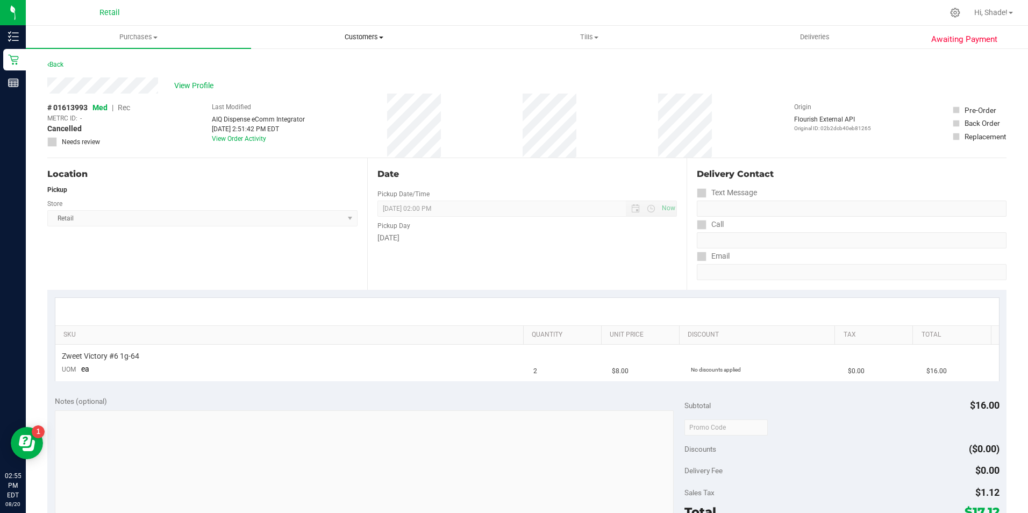
drag, startPoint x: 360, startPoint y: 38, endPoint x: 326, endPoint y: 44, distance: 34.4
click at [360, 38] on span "Customers" at bounding box center [364, 37] width 224 height 10
click at [303, 63] on span "All customers" at bounding box center [289, 64] width 77 height 9
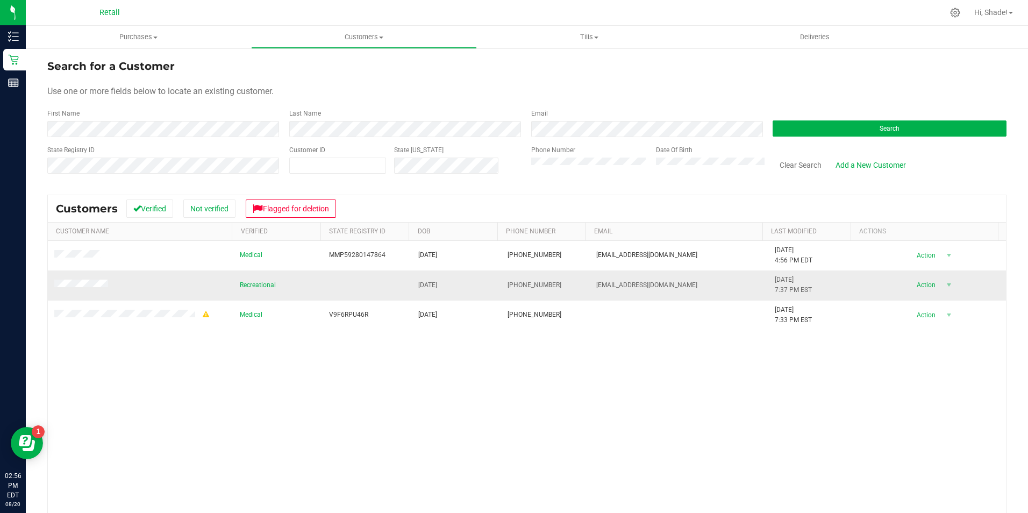
drag, startPoint x: 460, startPoint y: 285, endPoint x: 412, endPoint y: 286, distance: 48.4
click at [412, 286] on td "[DATE]" at bounding box center [456, 285] width 89 height 30
drag, startPoint x: 412, startPoint y: 286, endPoint x: 424, endPoint y: 285, distance: 12.4
copy span "[DATE]"
click at [794, 131] on button "Search" at bounding box center [890, 128] width 234 height 16
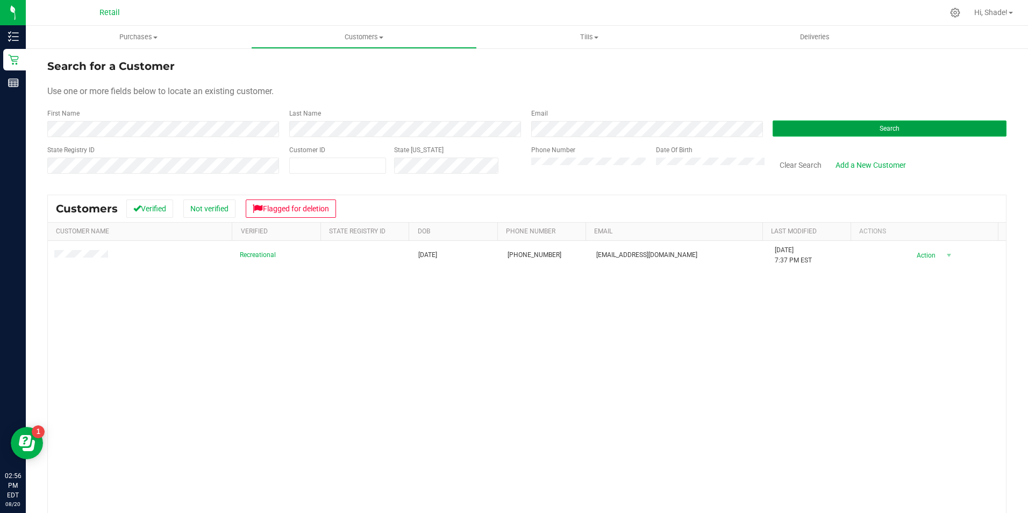
click at [794, 129] on button "Search" at bounding box center [890, 128] width 234 height 16
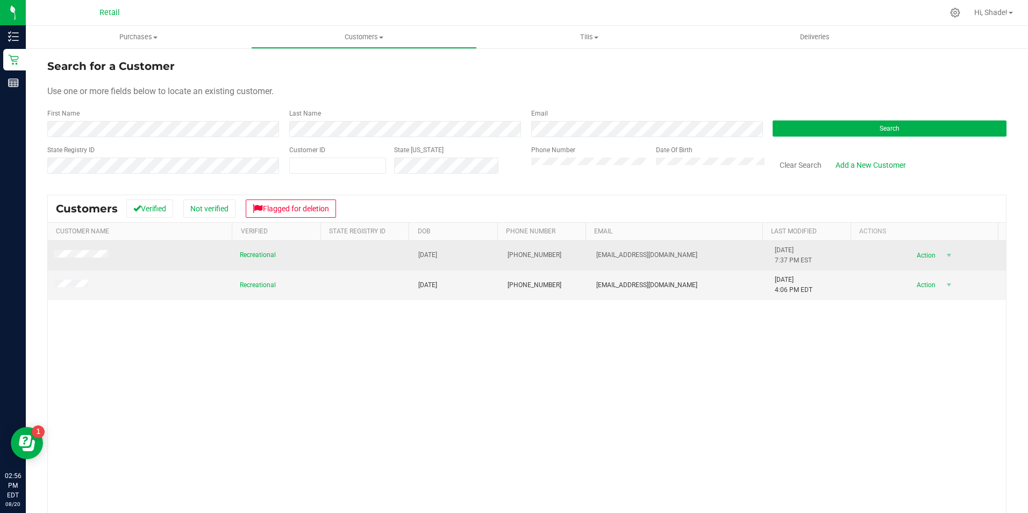
click at [95, 251] on span at bounding box center [82, 255] width 57 height 11
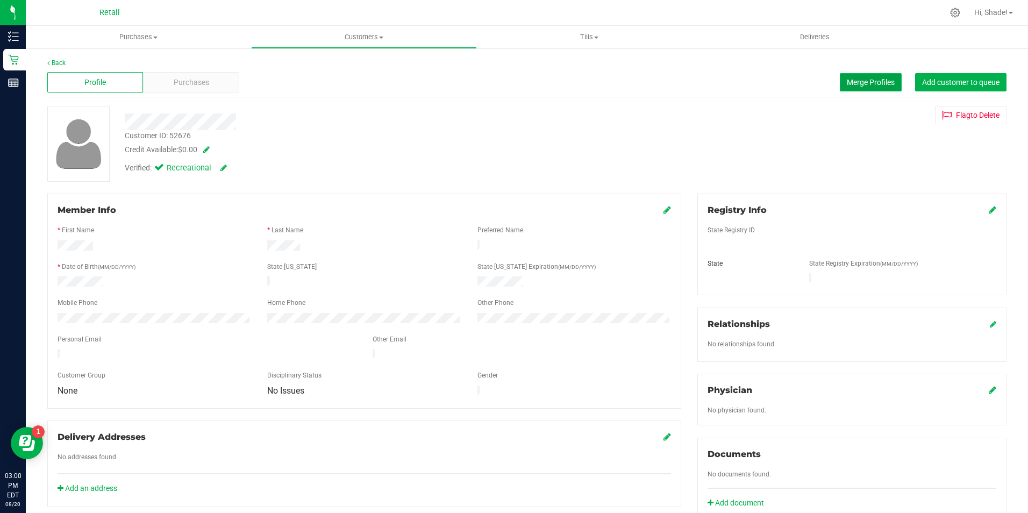
click at [794, 80] on span "Merge Profiles" at bounding box center [871, 82] width 48 height 9
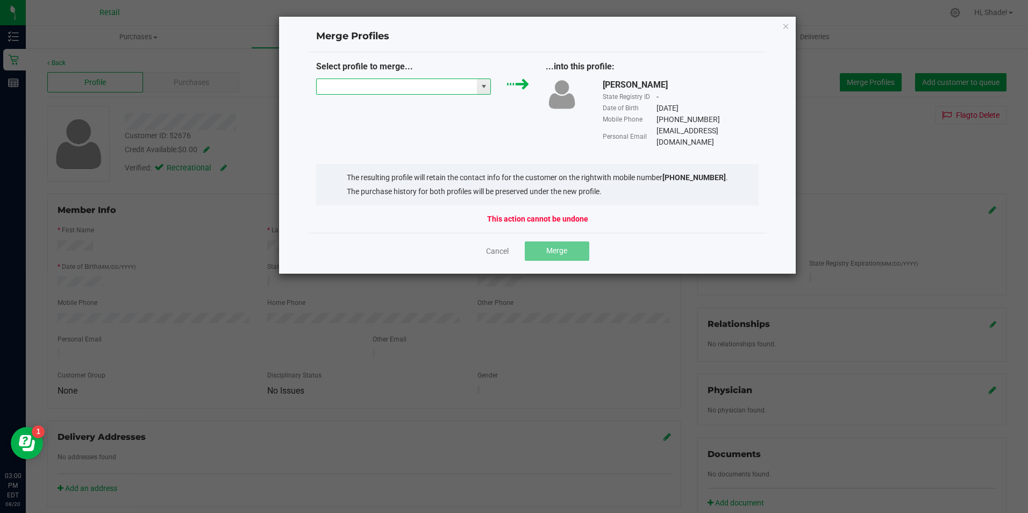
click at [456, 87] on input "NO DATA FOUND" at bounding box center [397, 86] width 161 height 15
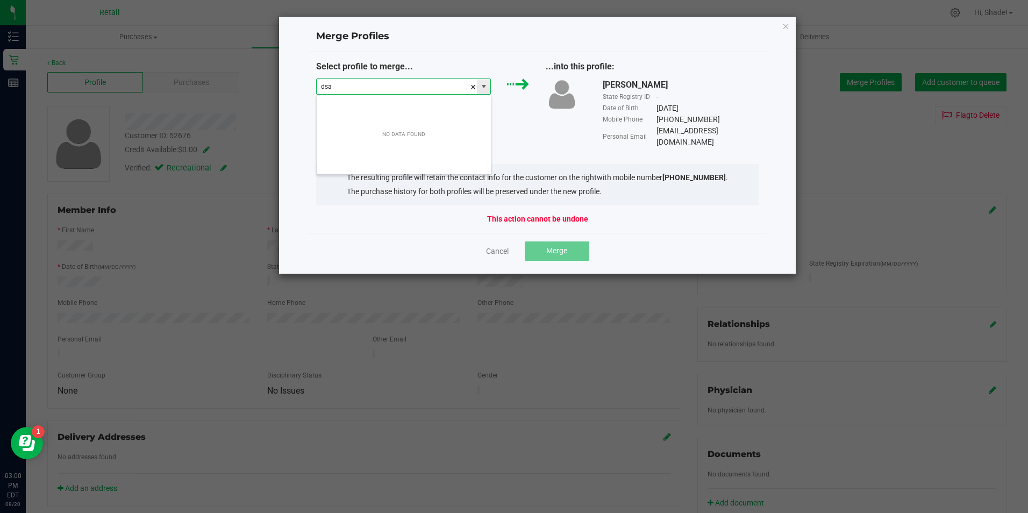
scroll to position [16, 175]
type input "d"
click at [348, 86] on input "4018650577" at bounding box center [397, 86] width 161 height 15
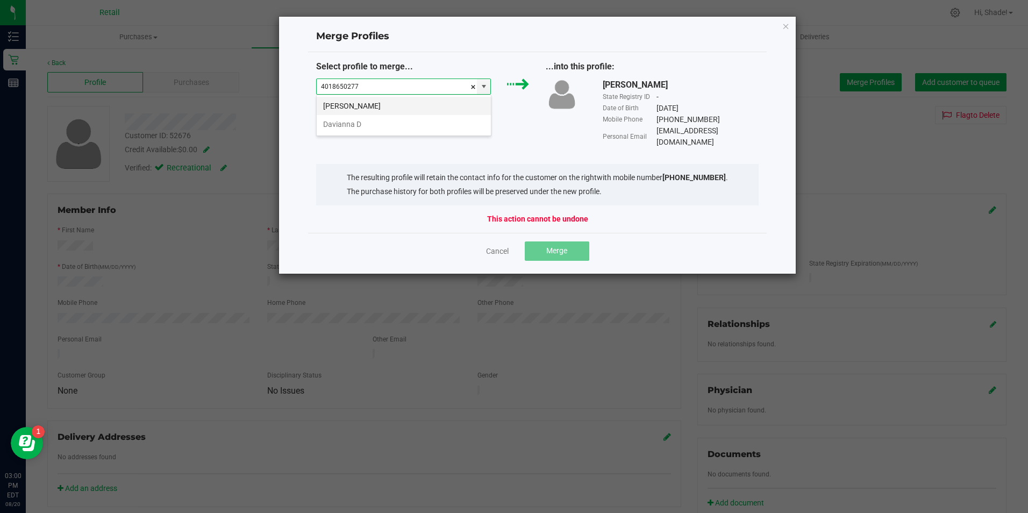
click at [394, 104] on li "[PERSON_NAME]" at bounding box center [404, 106] width 174 height 18
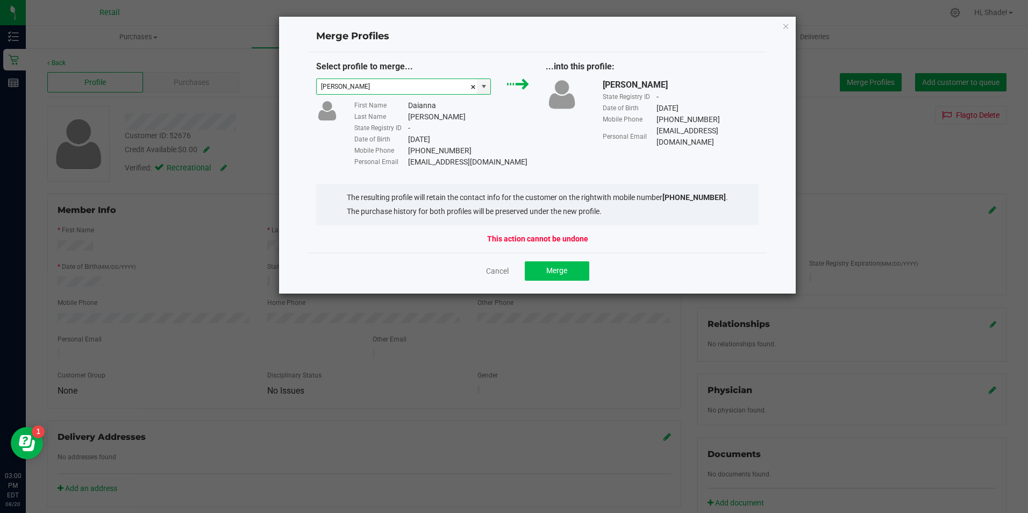
type input "[PERSON_NAME]"
click at [566, 276] on button "Merge" at bounding box center [557, 270] width 65 height 19
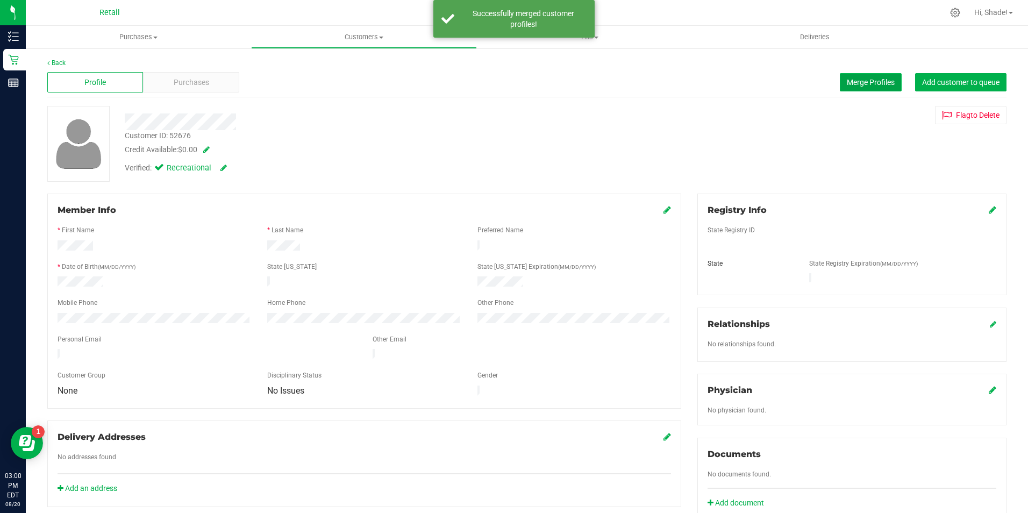
click at [794, 78] on span "Merge Profiles" at bounding box center [871, 82] width 48 height 9
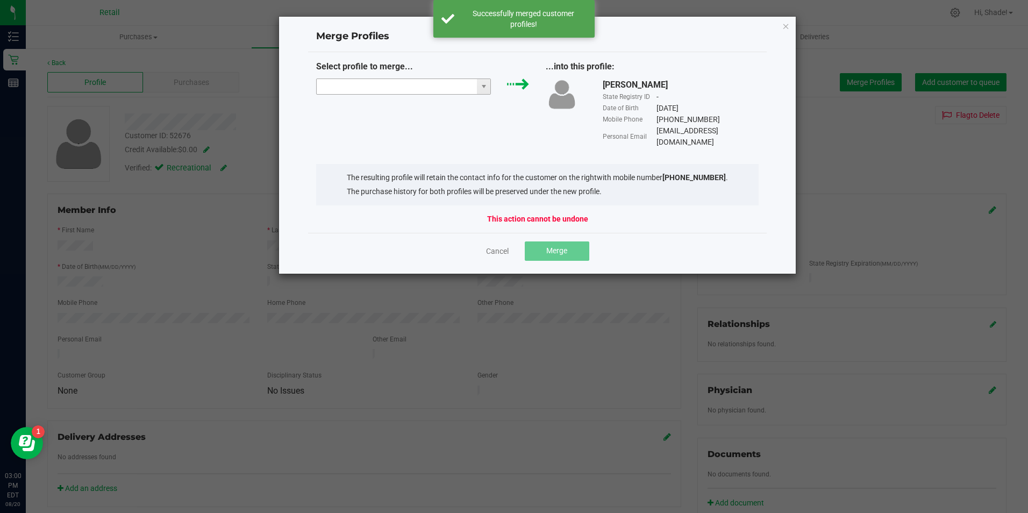
click at [457, 82] on input "NO DATA FOUND" at bounding box center [397, 86] width 161 height 15
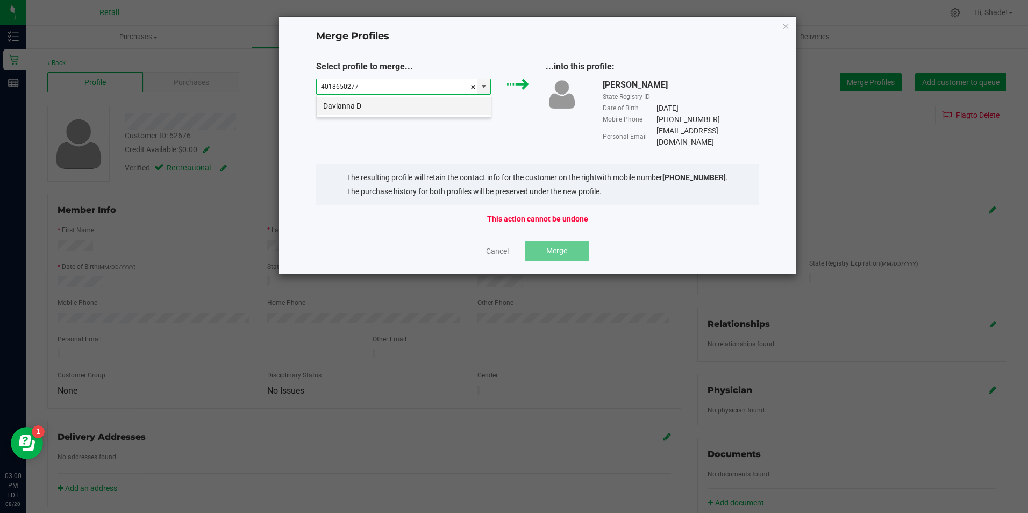
click at [382, 108] on li "Davianna D" at bounding box center [404, 106] width 174 height 18
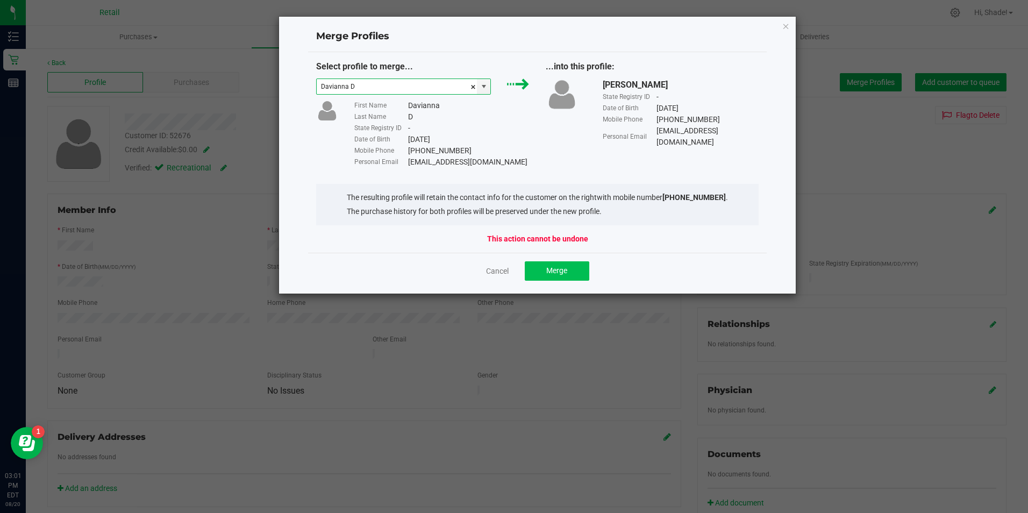
type input "Davianna D"
click at [555, 272] on span "Merge" at bounding box center [556, 270] width 21 height 9
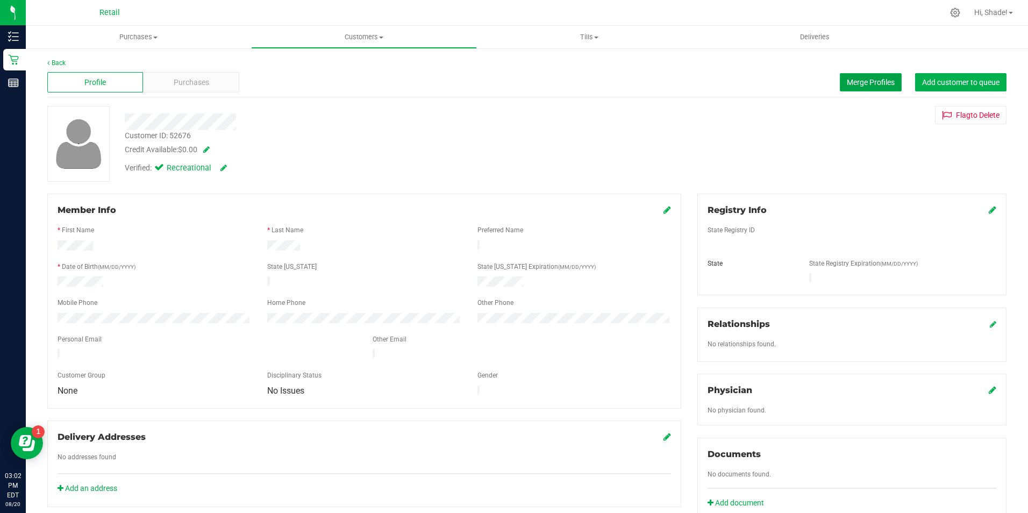
click at [794, 79] on span "Merge Profiles" at bounding box center [871, 82] width 48 height 9
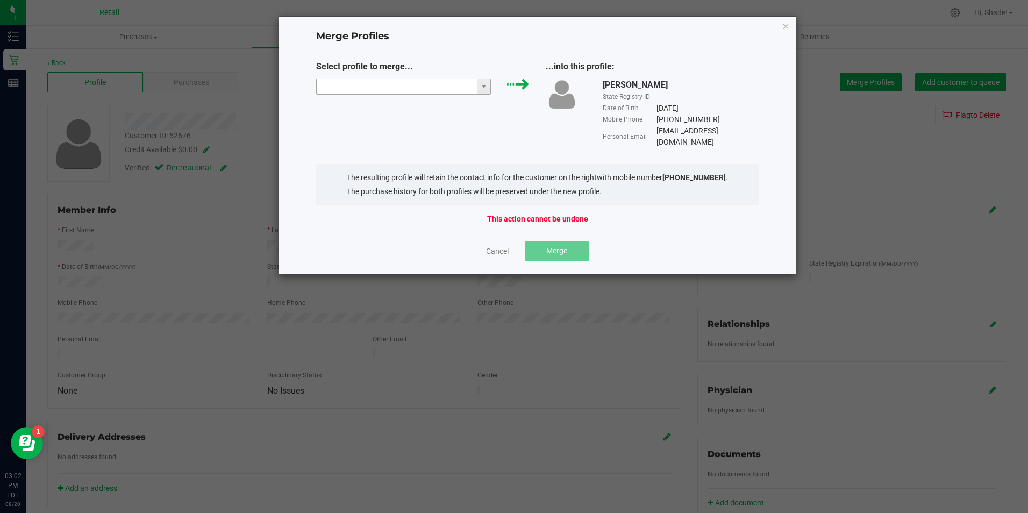
click at [442, 87] on input "NO DATA FOUND" at bounding box center [397, 86] width 161 height 15
click at [785, 23] on icon "Close" at bounding box center [786, 25] width 8 height 13
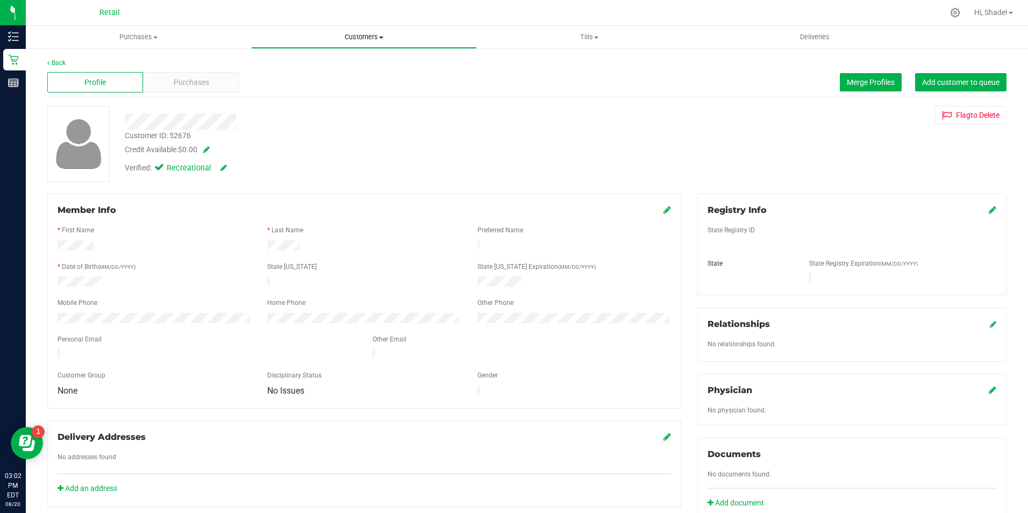
click at [350, 37] on span "Customers" at bounding box center [364, 37] width 224 height 10
click at [291, 65] on span "All customers" at bounding box center [289, 64] width 77 height 9
click at [358, 32] on uib-tab-heading "Customers All customers Add a new customer All physicians" at bounding box center [364, 37] width 224 height 22
click at [316, 66] on span "All customers" at bounding box center [289, 64] width 77 height 9
click at [794, 75] on button "Merge Profiles" at bounding box center [871, 82] width 62 height 18
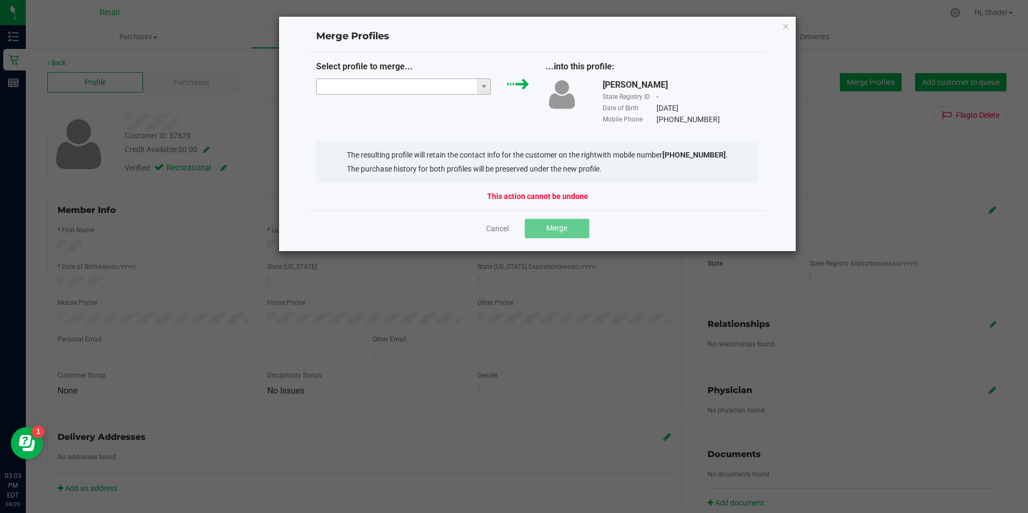
click at [363, 87] on input "NO DATA FOUND" at bounding box center [397, 86] width 161 height 15
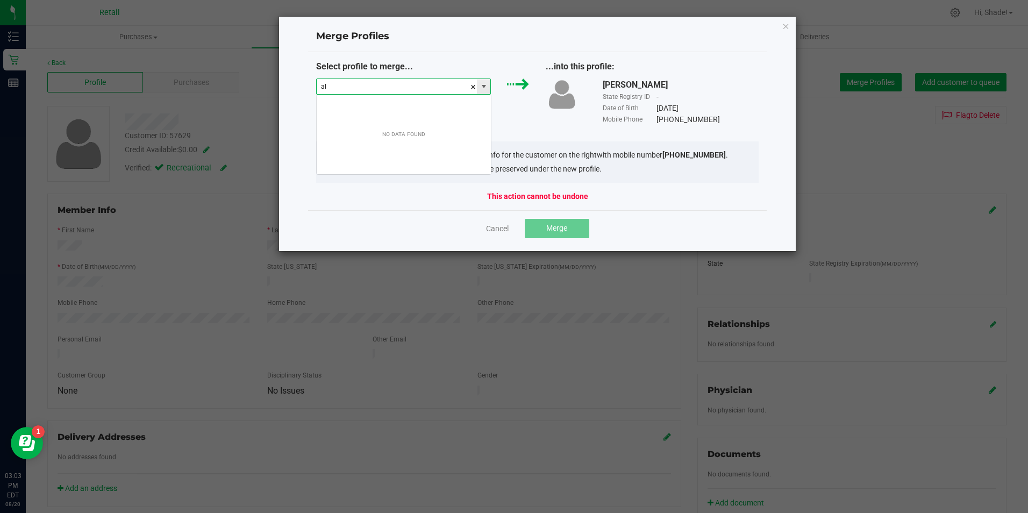
scroll to position [16, 175]
type input "a"
click at [358, 109] on li "Al T" at bounding box center [404, 106] width 174 height 18
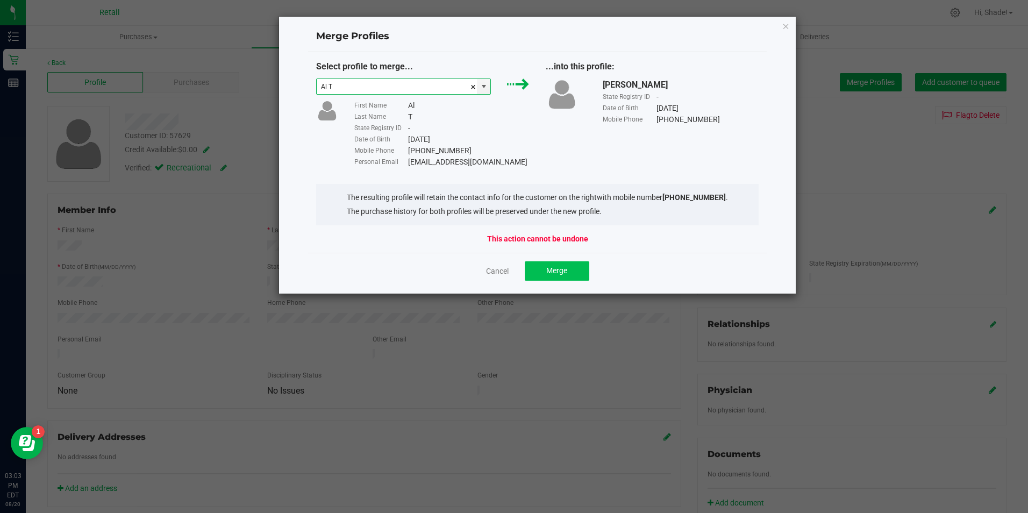
type input "Al T"
click at [554, 274] on span "Merge" at bounding box center [556, 270] width 21 height 9
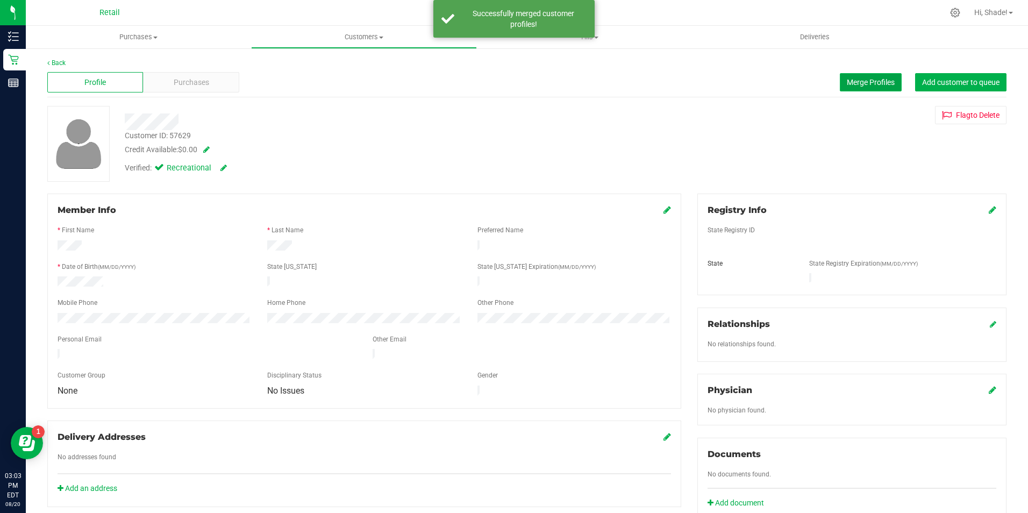
click at [794, 80] on span "Merge Profiles" at bounding box center [871, 82] width 48 height 9
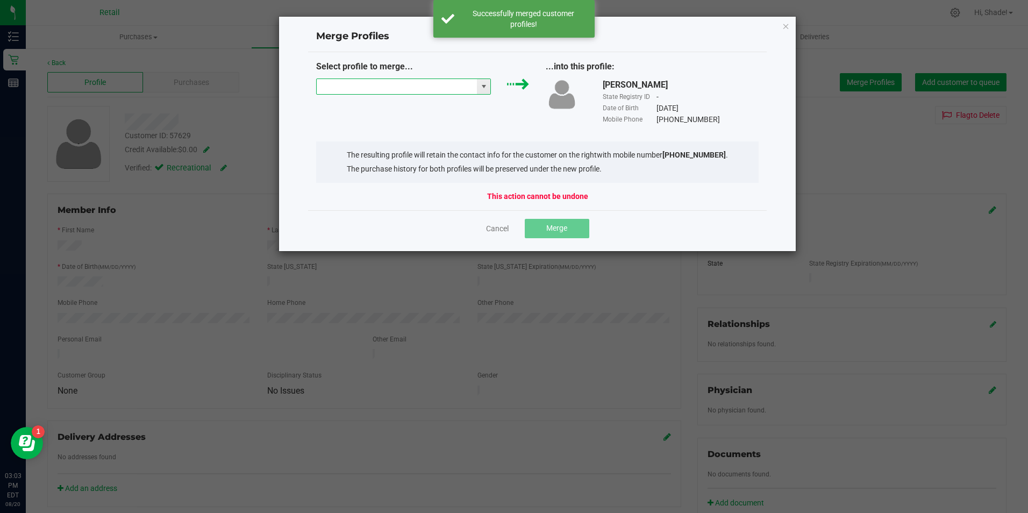
click at [436, 88] on input "NO DATA FOUND" at bounding box center [397, 86] width 161 height 15
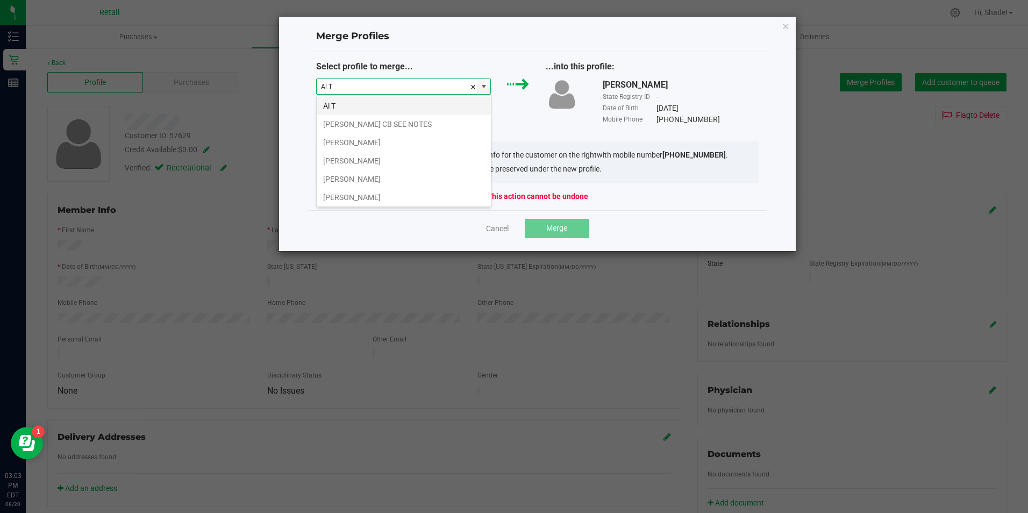
click at [385, 111] on li "Al T" at bounding box center [404, 106] width 174 height 18
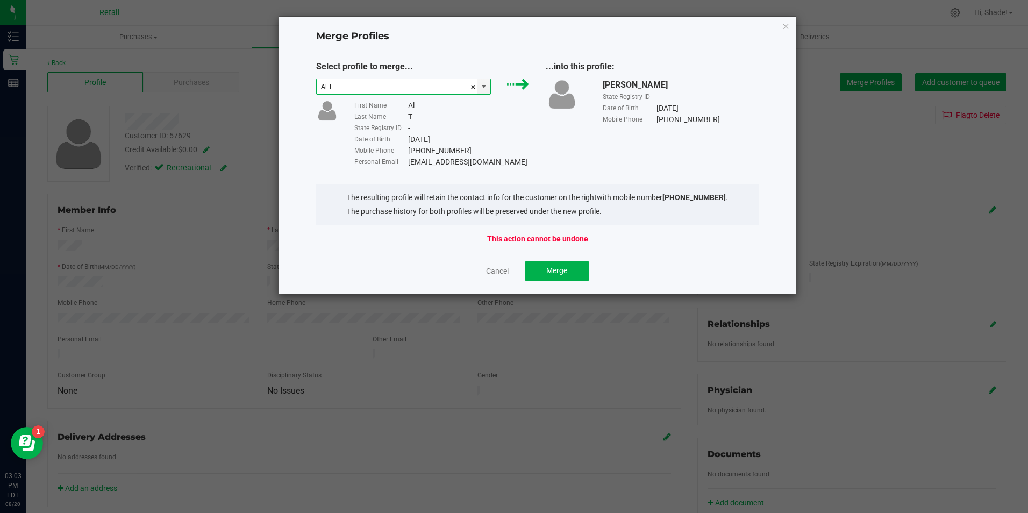
type input "Al T"
drag, startPoint x: 508, startPoint y: 162, endPoint x: 409, endPoint y: 164, distance: 98.9
click at [409, 164] on div "Personal Email [EMAIL_ADDRESS][DOMAIN_NAME]" at bounding box center [441, 161] width 175 height 11
drag, startPoint x: 409, startPoint y: 164, endPoint x: 422, endPoint y: 164, distance: 13.4
copy div "[EMAIL_ADDRESS][DOMAIN_NAME]"
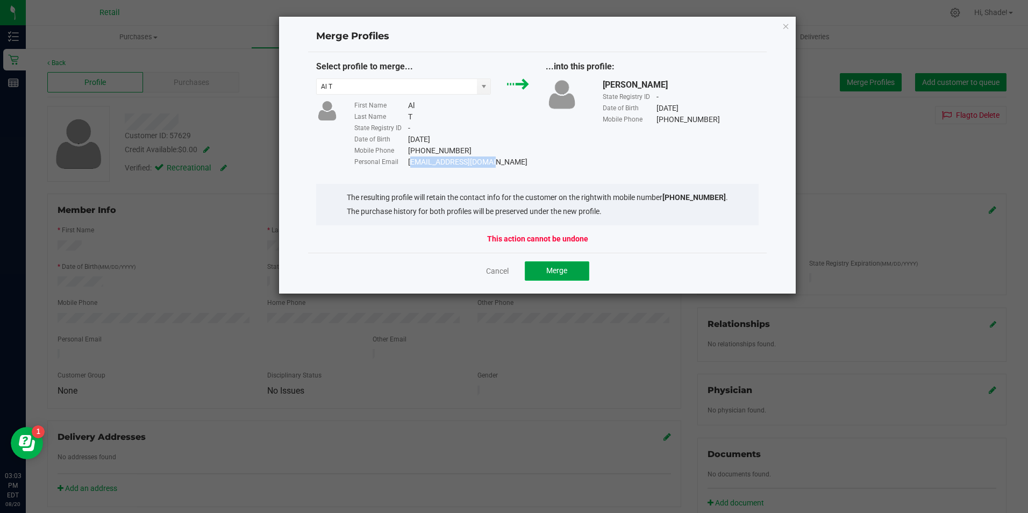
click at [548, 275] on span "Merge" at bounding box center [556, 270] width 21 height 9
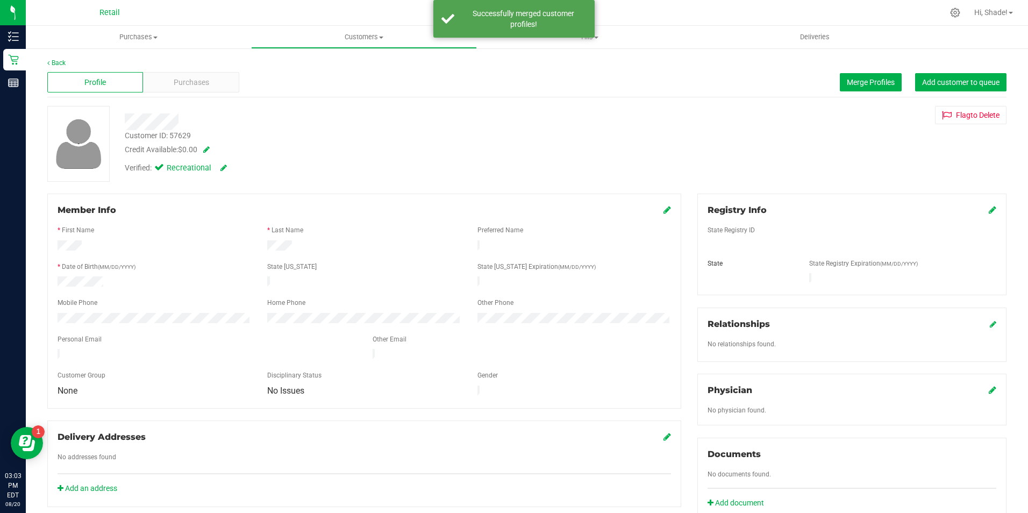
click at [663, 210] on icon at bounding box center [667, 209] width 8 height 9
click at [665, 209] on icon at bounding box center [666, 210] width 10 height 9
